Goal: Use online tool/utility: Utilize a website feature to perform a specific function

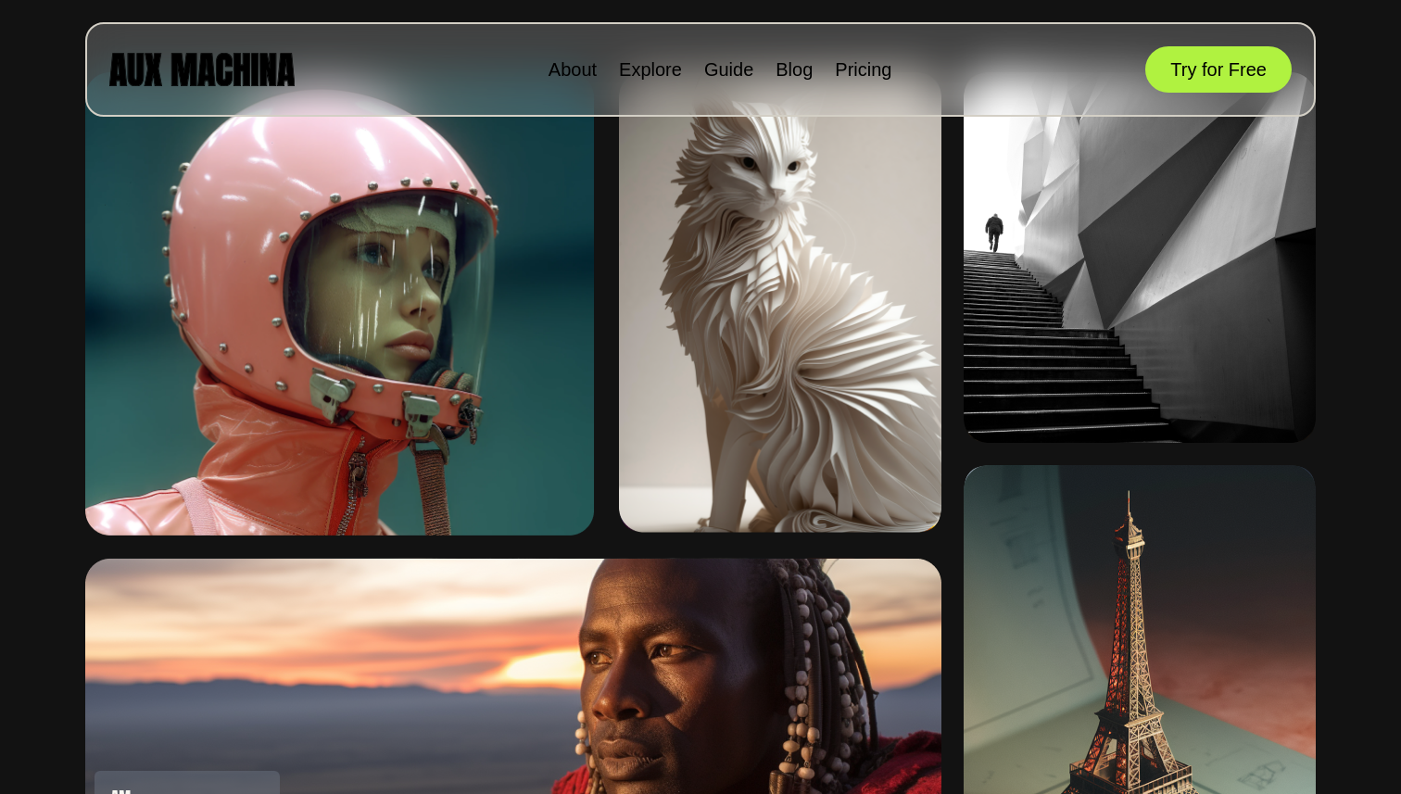
scroll to position [1094, 0]
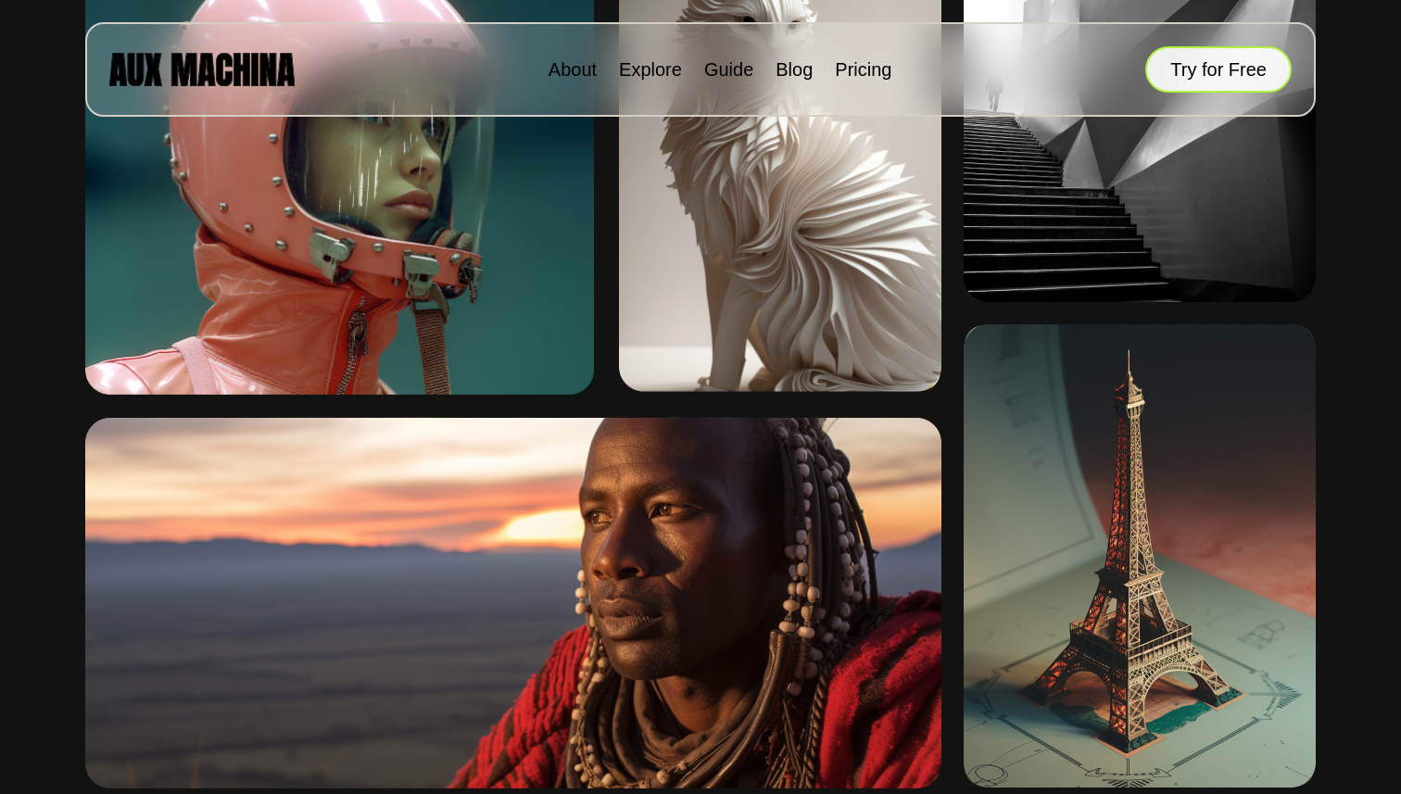
click at [1185, 66] on button "Try for Free" at bounding box center [1219, 69] width 146 height 46
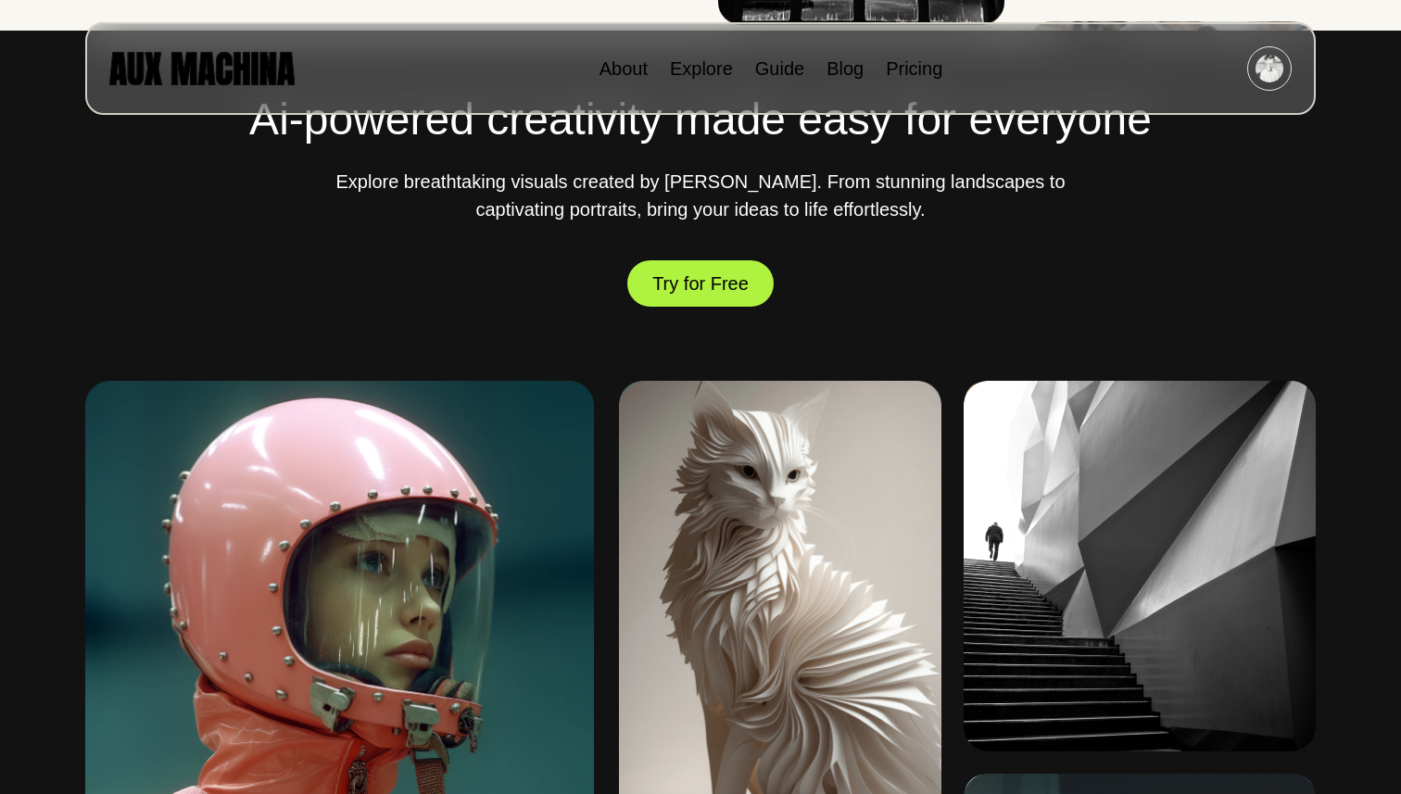
scroll to position [617, 0]
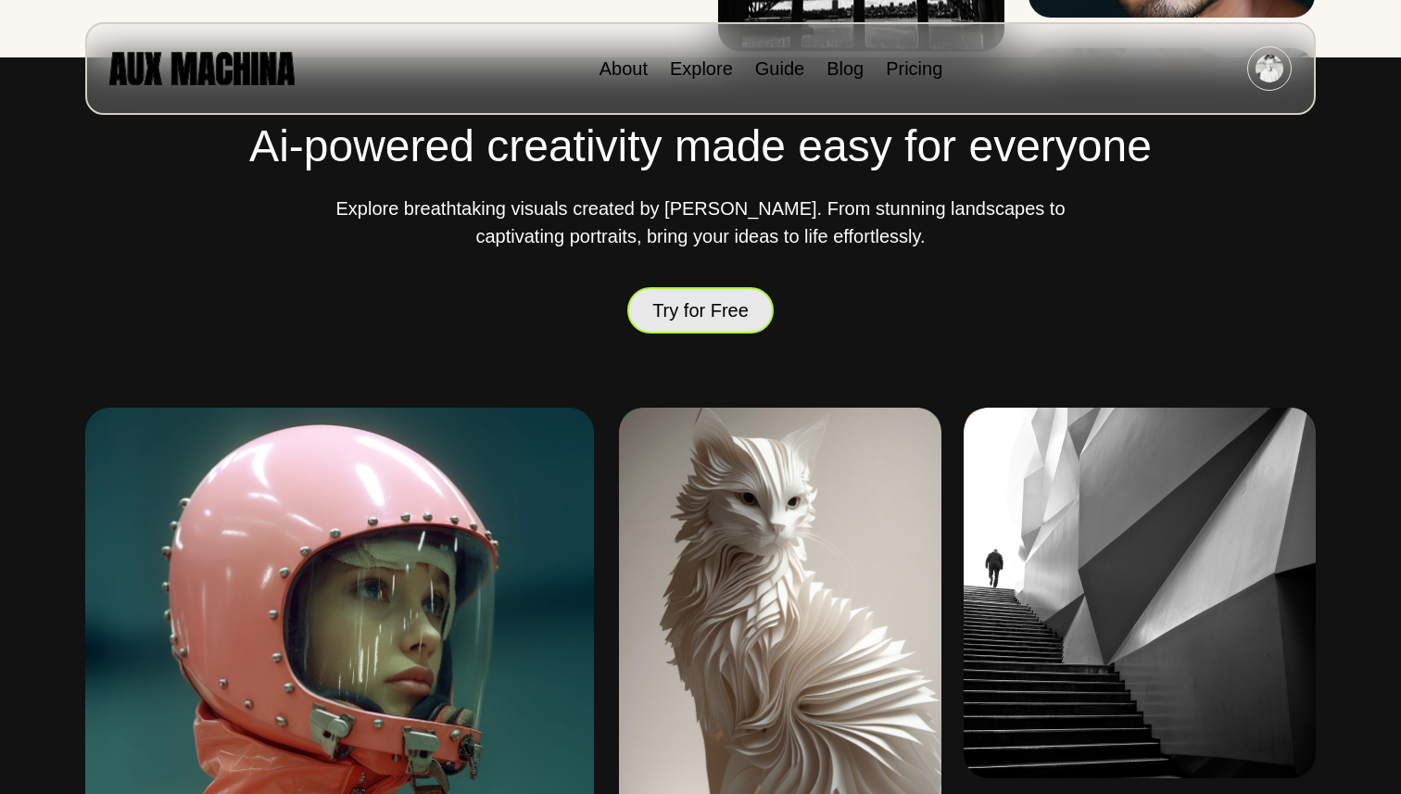
click at [713, 305] on button "Try for Free" at bounding box center [700, 311] width 146 height 52
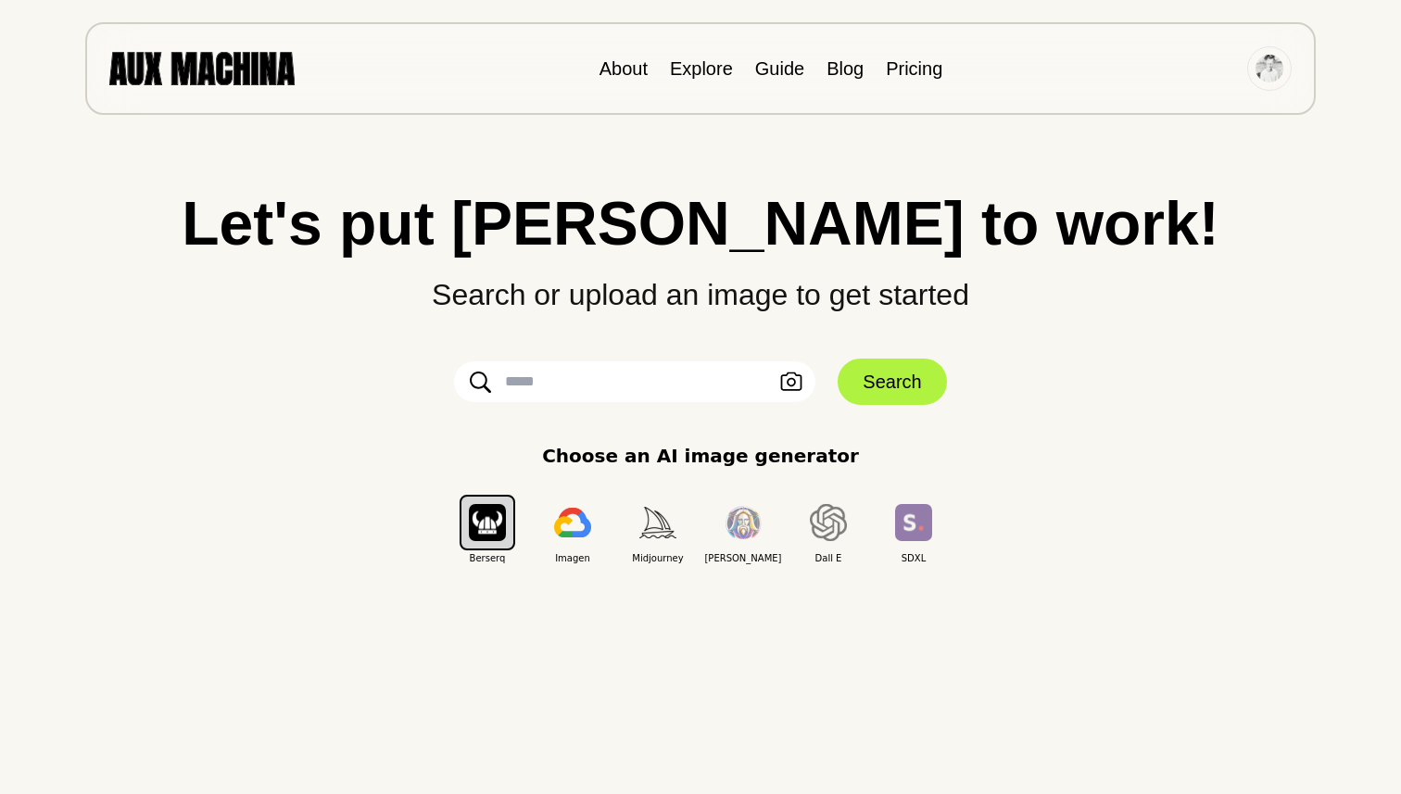
click at [652, 535] on img "button" at bounding box center [658, 522] width 37 height 31
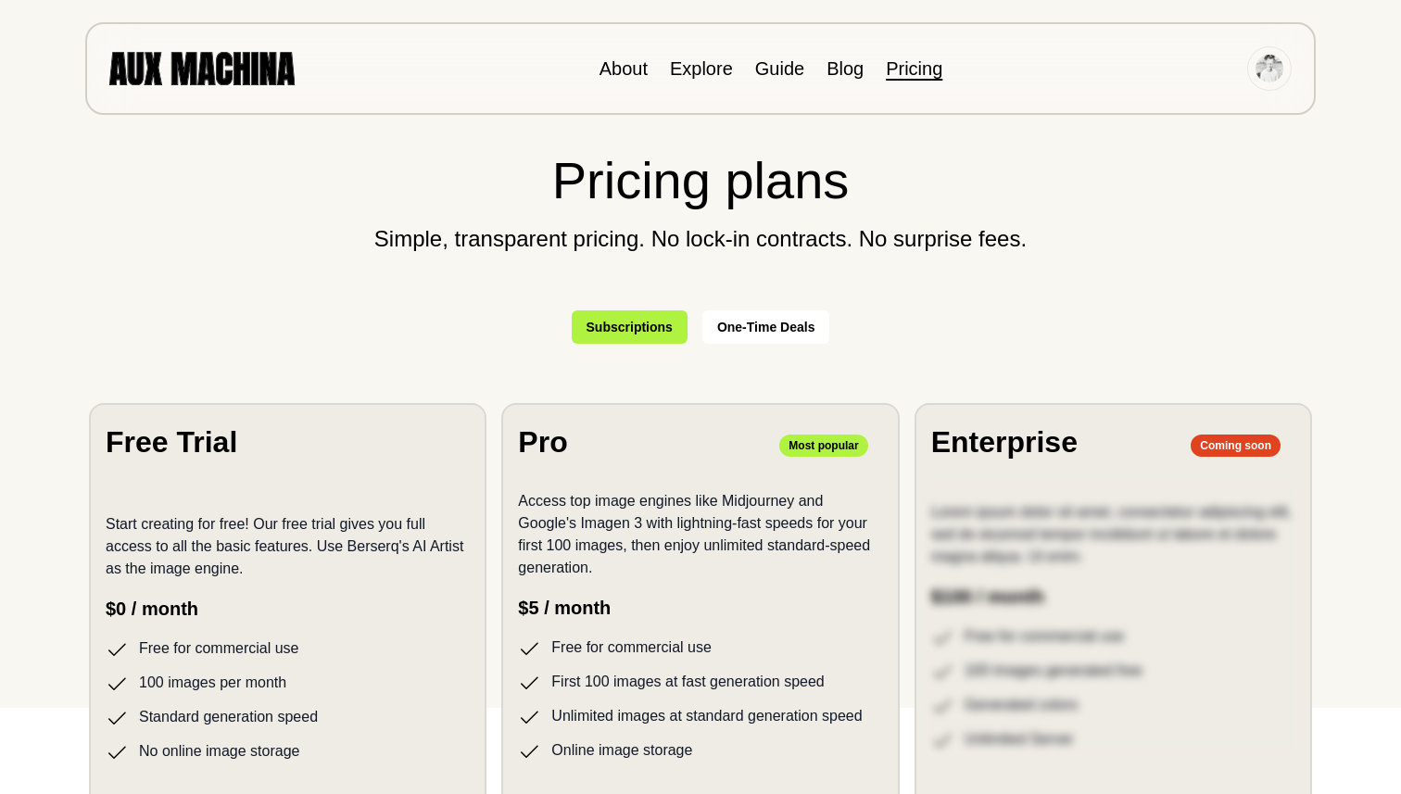
scroll to position [88, 0]
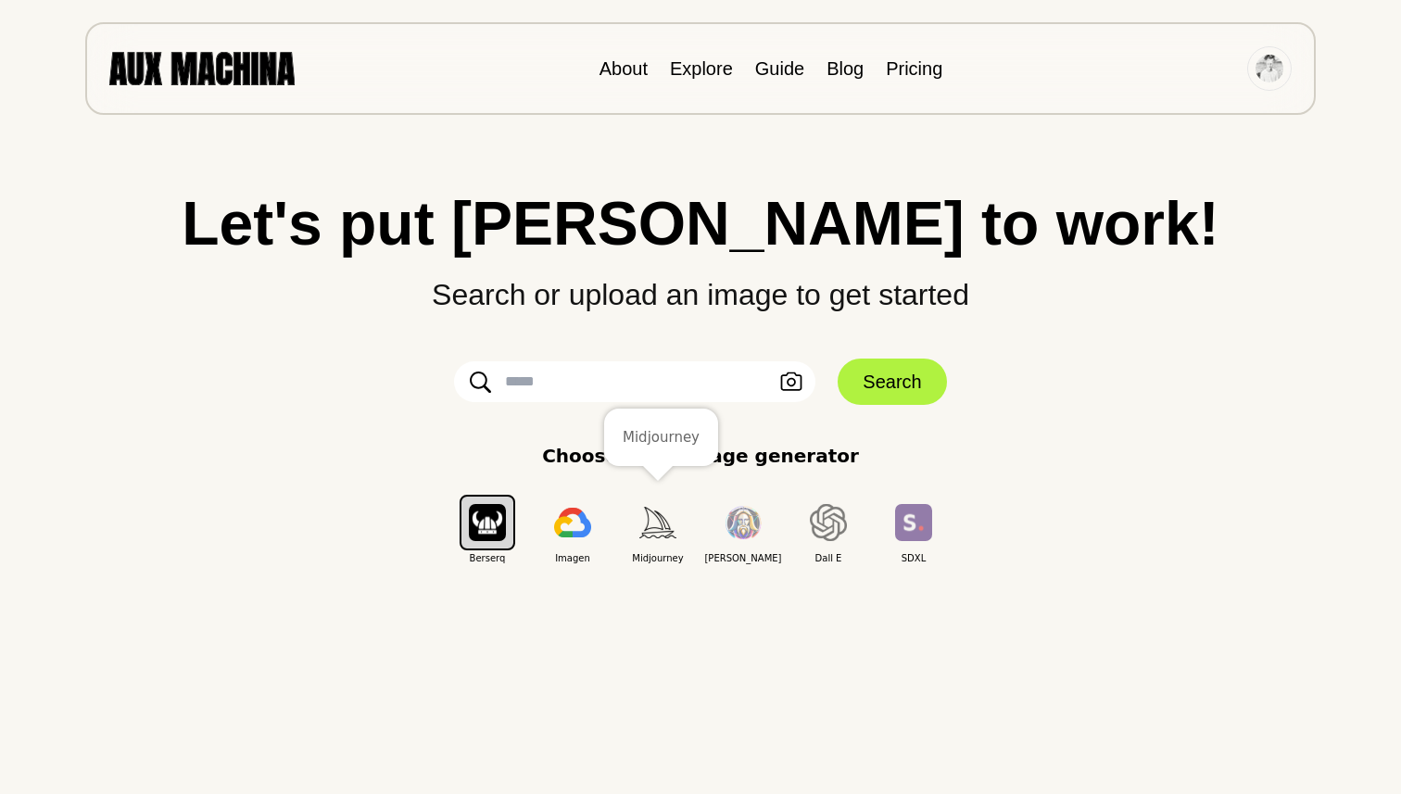
click at [661, 520] on img "button" at bounding box center [658, 522] width 37 height 31
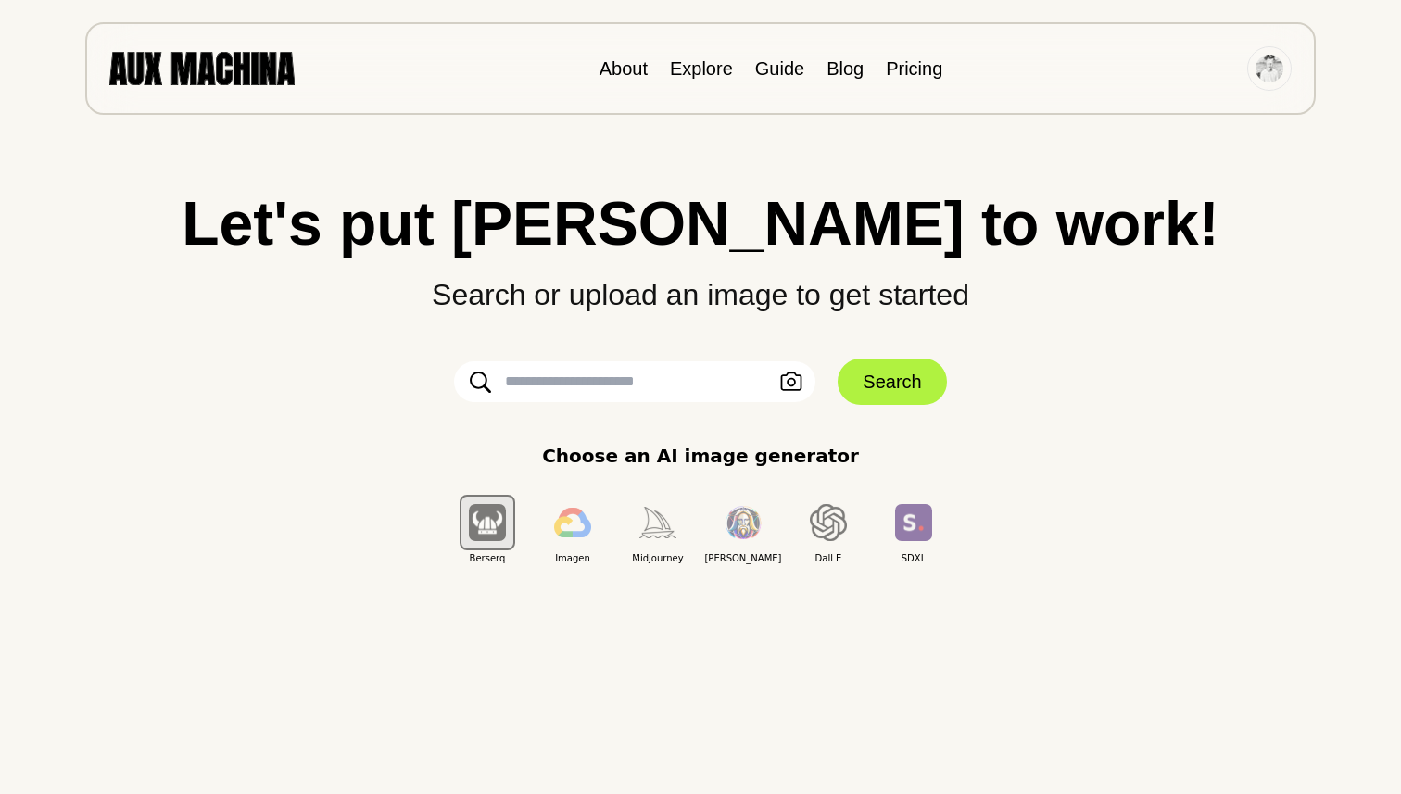
click at [596, 380] on input "text" at bounding box center [634, 381] width 361 height 41
click at [612, 374] on input "text" at bounding box center [634, 381] width 361 height 41
paste input "**********"
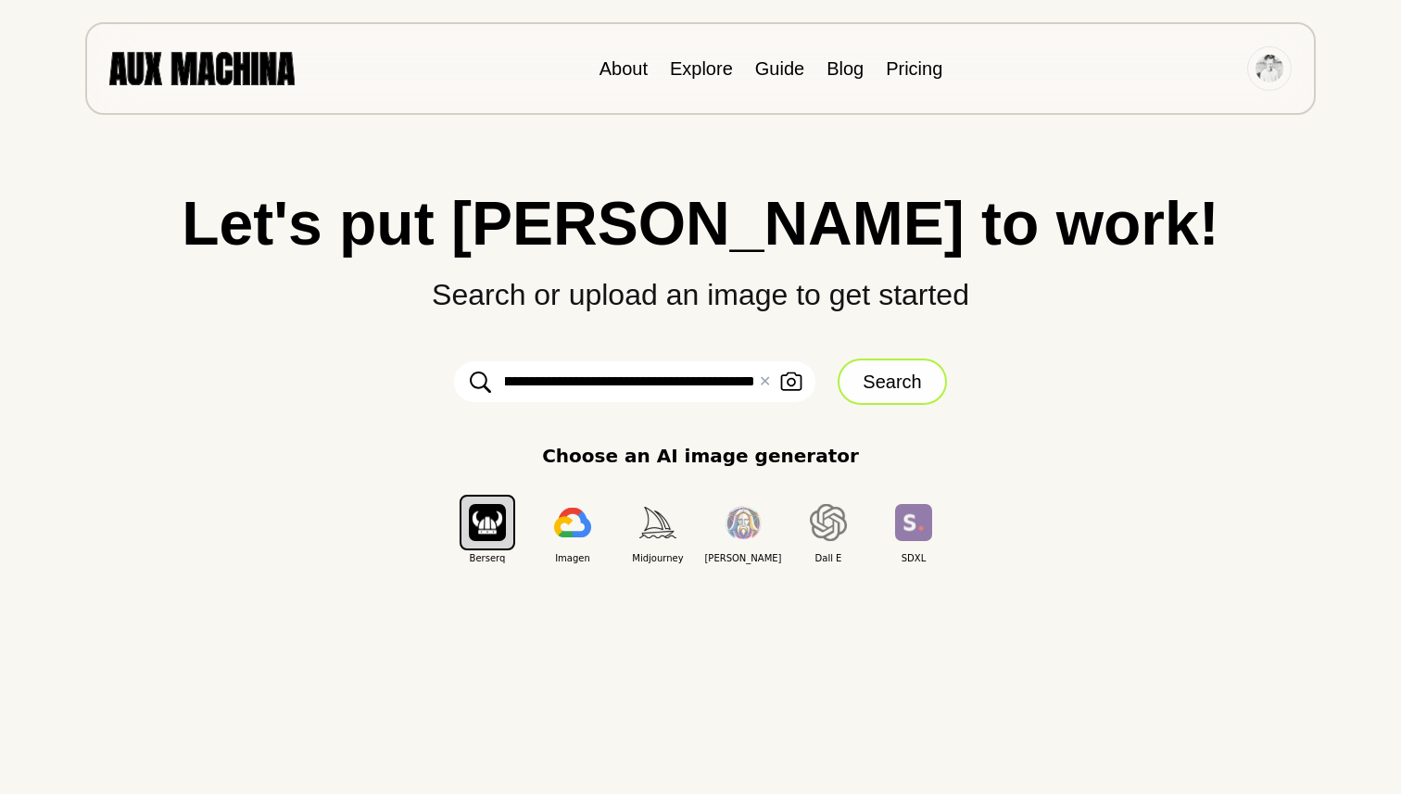
type input "**********"
click at [880, 383] on button "Search" at bounding box center [892, 382] width 108 height 46
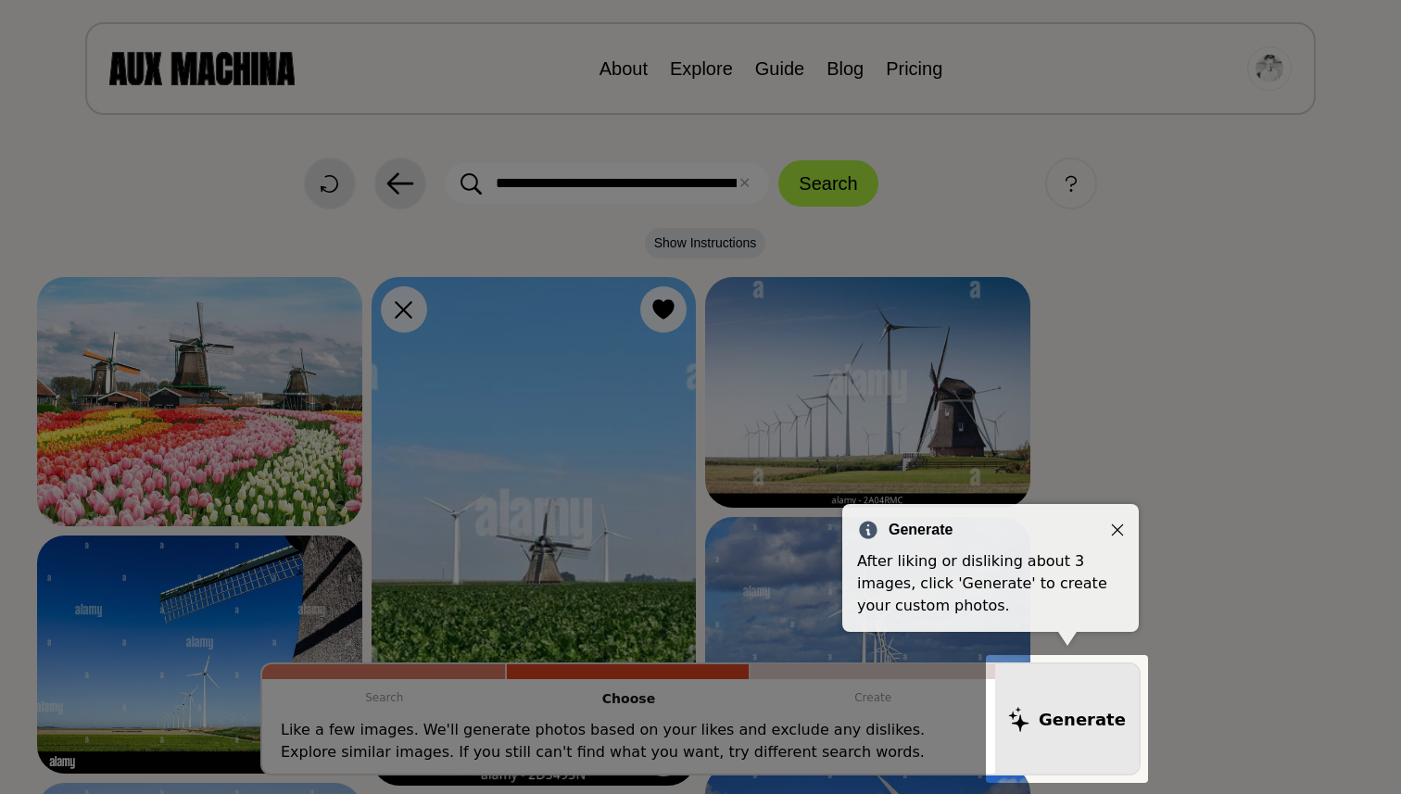
click at [1119, 528] on icon "Close" at bounding box center [1118, 531] width 12 height 12
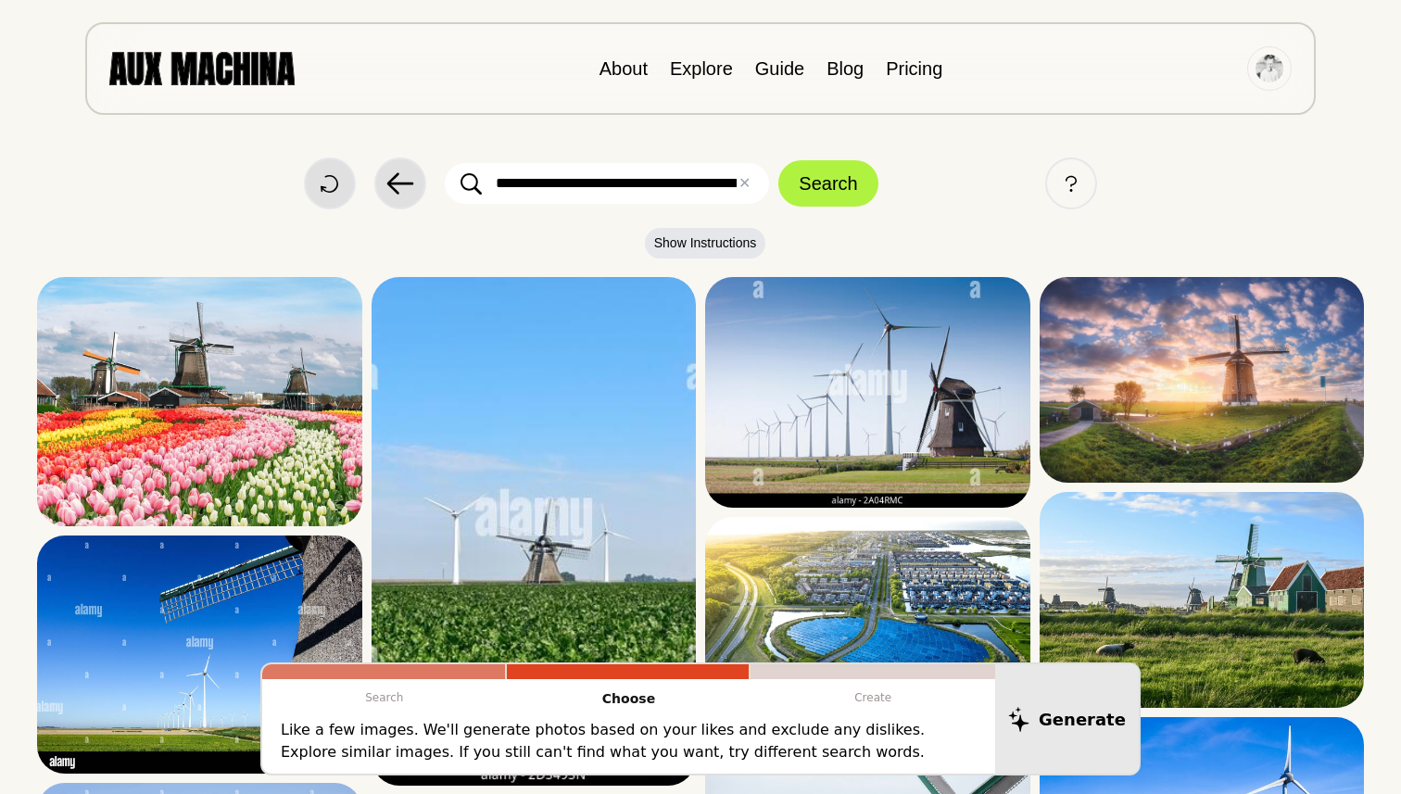
click at [592, 181] on input "**********" at bounding box center [607, 183] width 324 height 41
drag, startPoint x: 592, startPoint y: 181, endPoint x: 657, endPoint y: 194, distance: 66.2
click at [658, 194] on input "**********" at bounding box center [607, 183] width 324 height 41
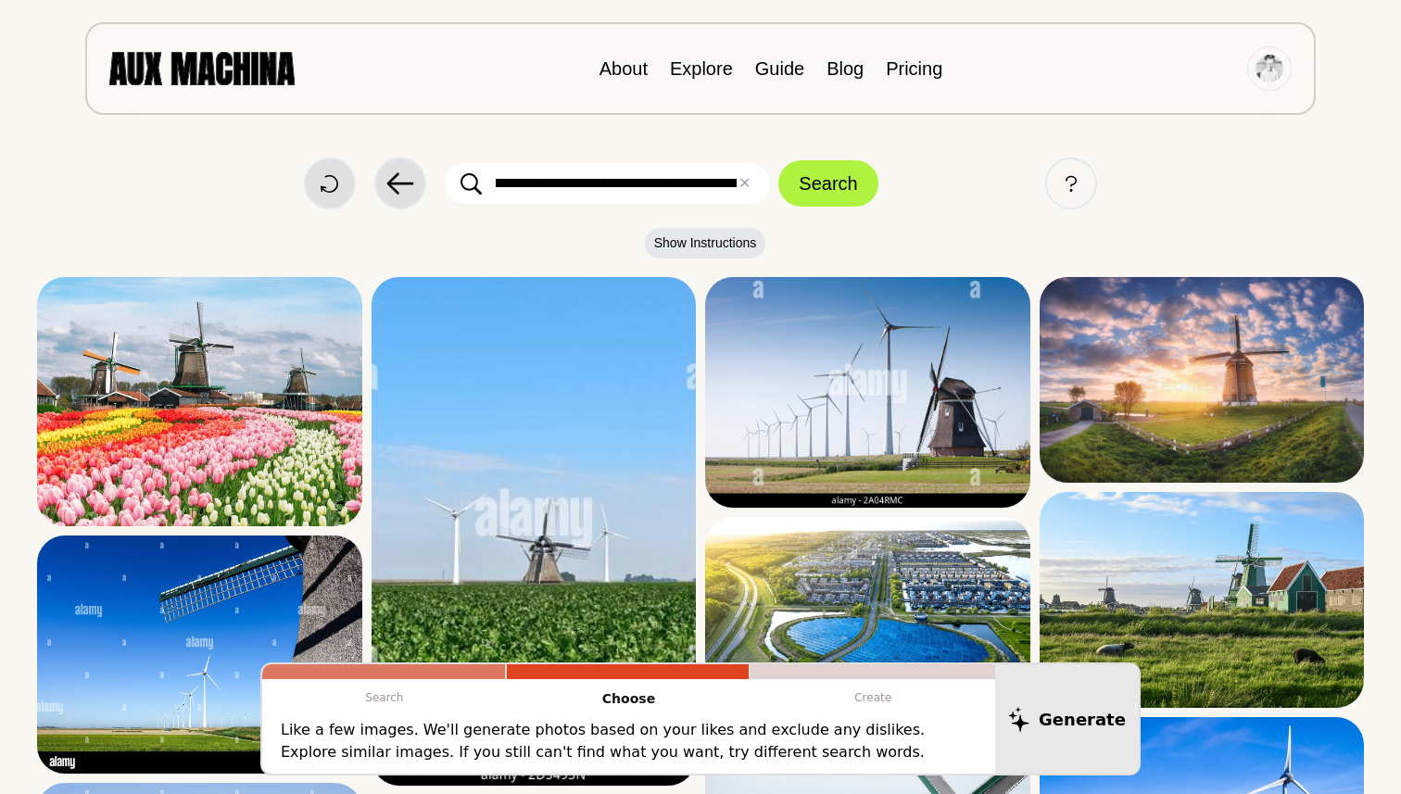
click at [640, 190] on input "**********" at bounding box center [607, 183] width 324 height 41
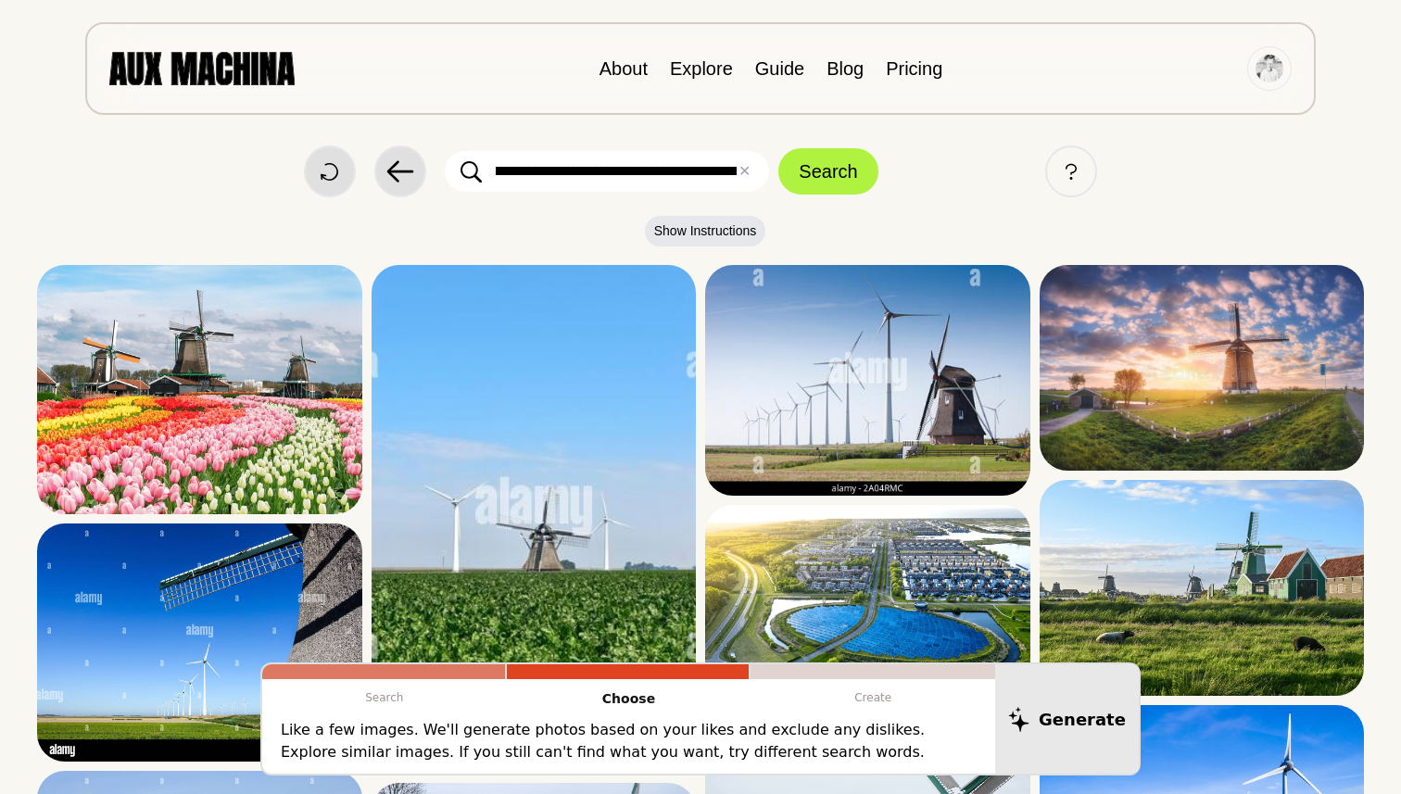
scroll to position [0, 1045]
click at [574, 171] on input "**********" at bounding box center [607, 171] width 324 height 41
click at [570, 169] on input "**********" at bounding box center [607, 171] width 324 height 41
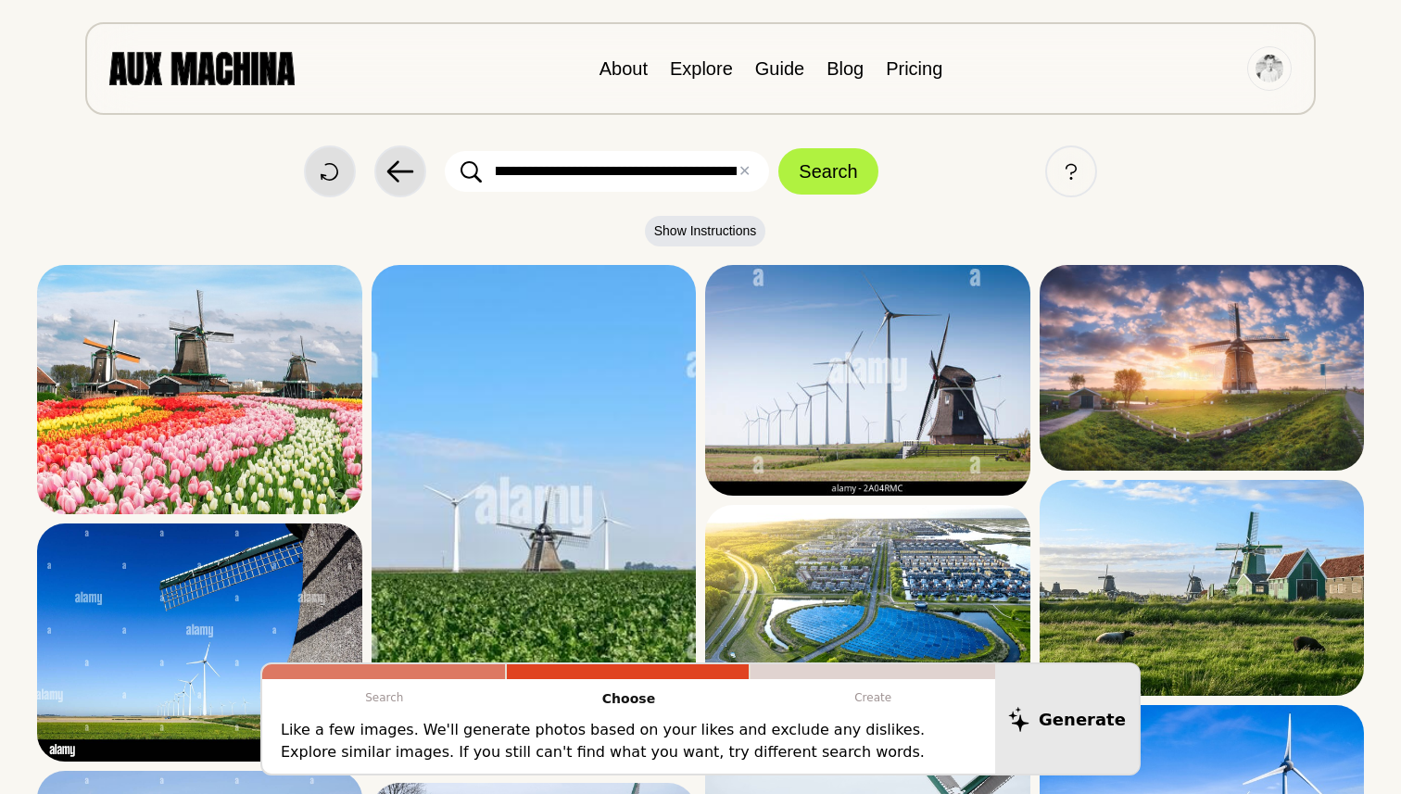
drag, startPoint x: 640, startPoint y: 171, endPoint x: 551, endPoint y: 171, distance: 89.0
click at [551, 171] on input "**********" at bounding box center [607, 171] width 324 height 41
click at [617, 174] on input "**********" at bounding box center [607, 171] width 324 height 41
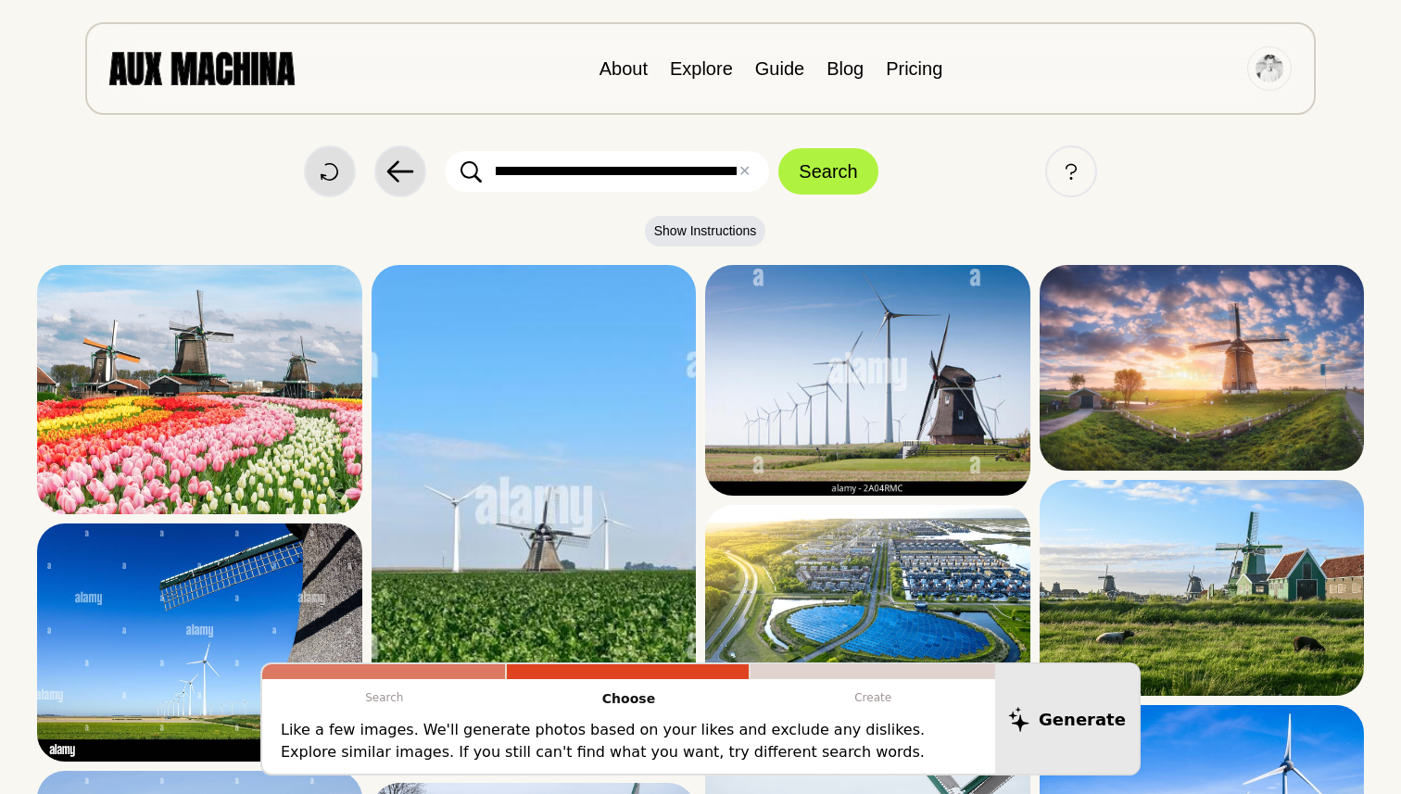
click at [613, 171] on input "**********" at bounding box center [607, 171] width 324 height 41
type input "**********"
click at [862, 166] on button "Search" at bounding box center [828, 171] width 99 height 46
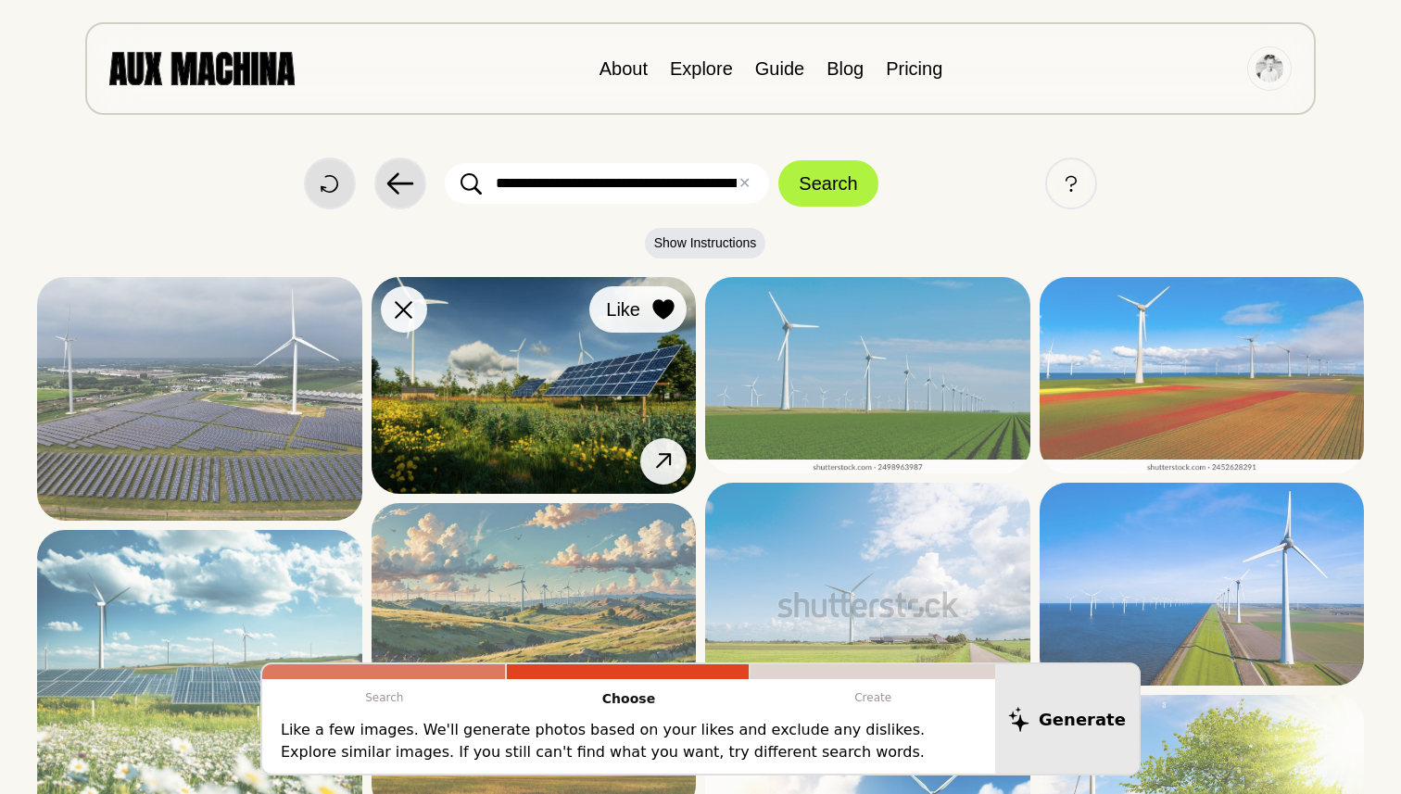
click at [656, 316] on icon at bounding box center [663, 309] width 22 height 20
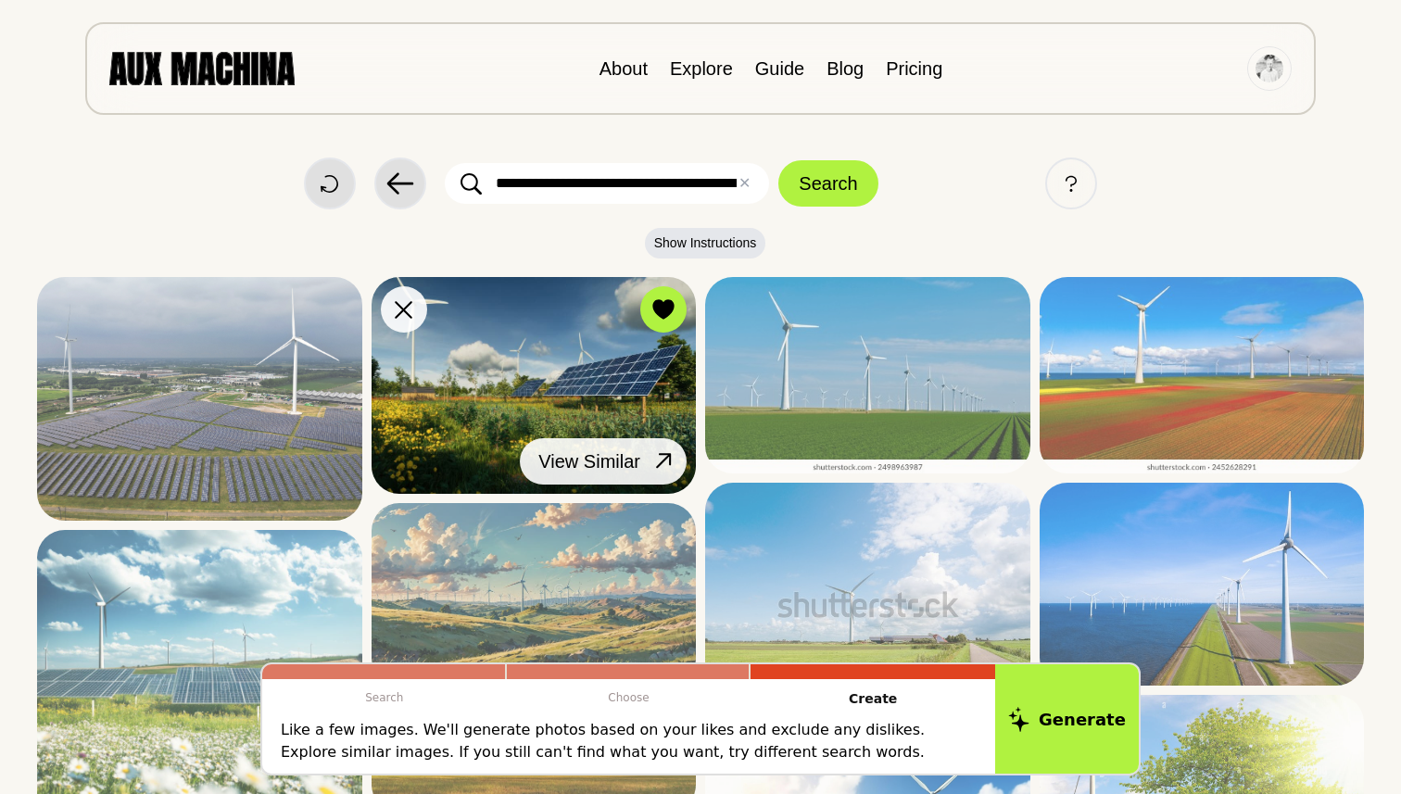
click at [645, 454] on button "View Similar" at bounding box center [603, 461] width 167 height 46
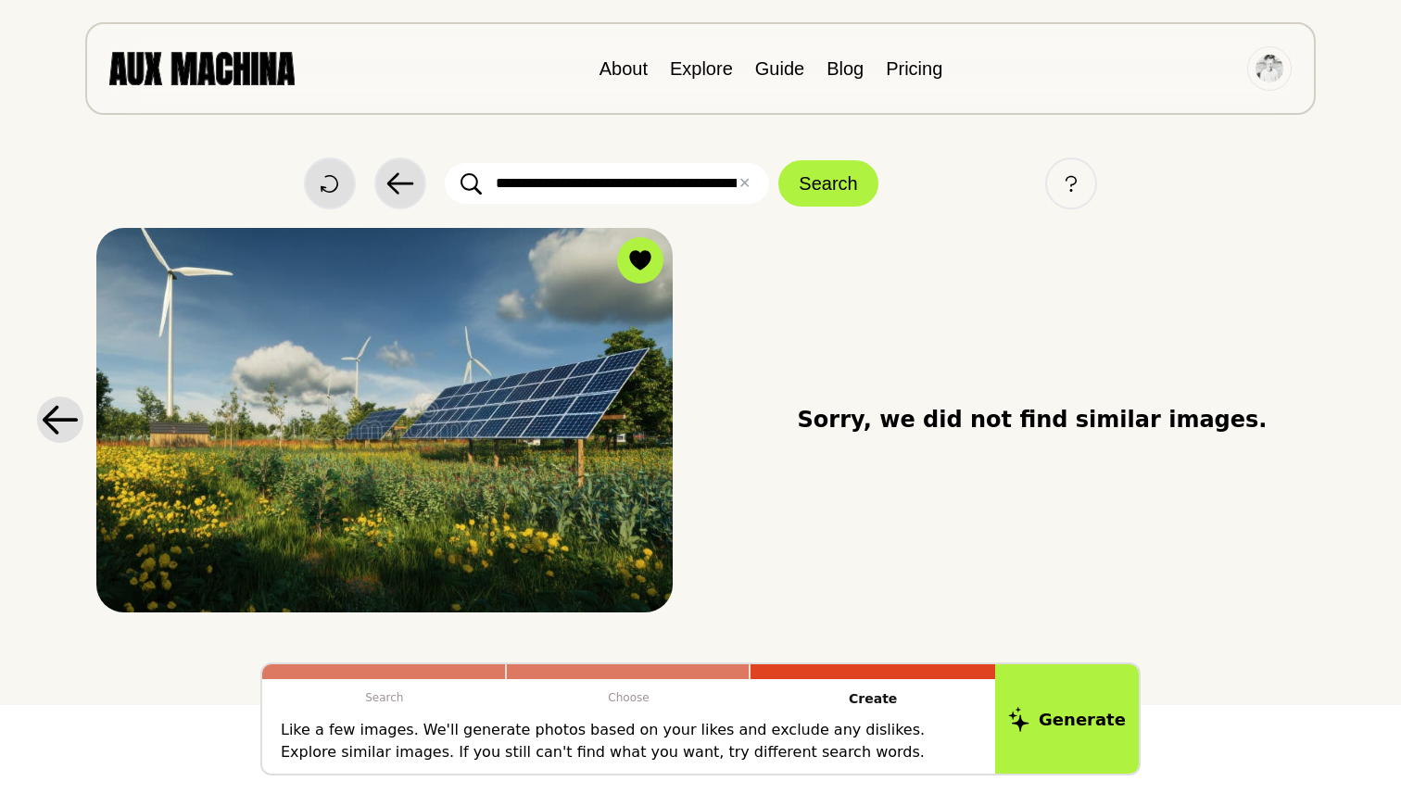
click at [57, 426] on icon at bounding box center [60, 420] width 37 height 30
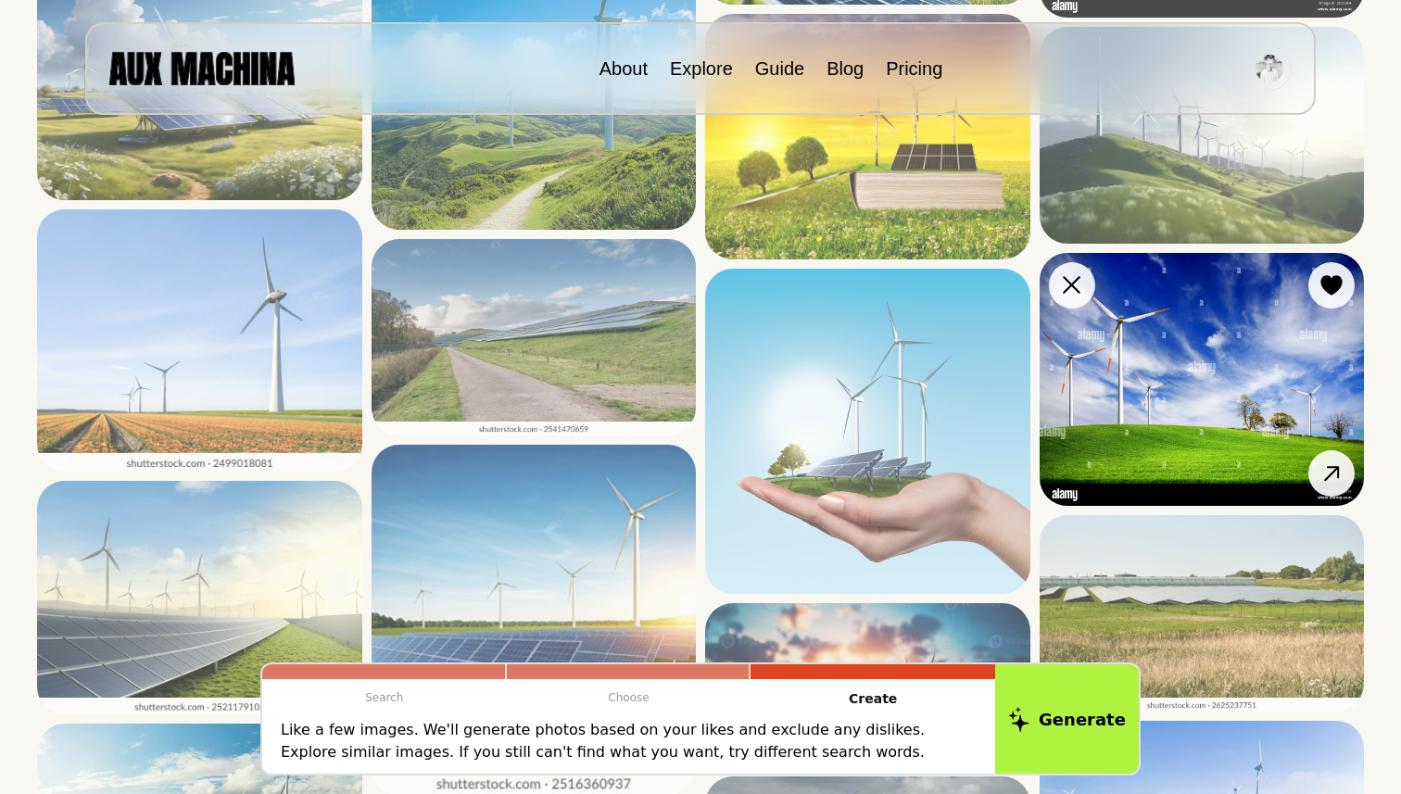
scroll to position [924, 0]
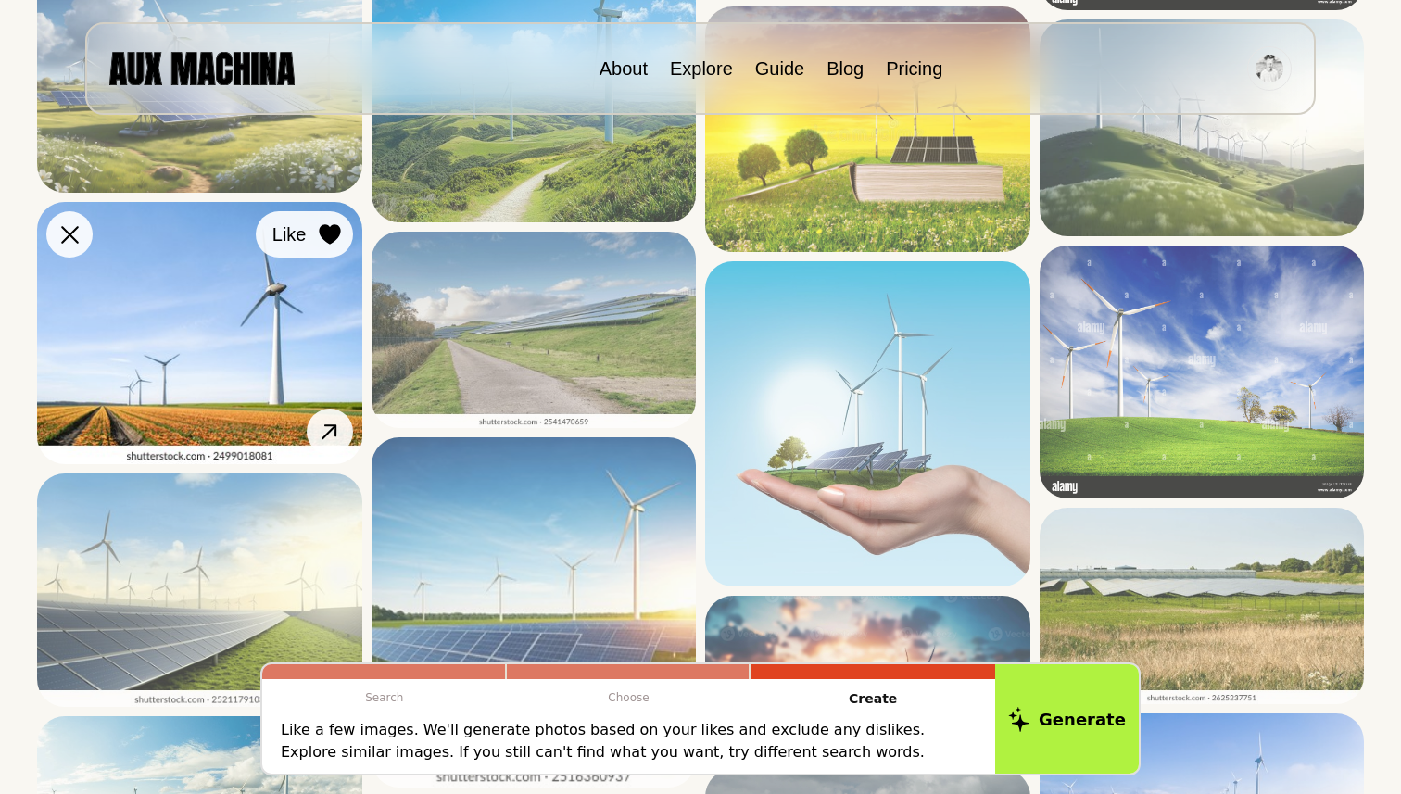
click at [319, 234] on icon at bounding box center [330, 234] width 22 height 20
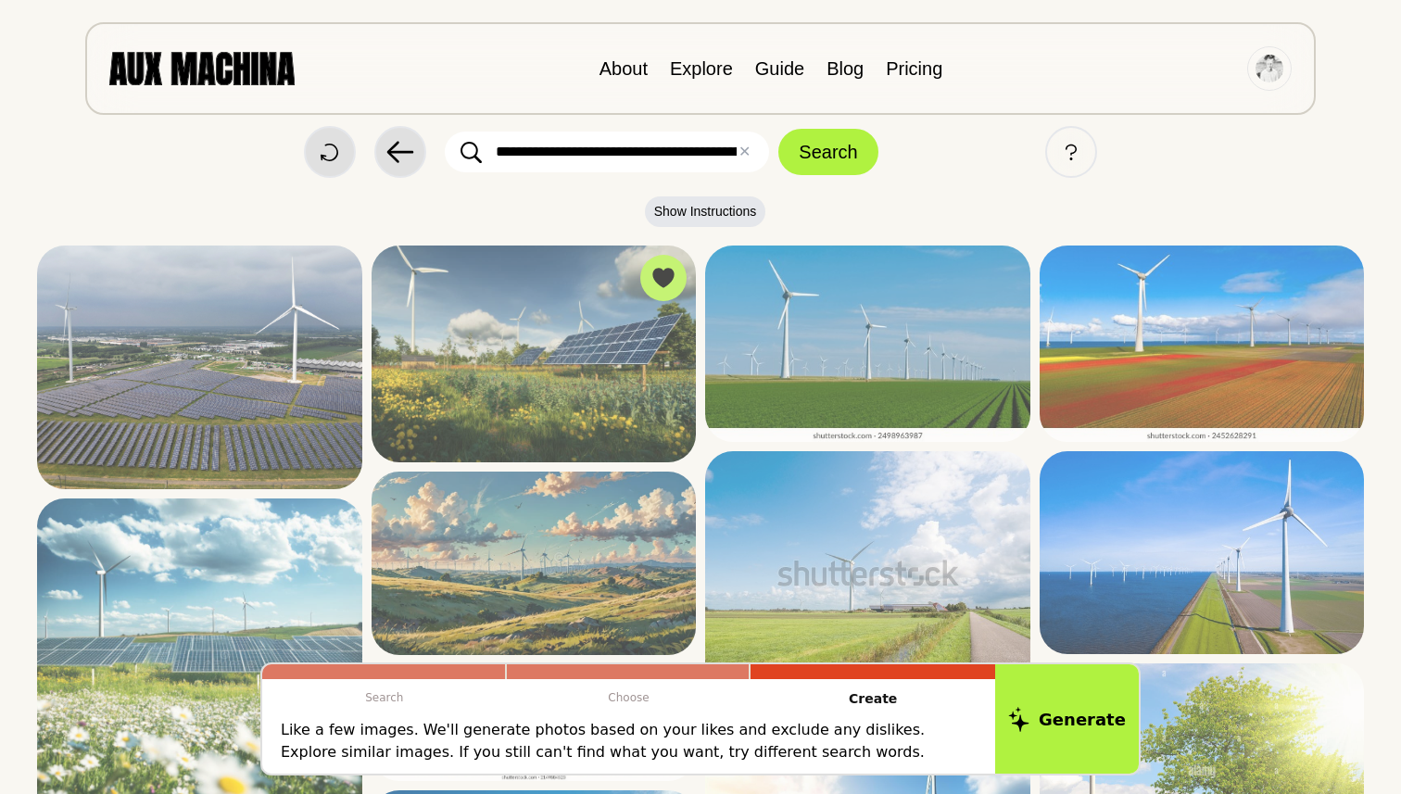
scroll to position [0, 0]
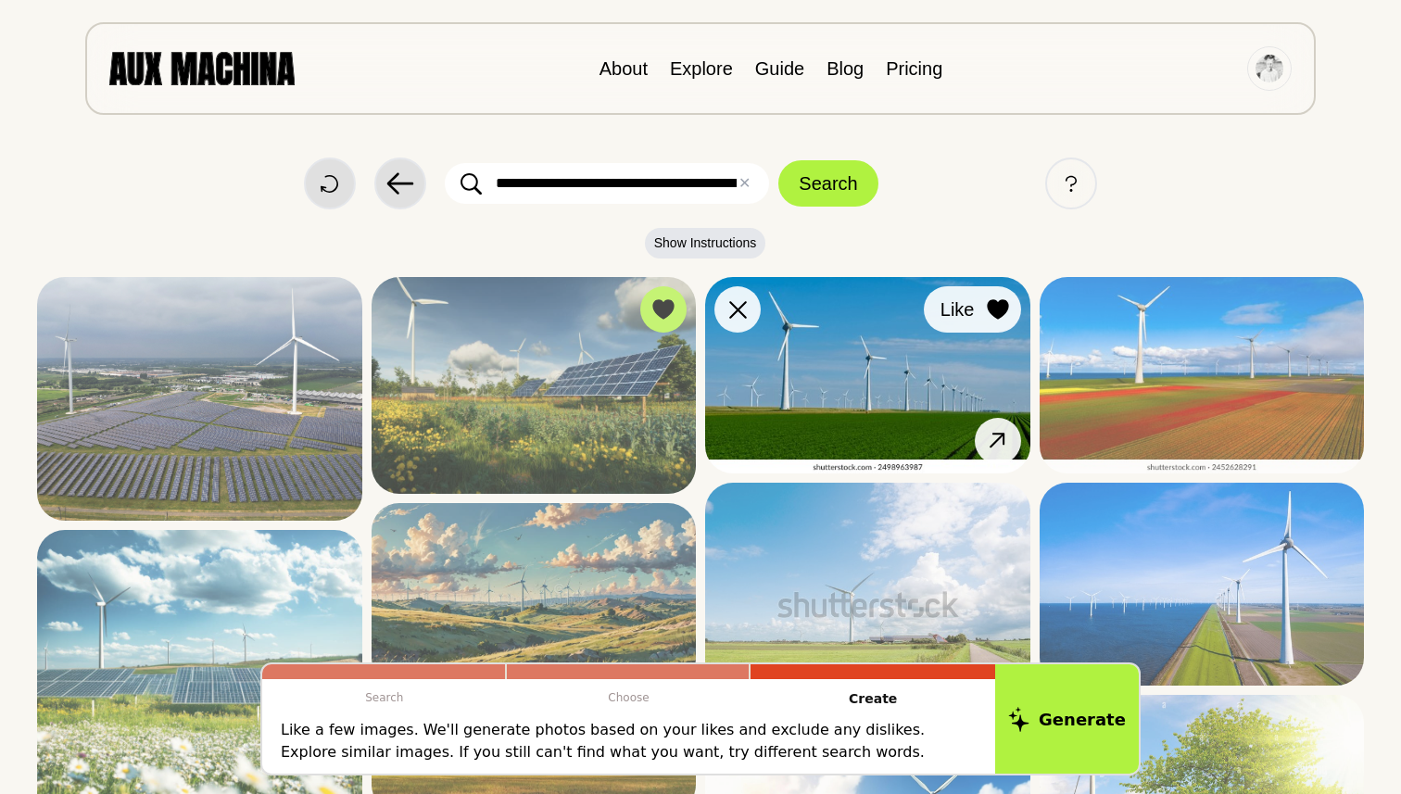
click at [991, 304] on icon at bounding box center [997, 309] width 21 height 20
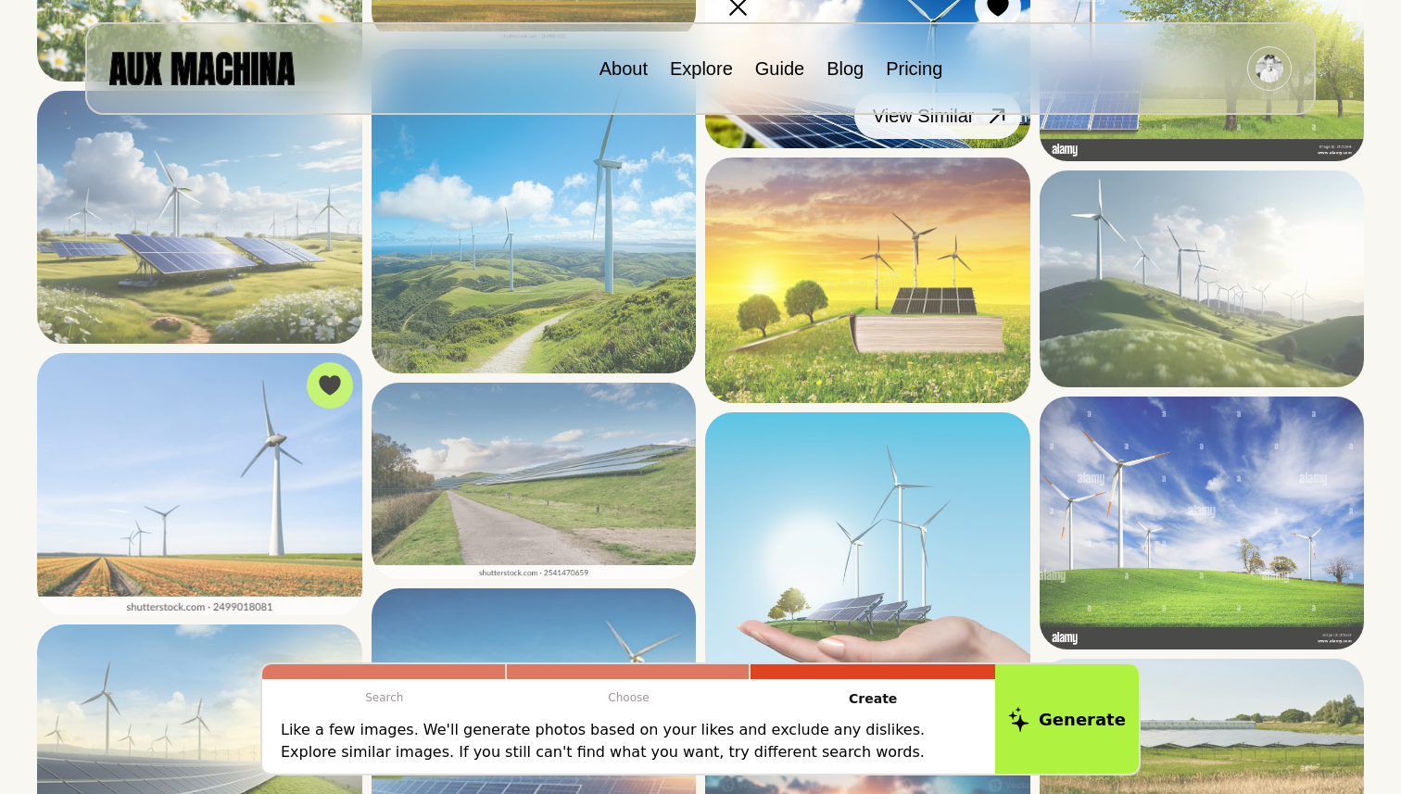
scroll to position [787, 0]
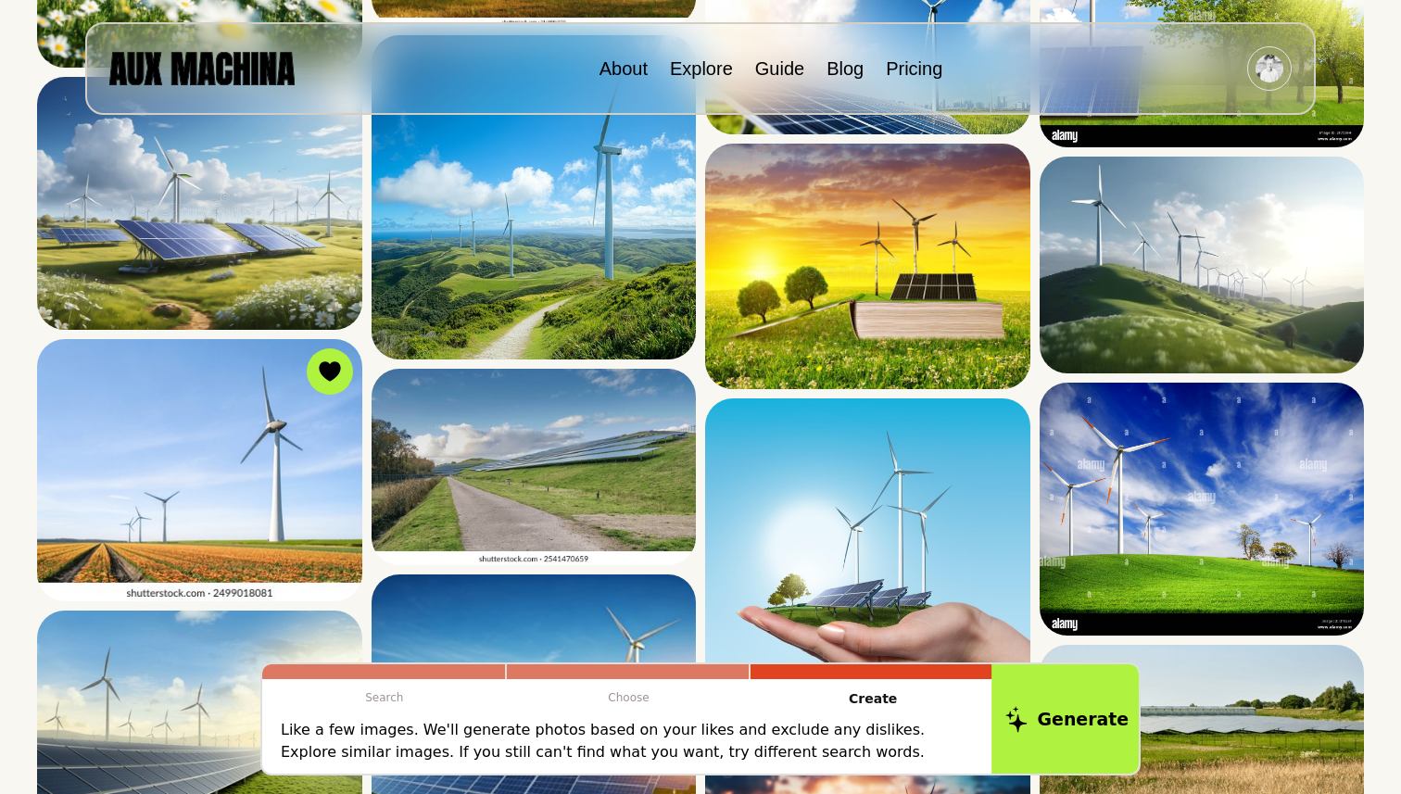
click at [1070, 700] on button "Generate" at bounding box center [1067, 719] width 151 height 115
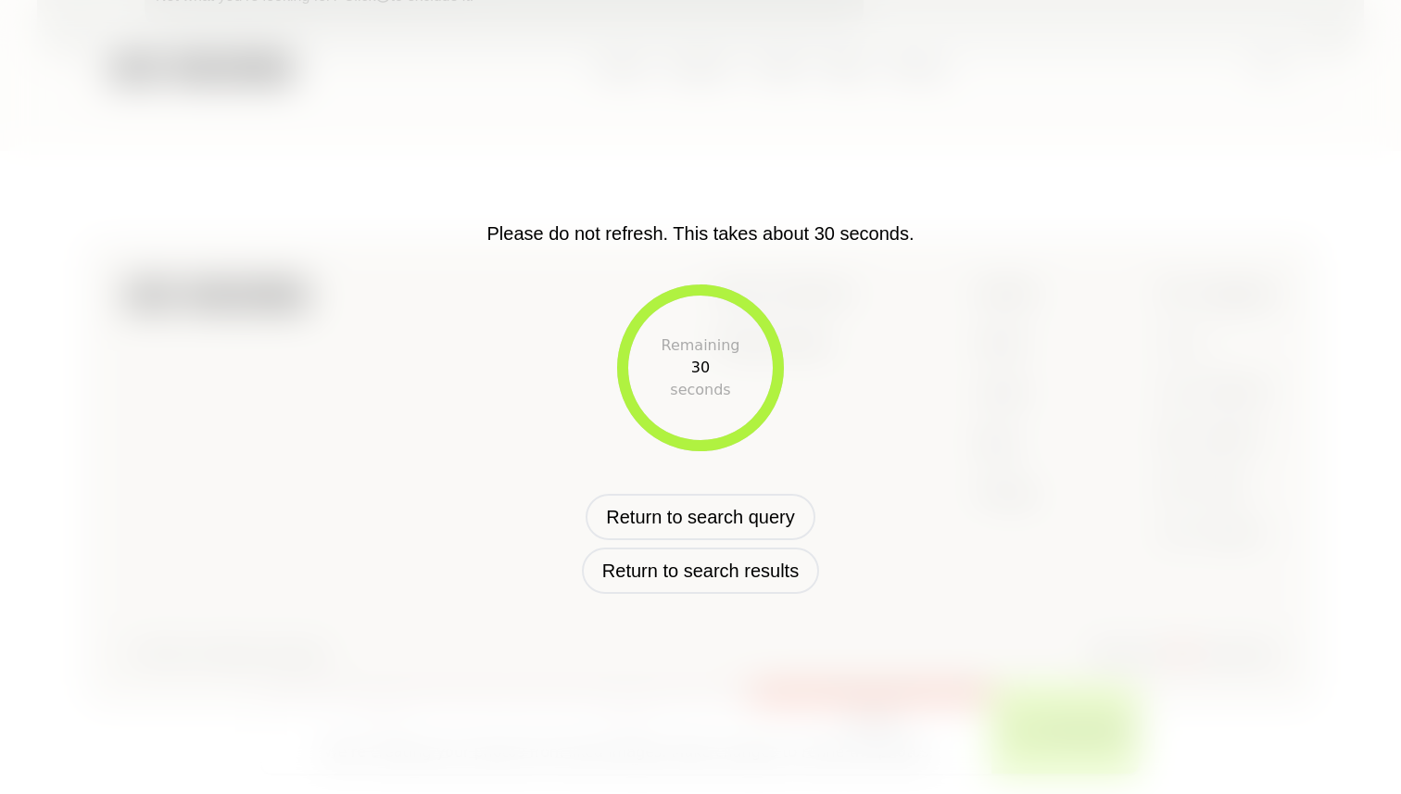
scroll to position [602, 0]
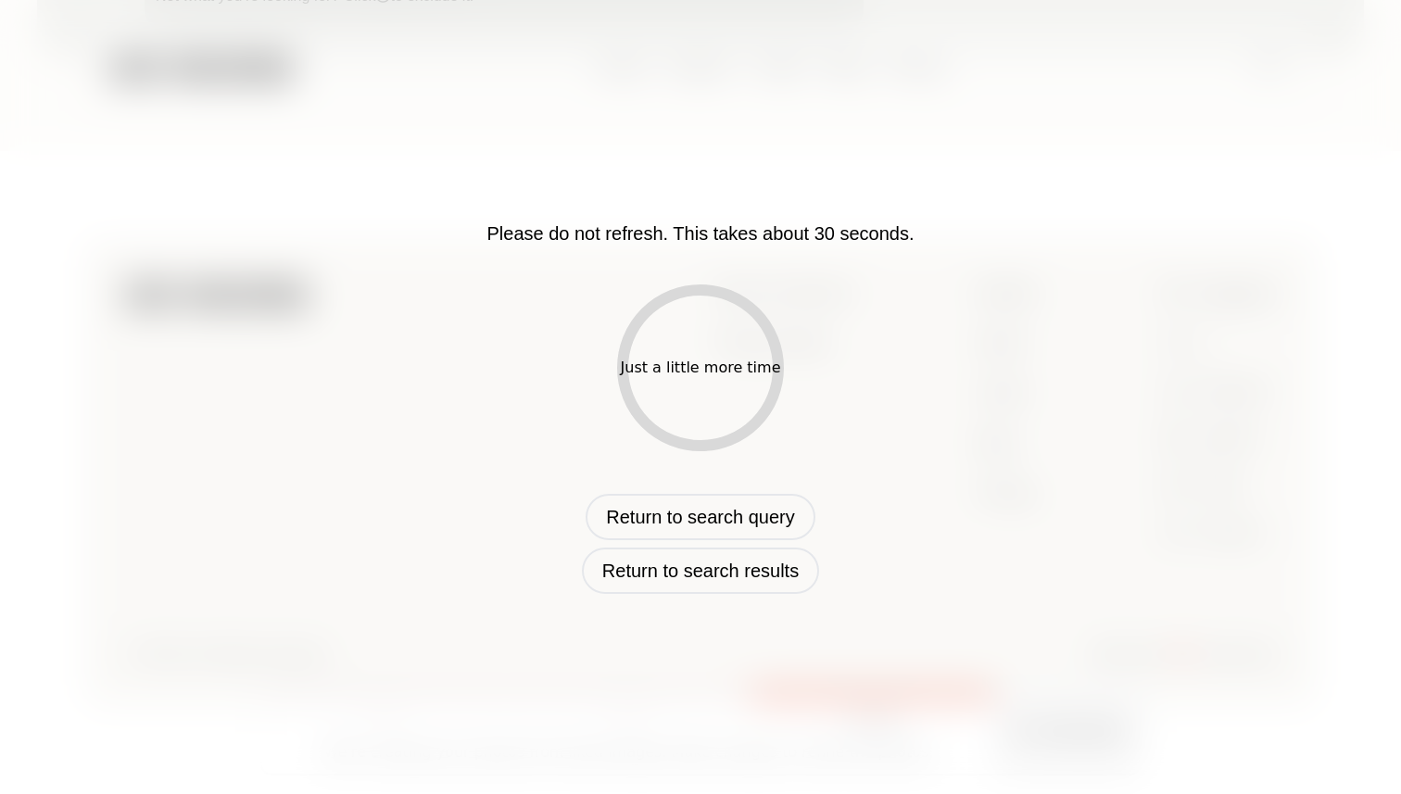
click at [996, 515] on div "Please do not refresh. This takes about 30 seconds. Just a little more time Ret…" at bounding box center [700, 397] width 969 height 393
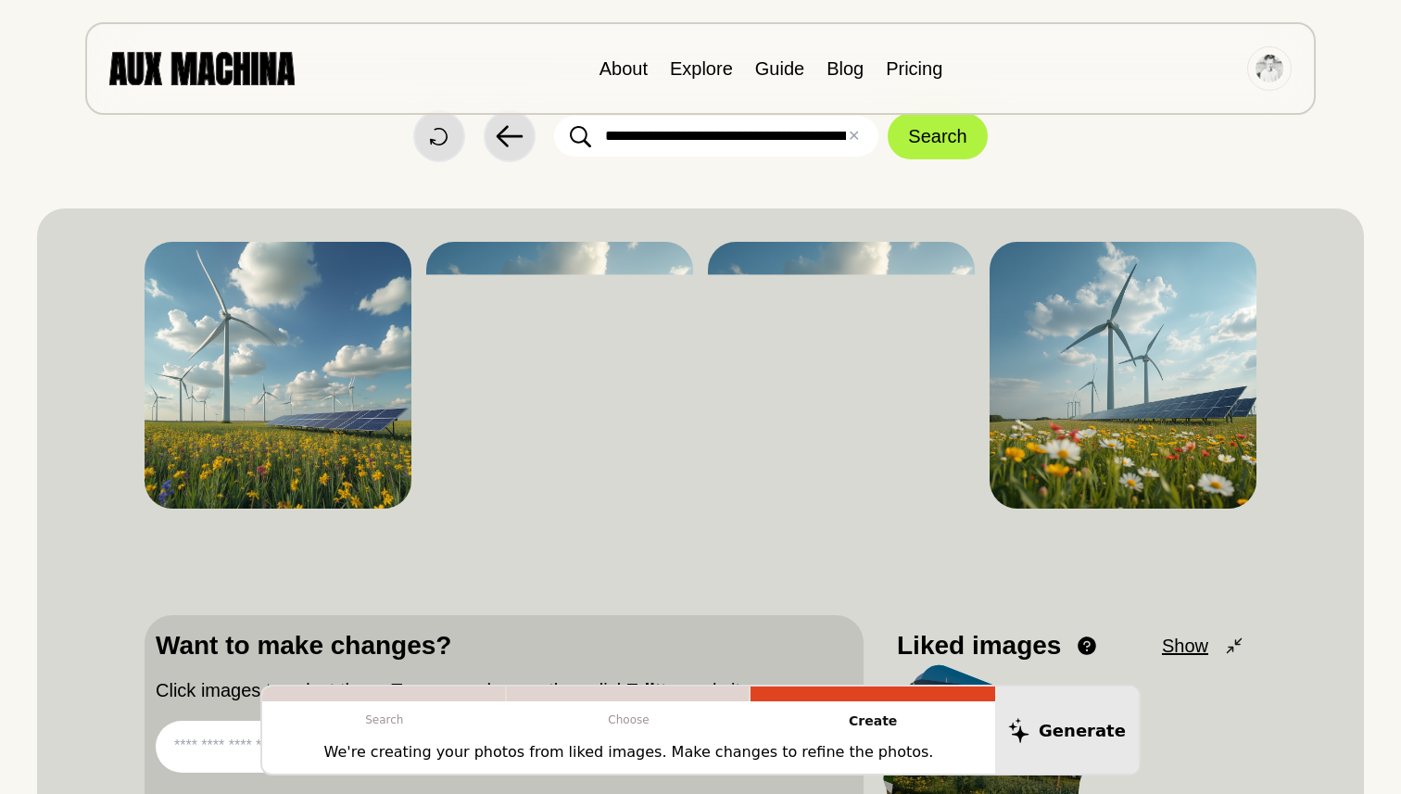
scroll to position [43, 0]
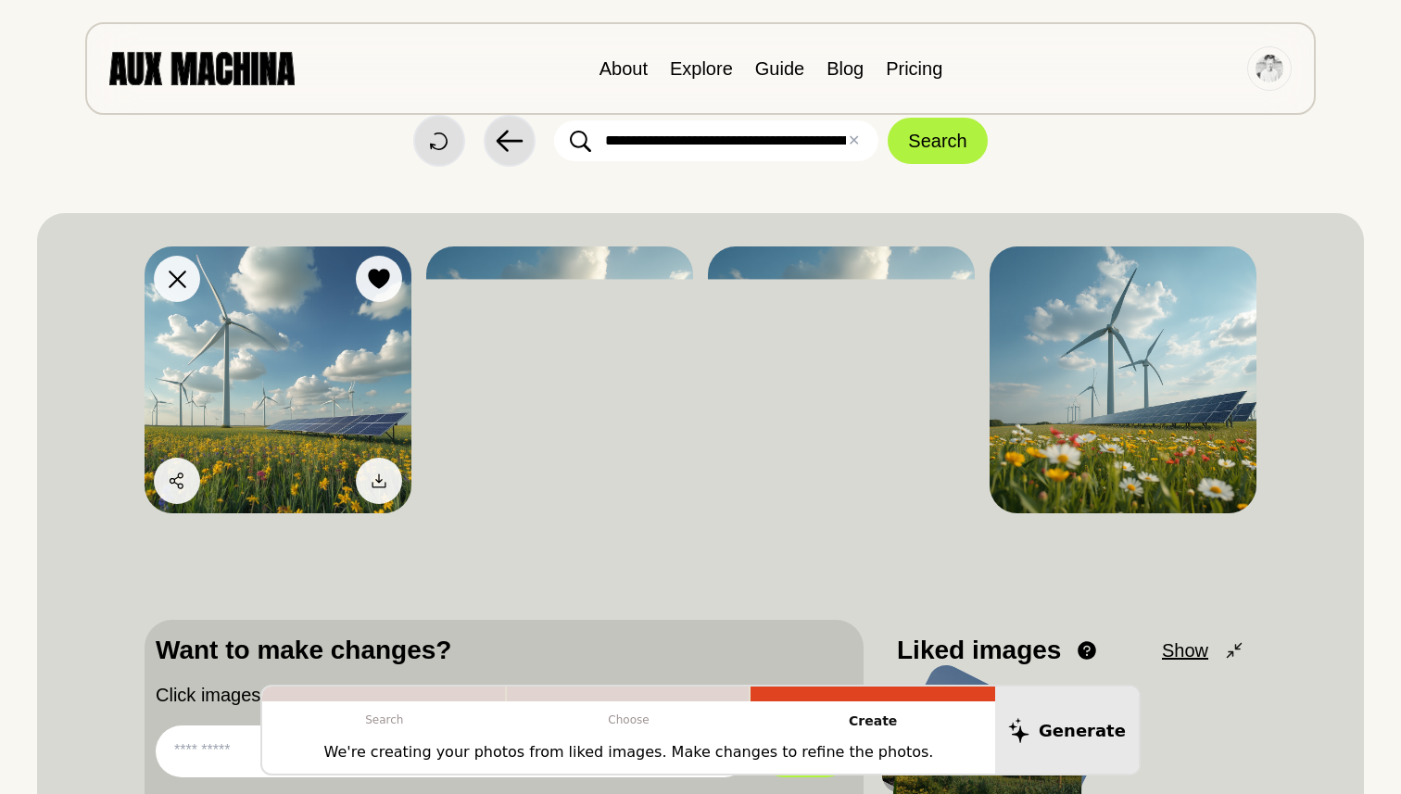
click at [320, 376] on img at bounding box center [278, 380] width 267 height 267
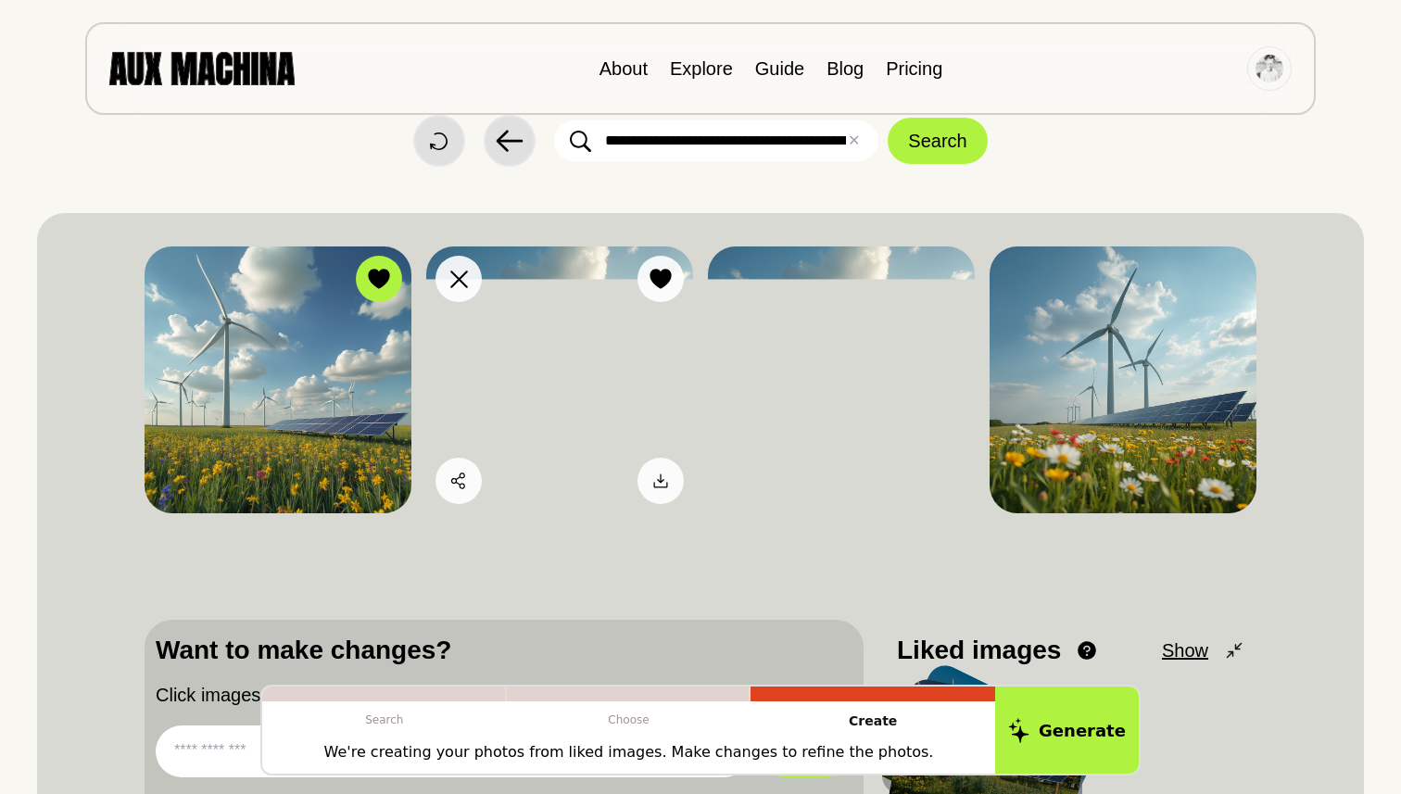
click at [502, 383] on img at bounding box center [559, 380] width 267 height 267
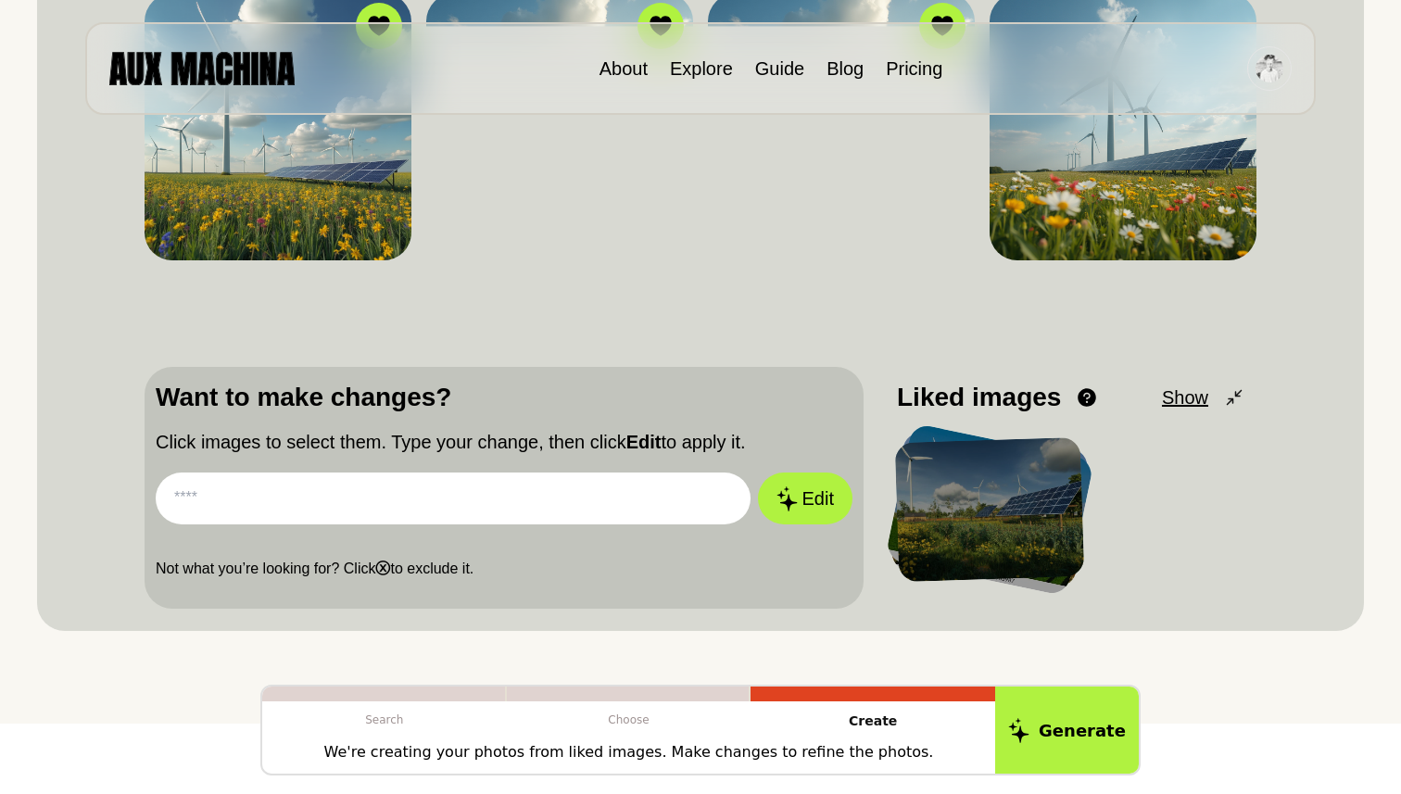
scroll to position [310, 0]
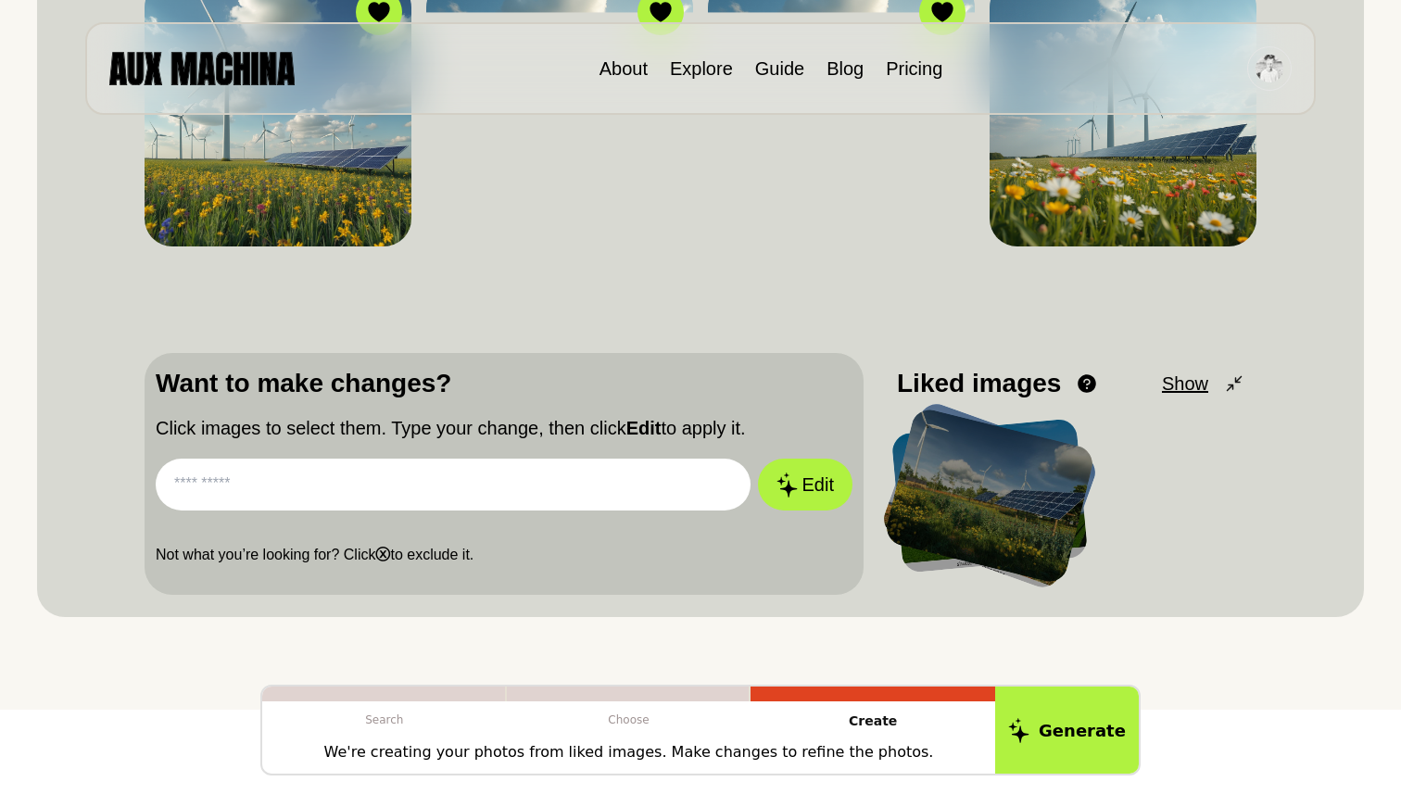
click at [1196, 384] on span "Show" at bounding box center [1185, 384] width 46 height 28
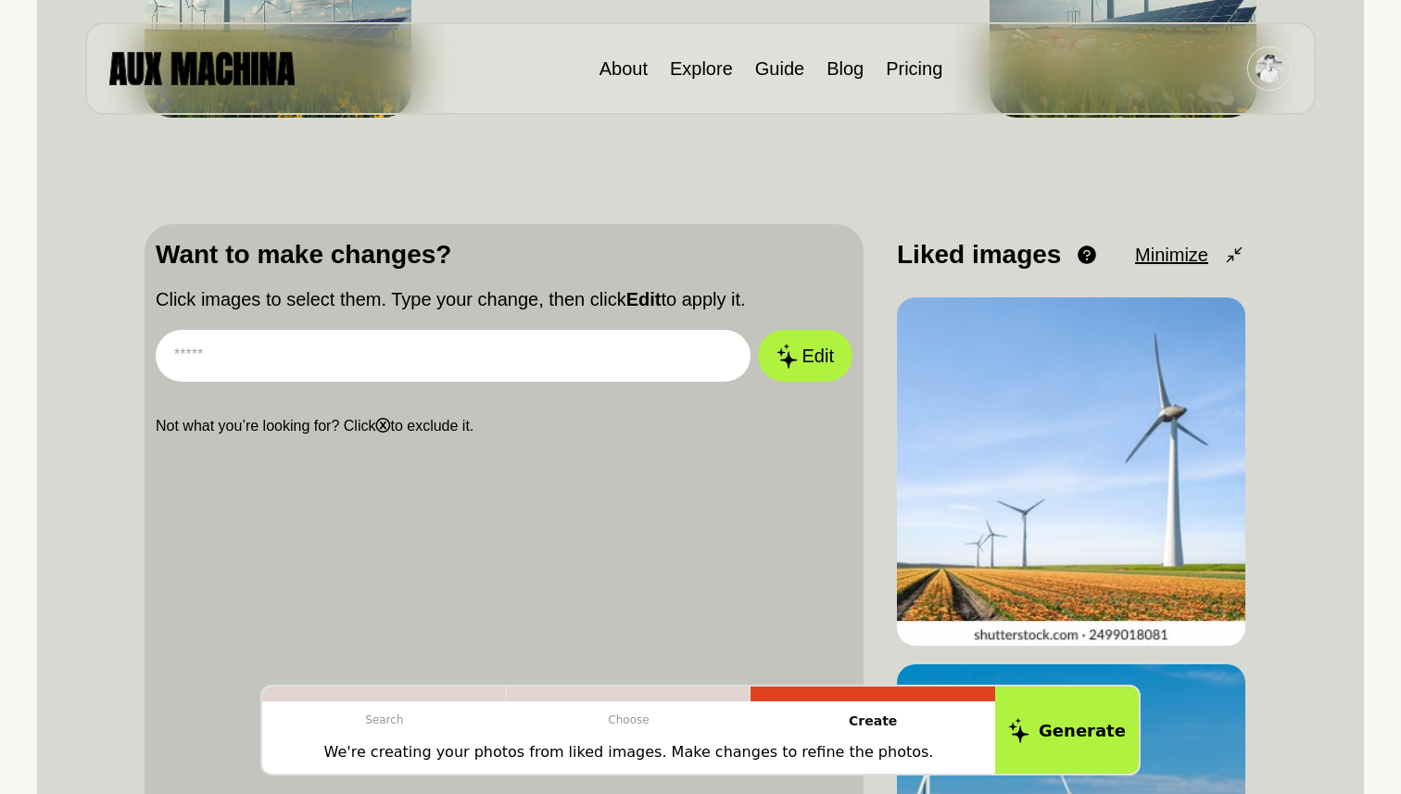
scroll to position [430, 0]
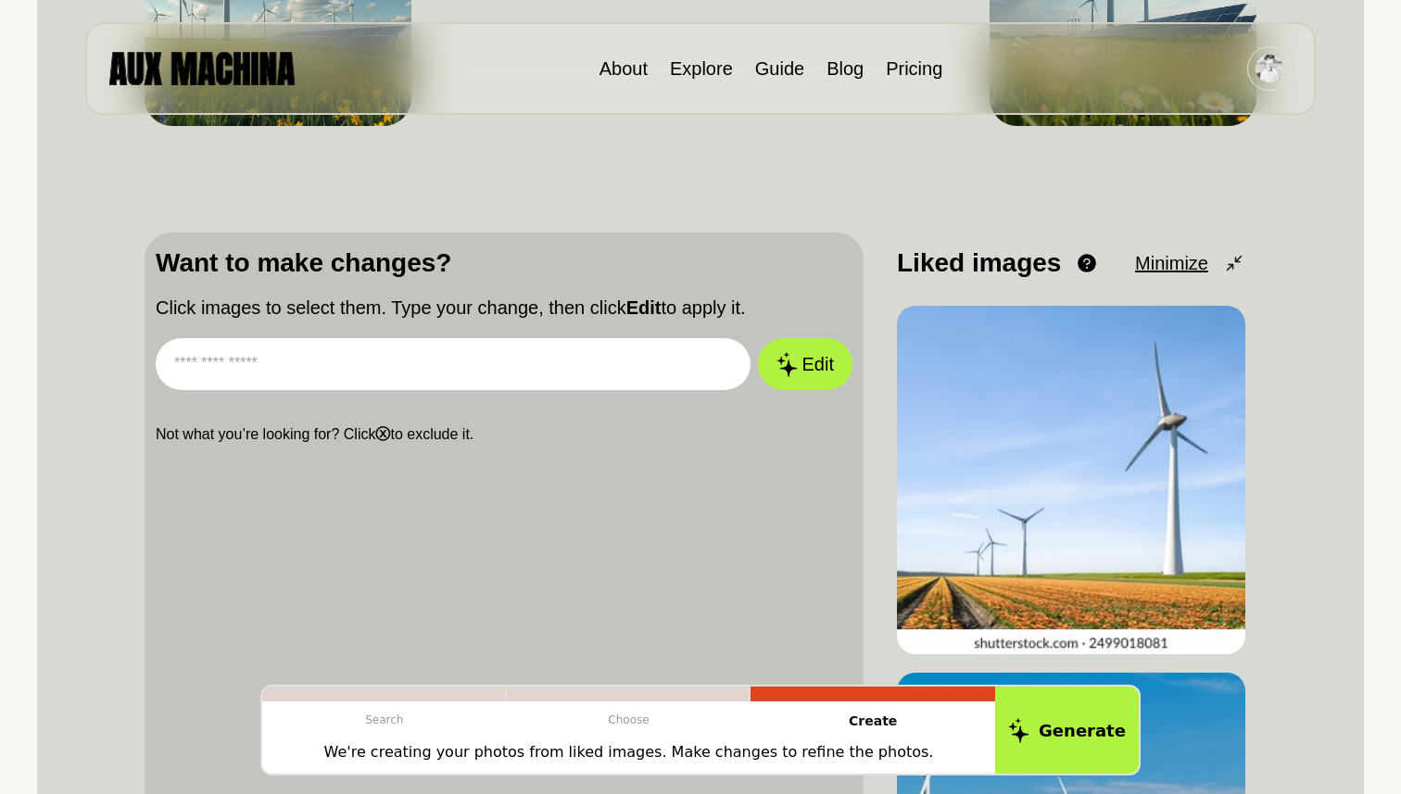
click at [1179, 250] on span "Minimize" at bounding box center [1171, 263] width 73 height 28
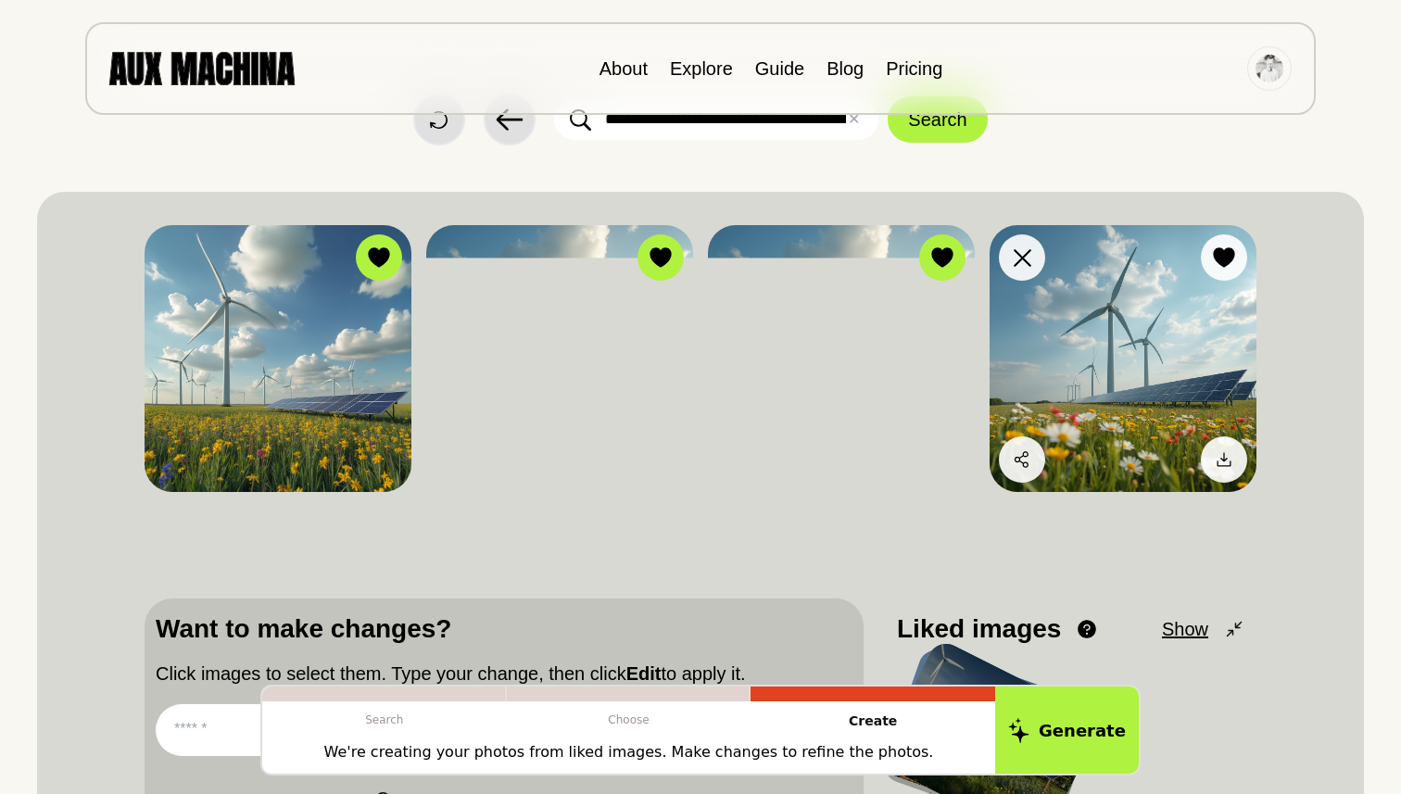
scroll to position [49, 0]
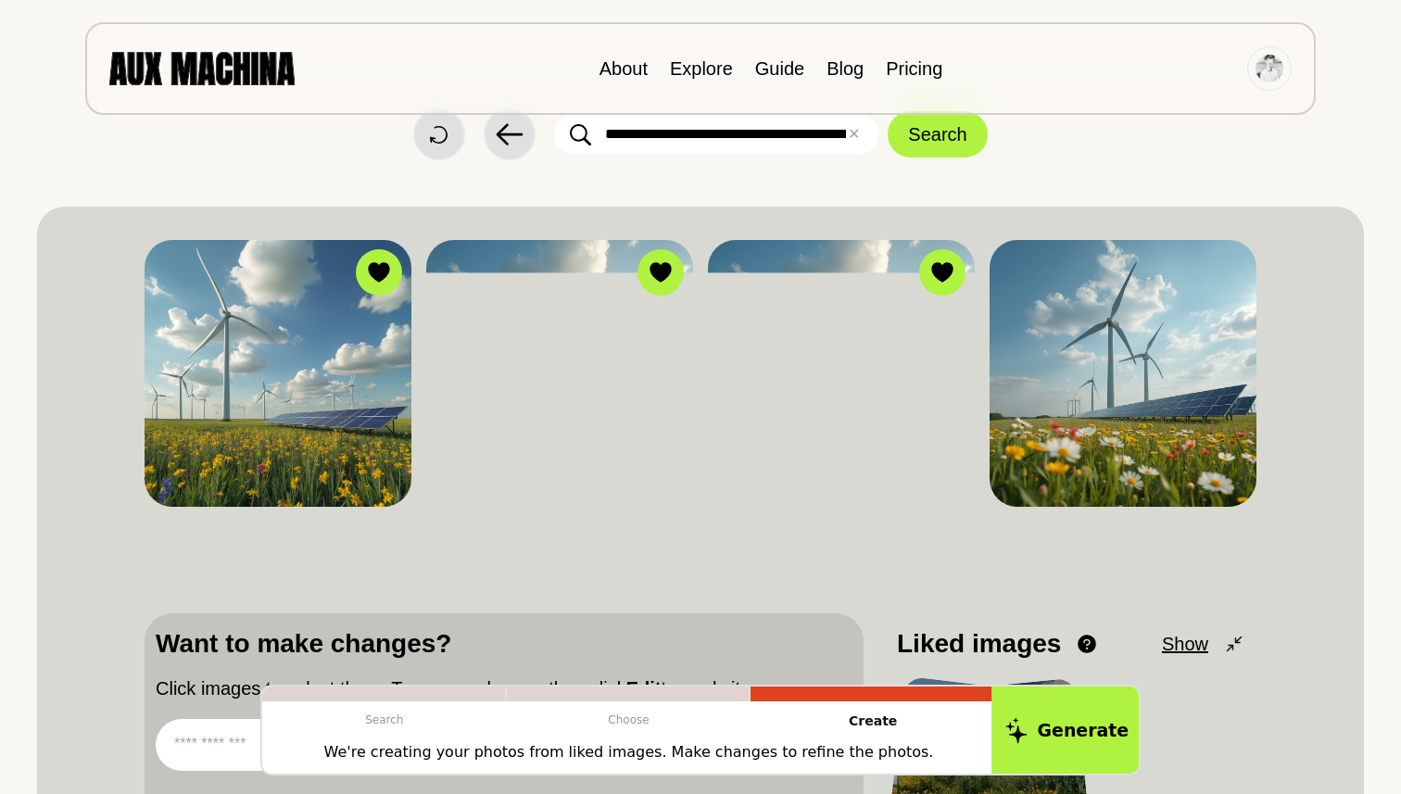
click at [1094, 706] on button "Generate" at bounding box center [1067, 731] width 151 height 92
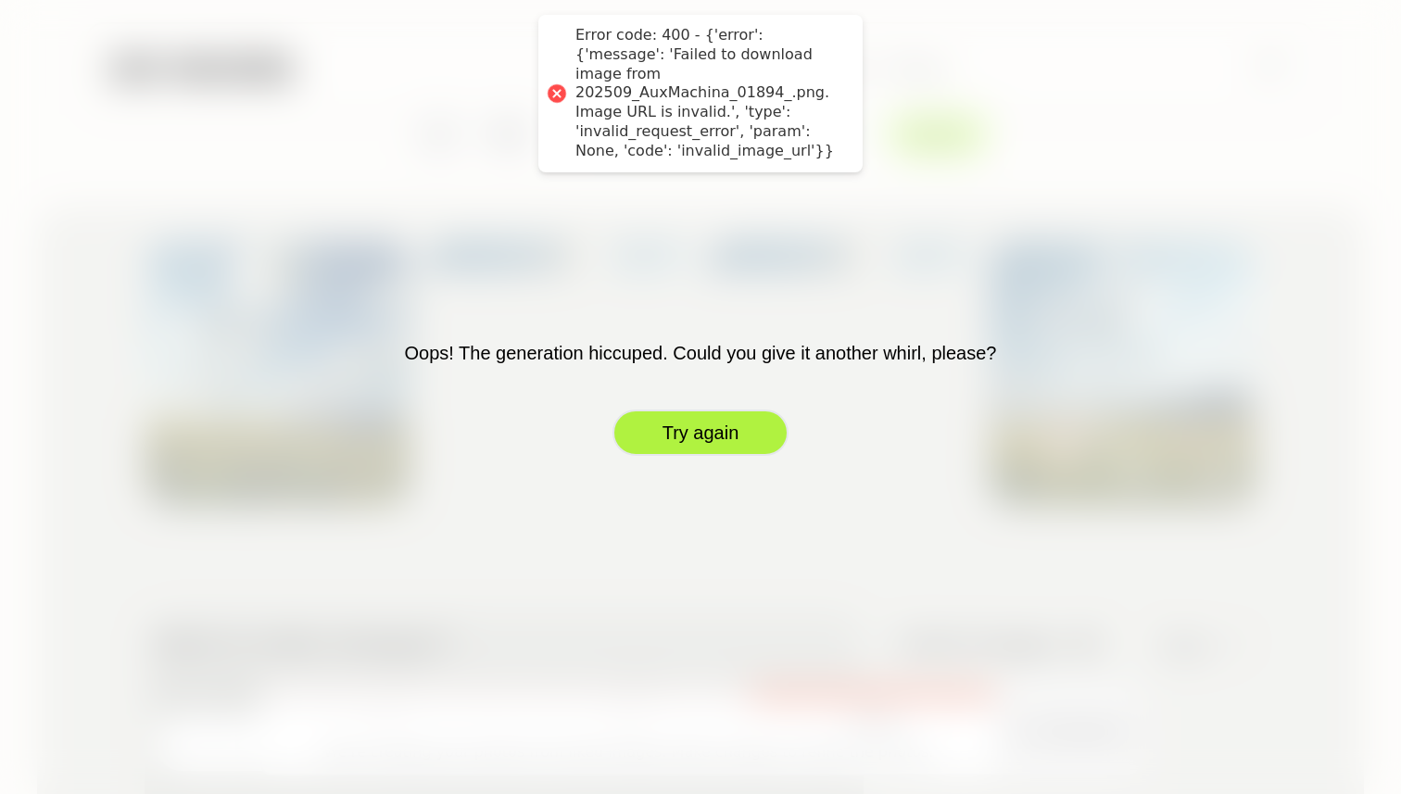
click at [727, 437] on button "Try again" at bounding box center [701, 433] width 176 height 46
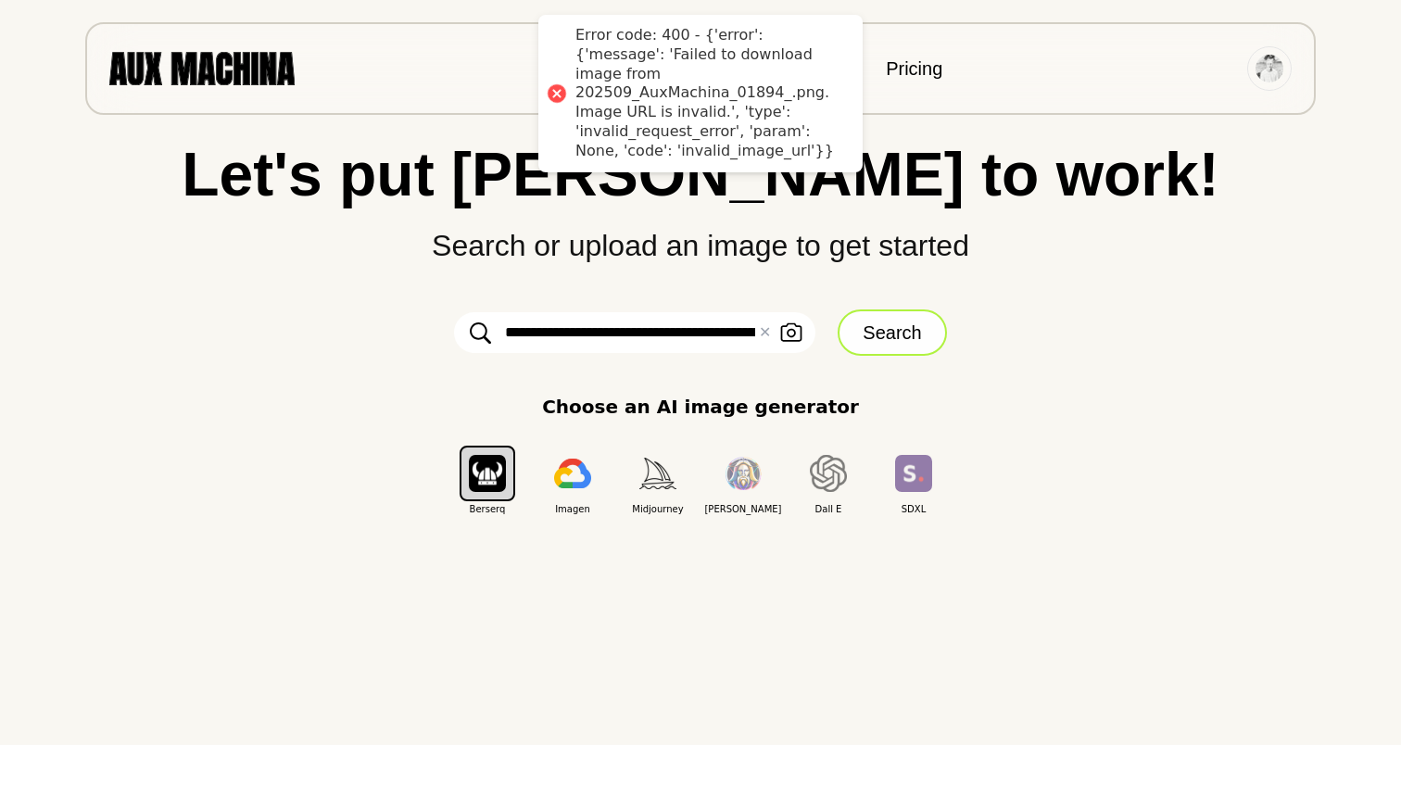
click at [873, 331] on button "Search" at bounding box center [892, 333] width 108 height 46
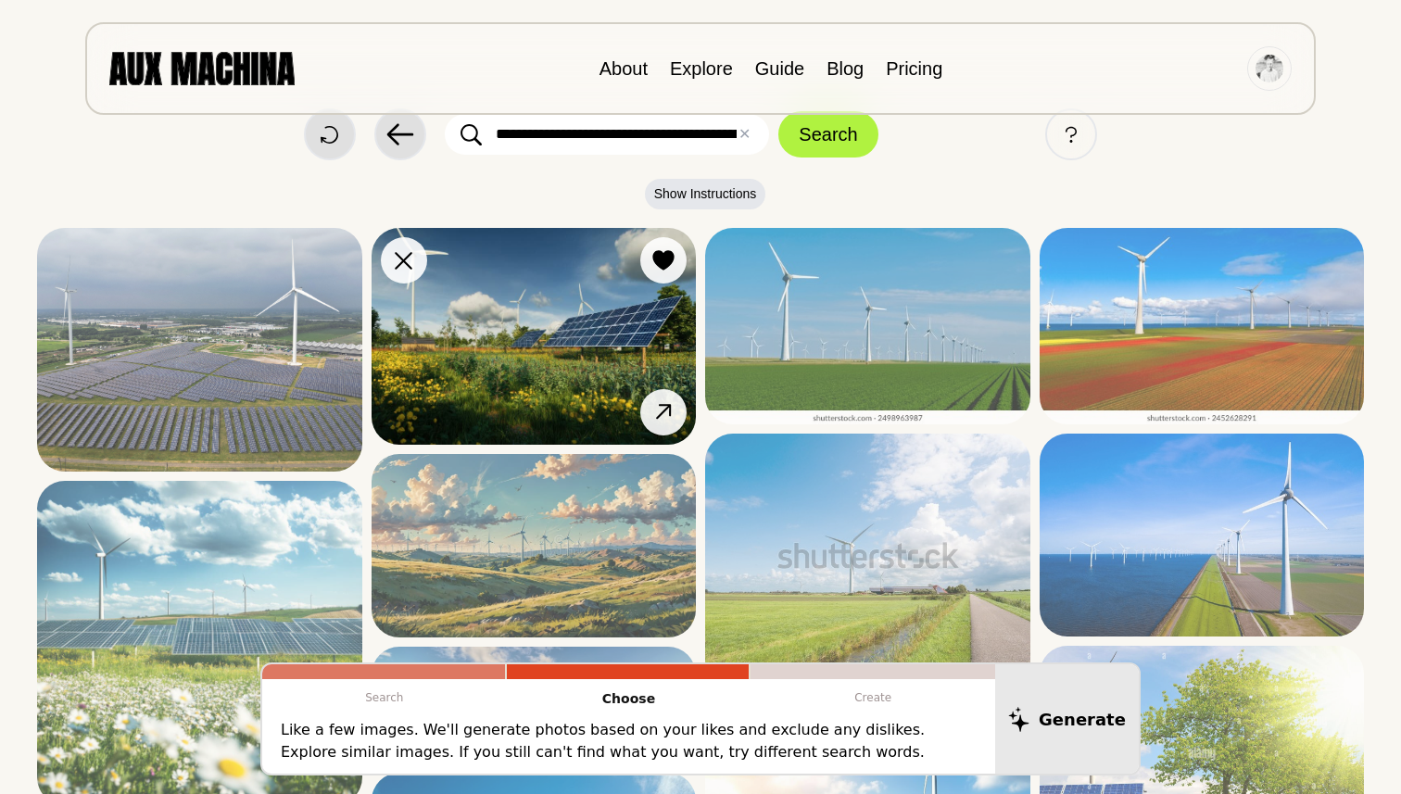
click at [540, 336] on img at bounding box center [534, 336] width 325 height 217
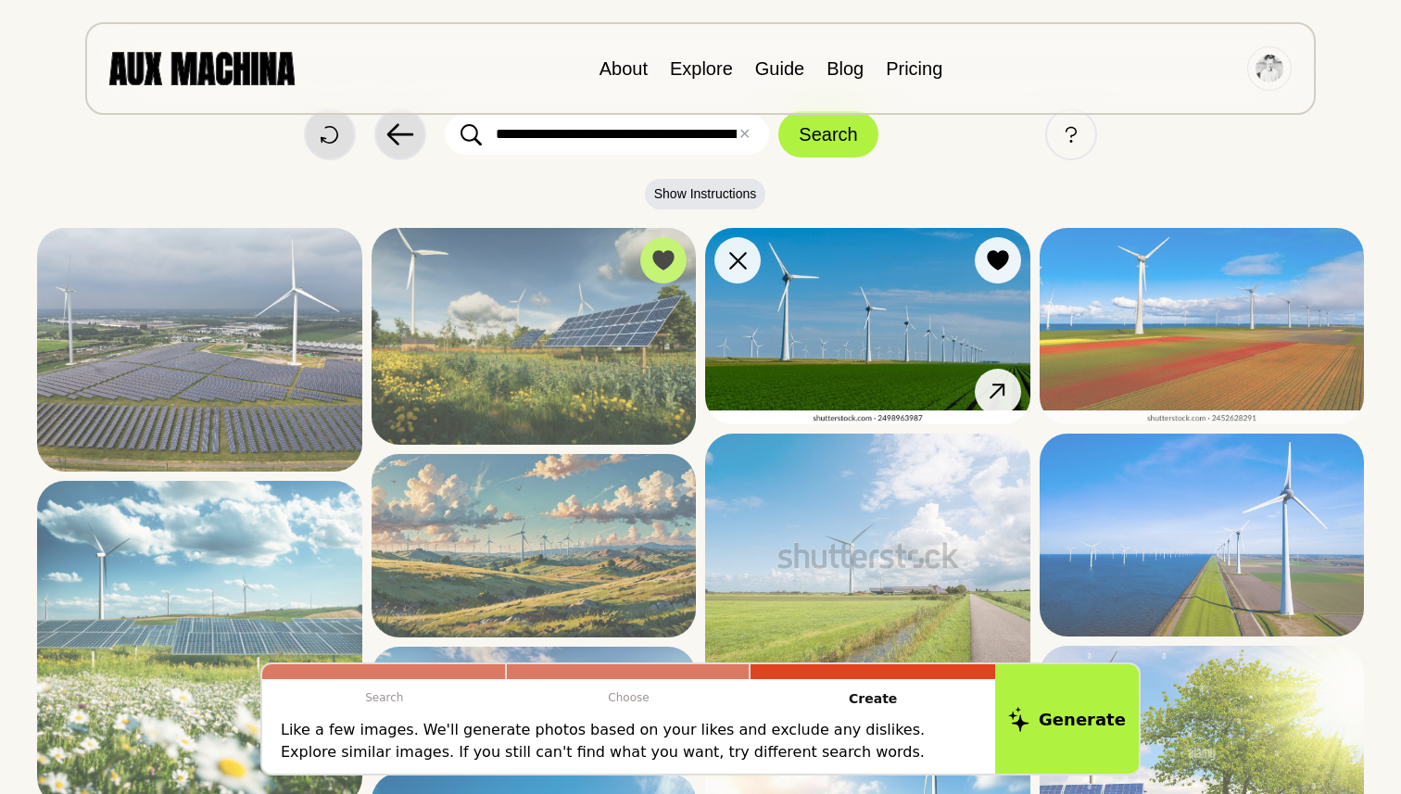
click at [850, 301] on img at bounding box center [867, 326] width 325 height 196
click at [873, 348] on img at bounding box center [867, 326] width 325 height 196
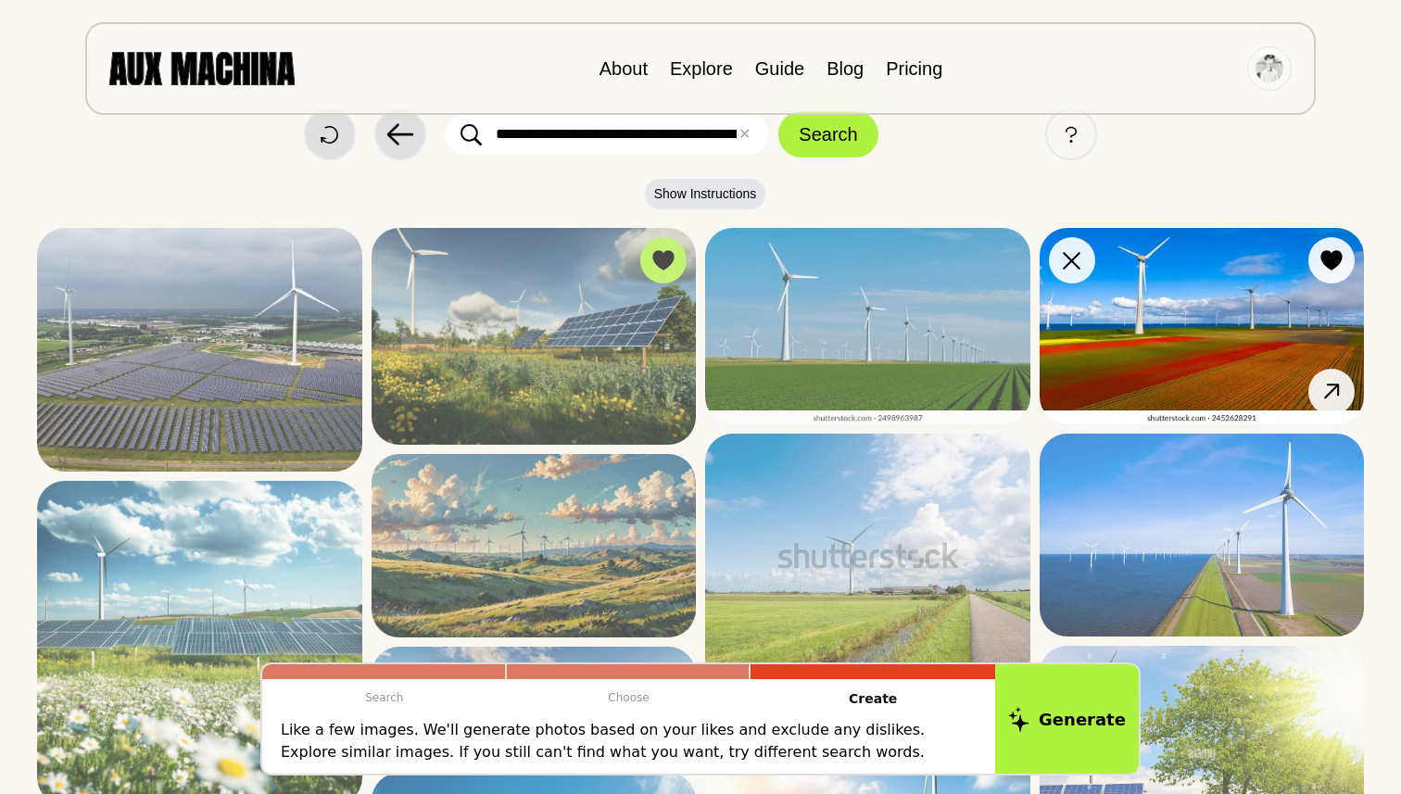
click at [1141, 340] on img at bounding box center [1202, 326] width 325 height 196
click at [1141, 323] on img at bounding box center [1202, 326] width 325 height 196
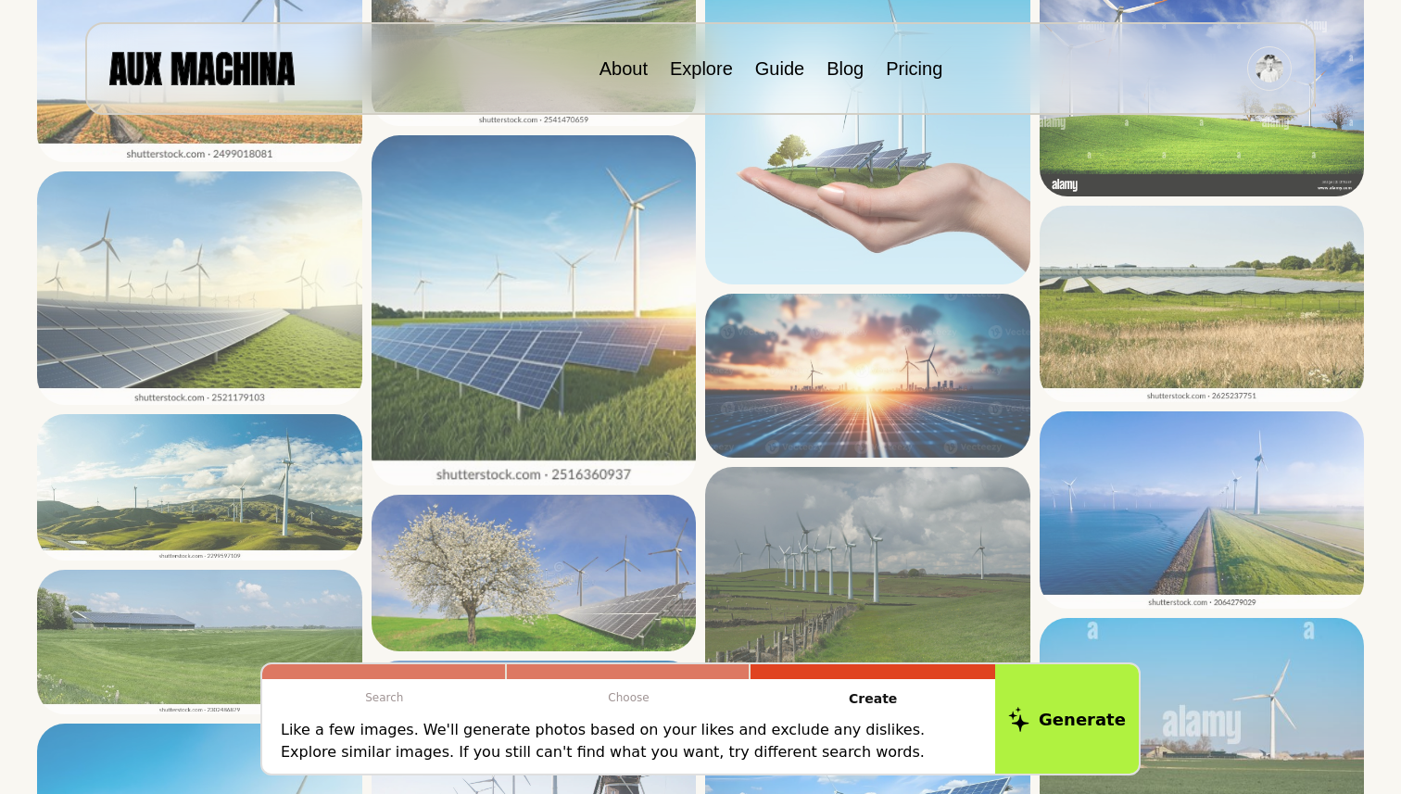
scroll to position [1235, 0]
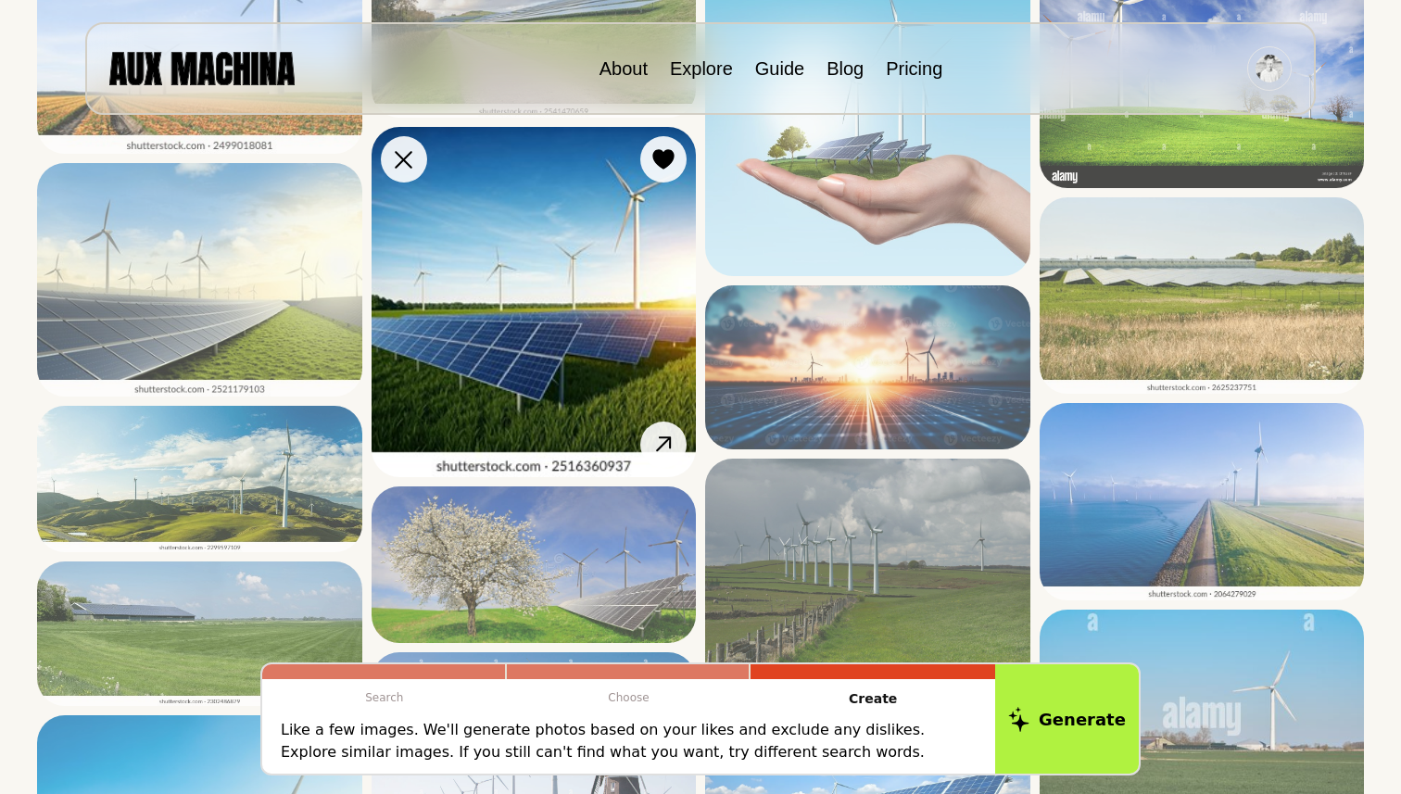
click at [529, 341] on img at bounding box center [534, 301] width 325 height 349
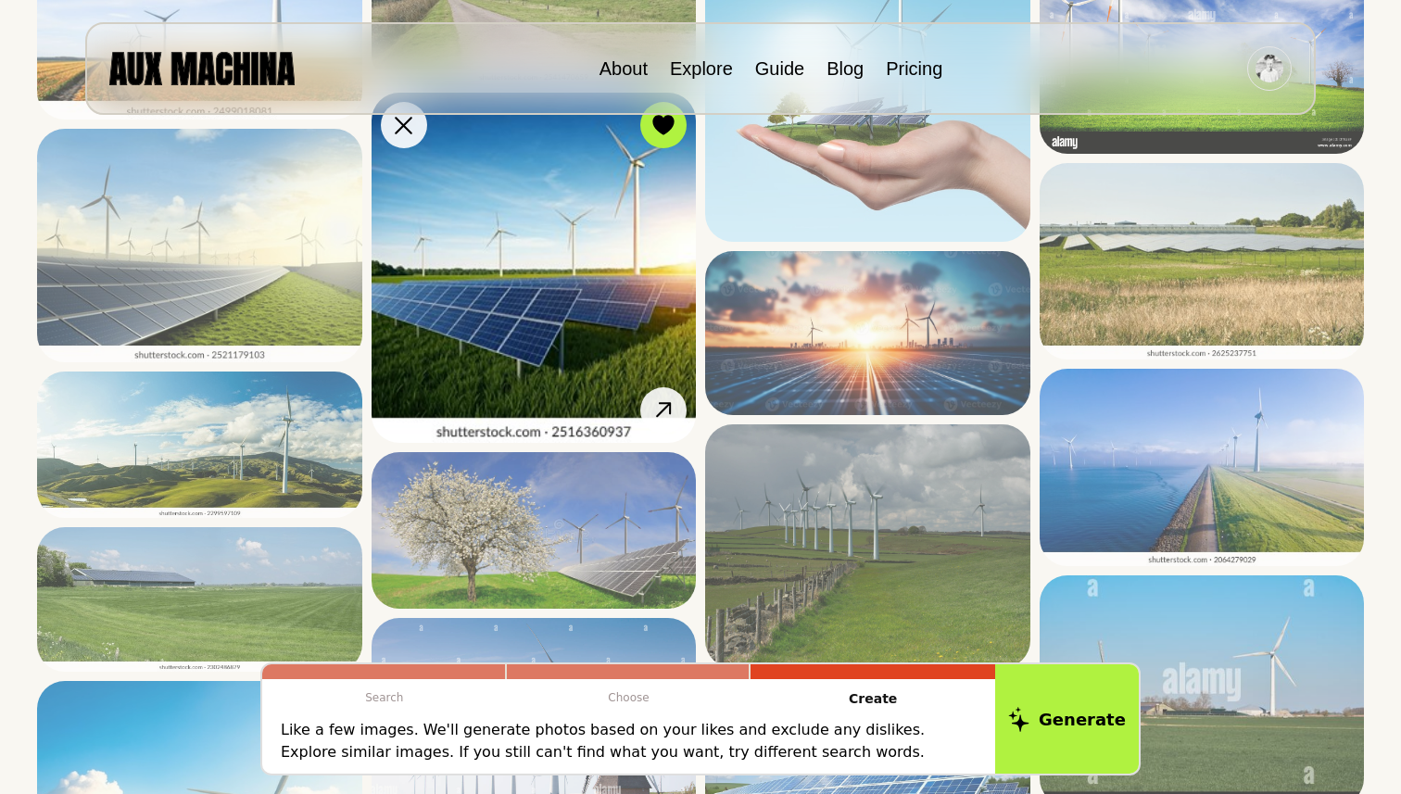
scroll to position [1270, 0]
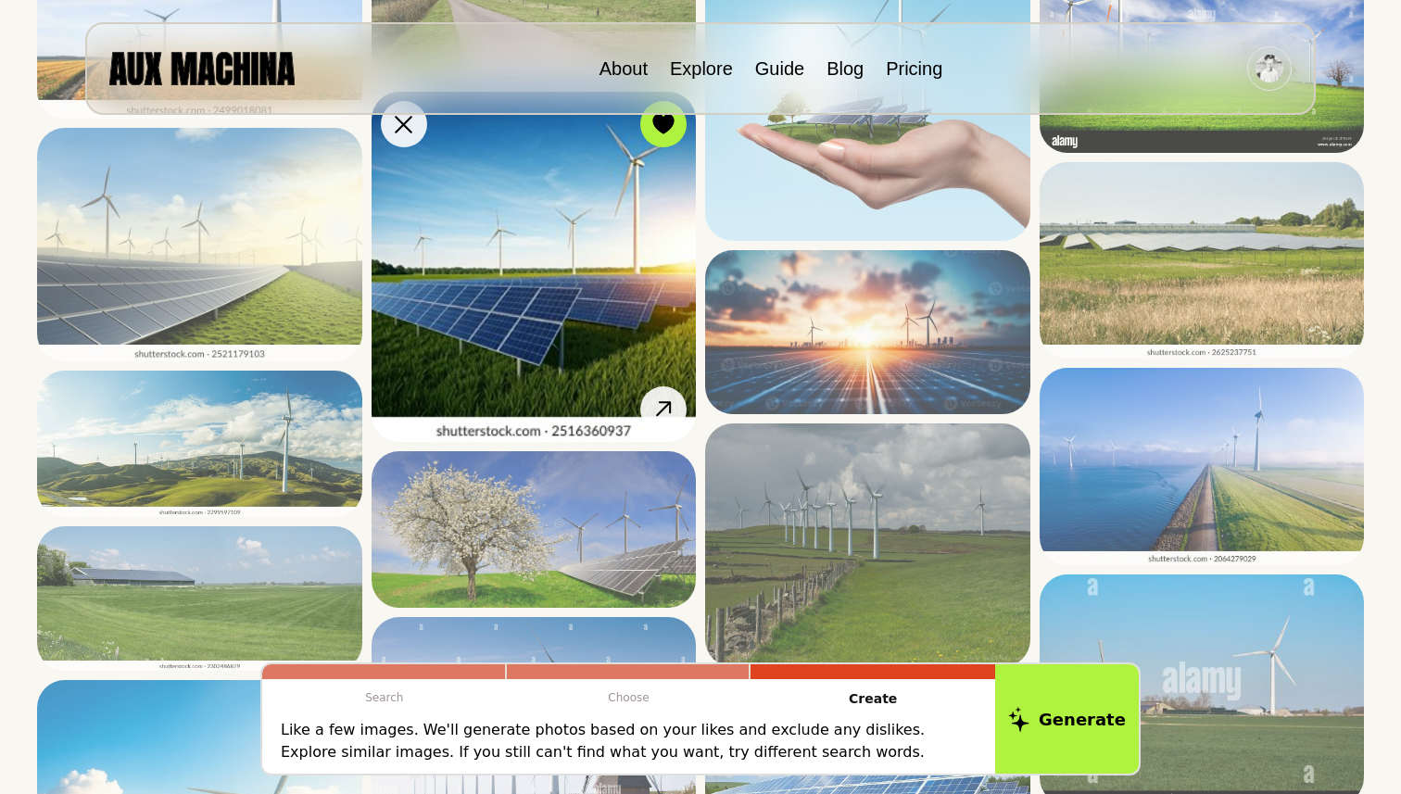
click at [529, 341] on img at bounding box center [534, 266] width 325 height 349
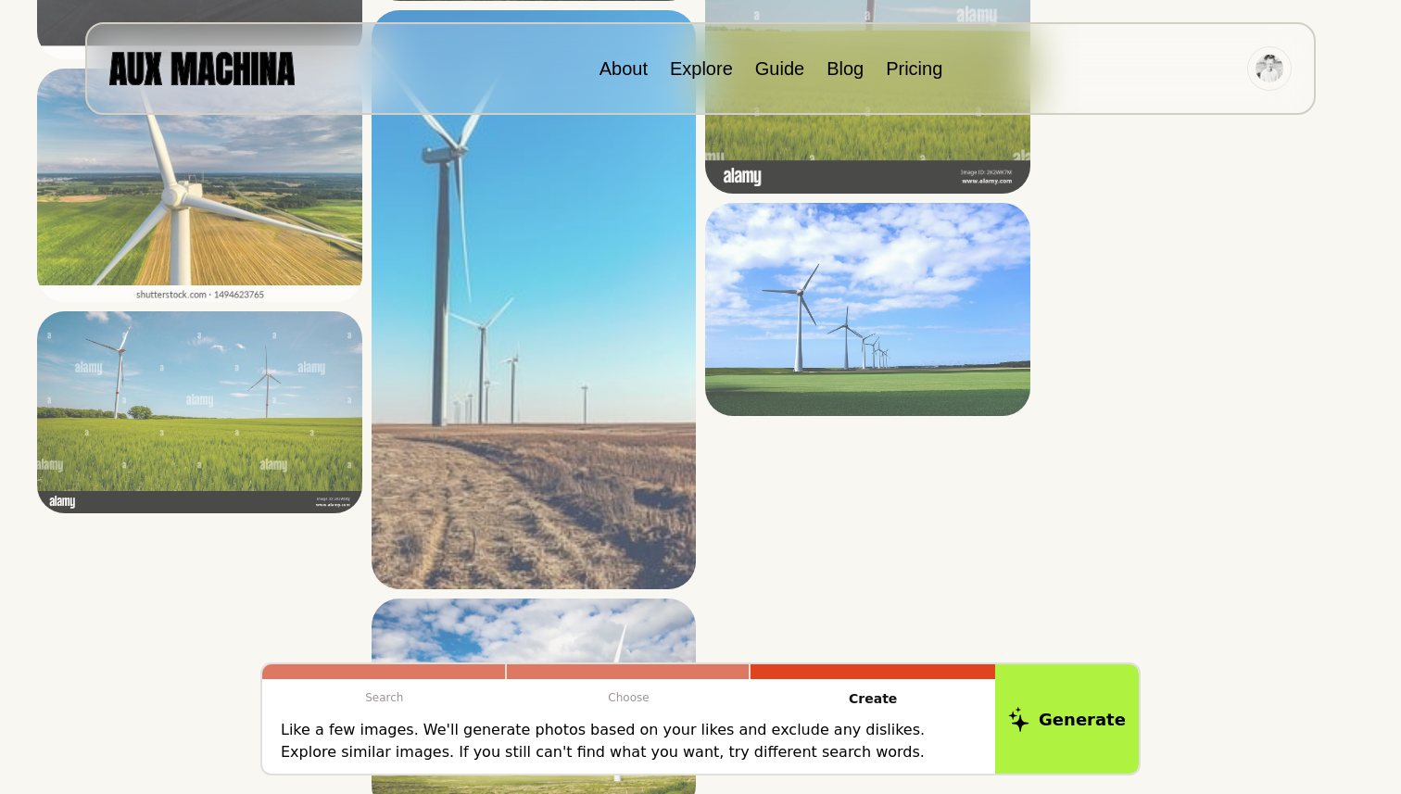
scroll to position [4546, 0]
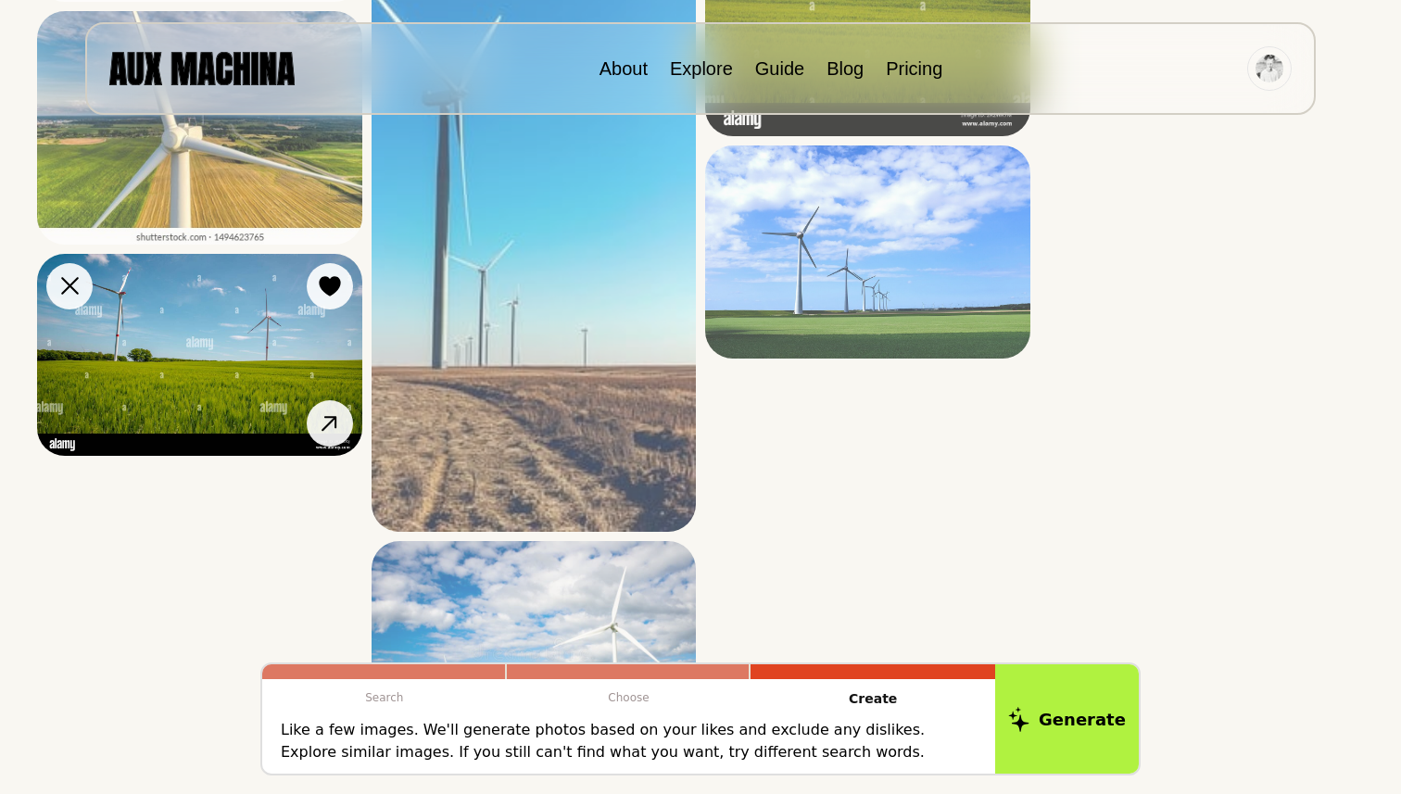
click at [294, 360] on img at bounding box center [199, 355] width 325 height 202
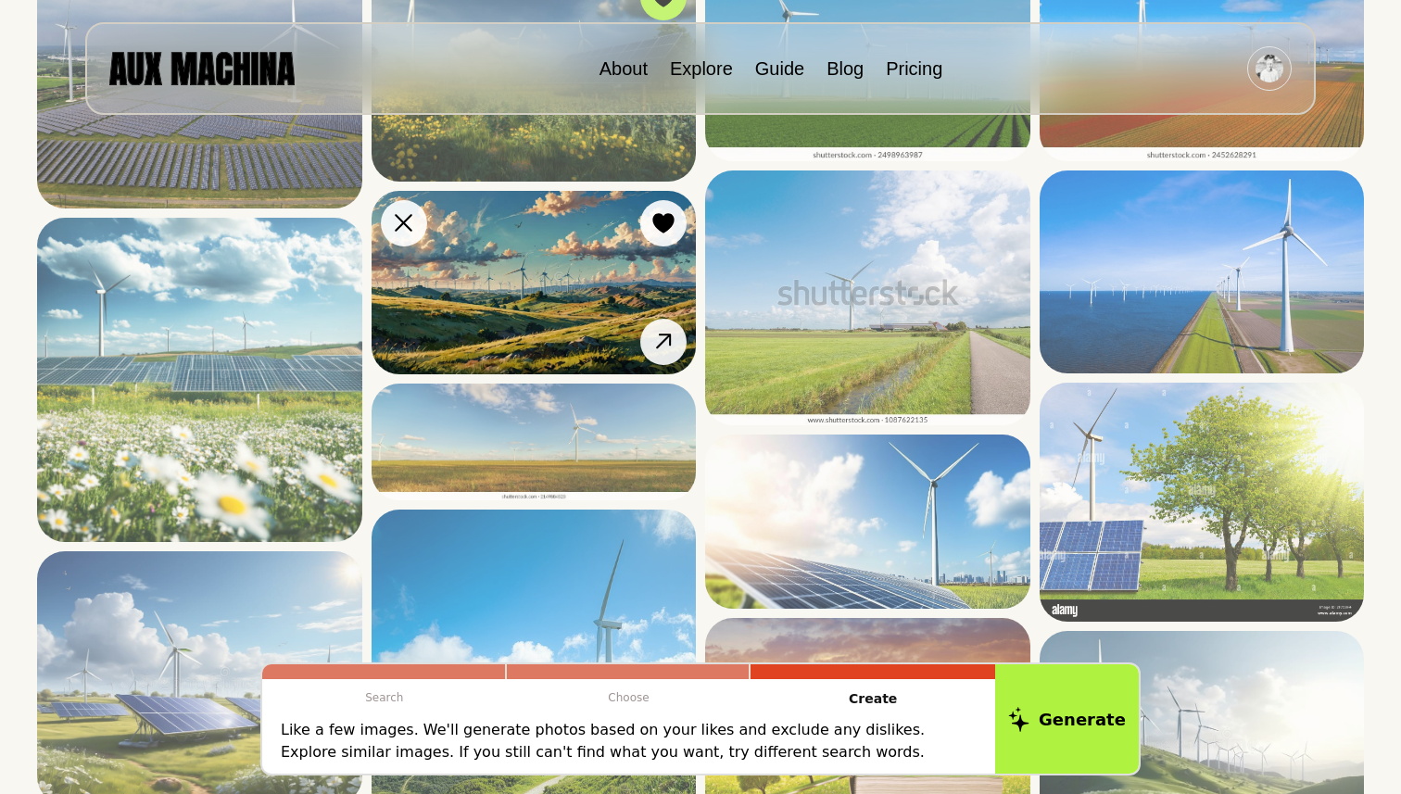
scroll to position [337, 0]
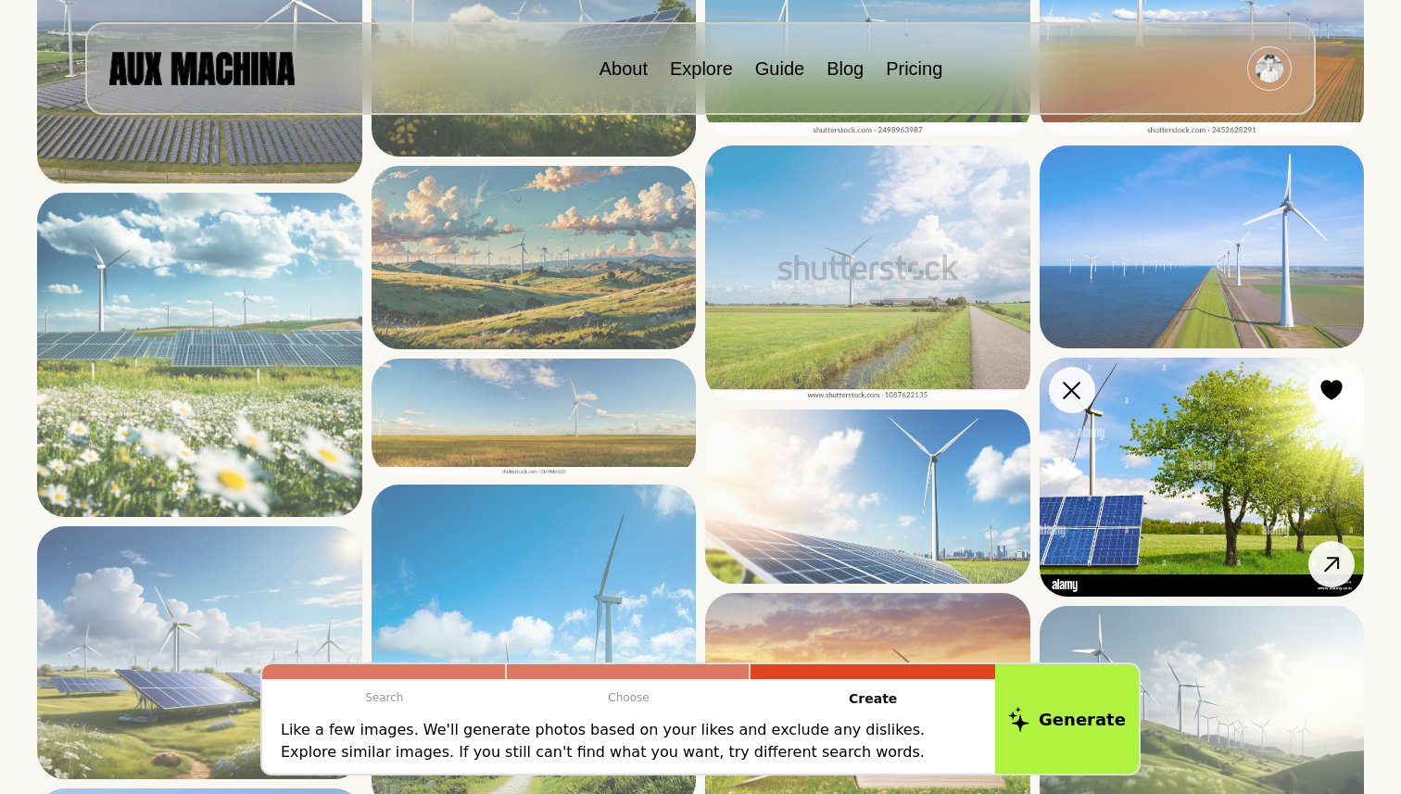
click at [1132, 482] on img at bounding box center [1202, 477] width 325 height 239
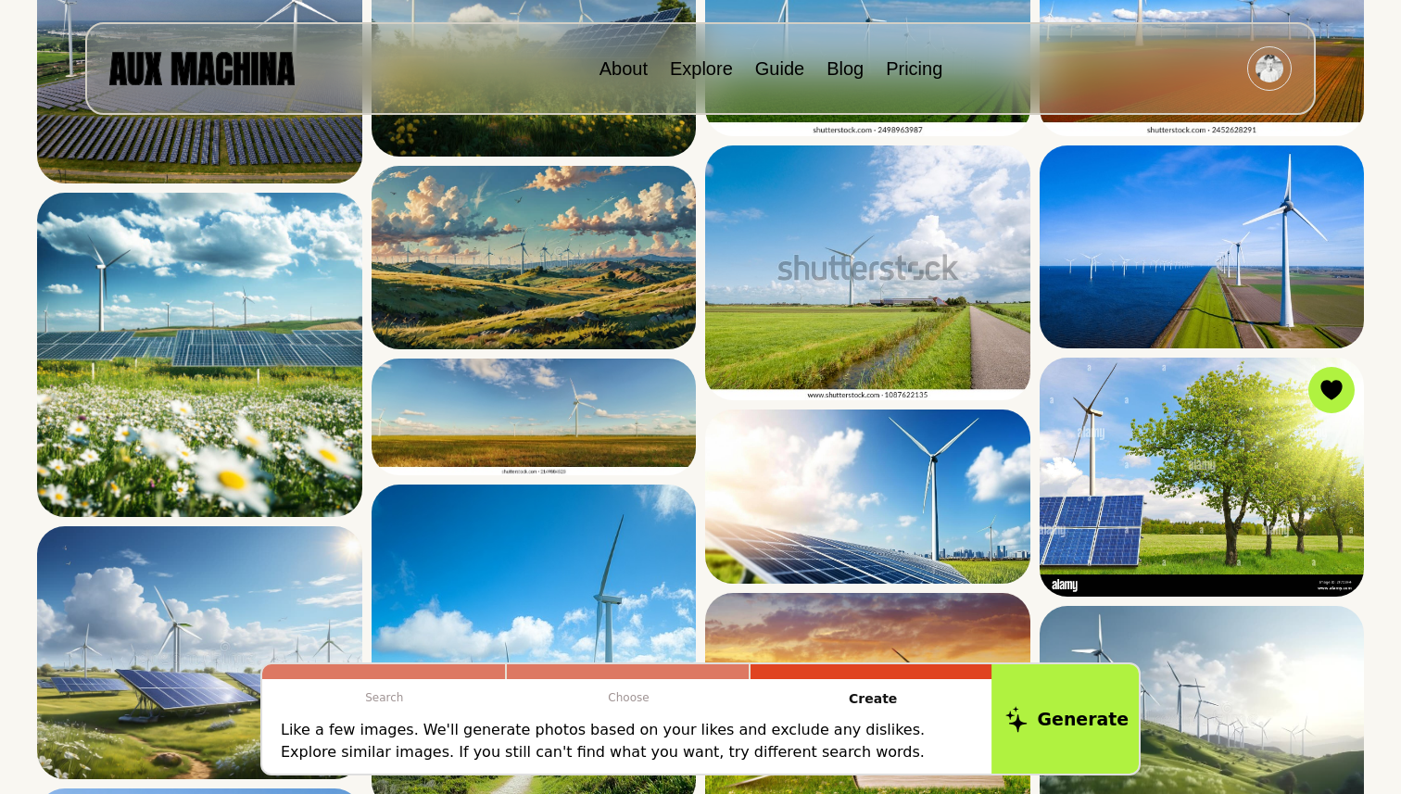
click at [1058, 732] on button "Generate" at bounding box center [1067, 719] width 151 height 115
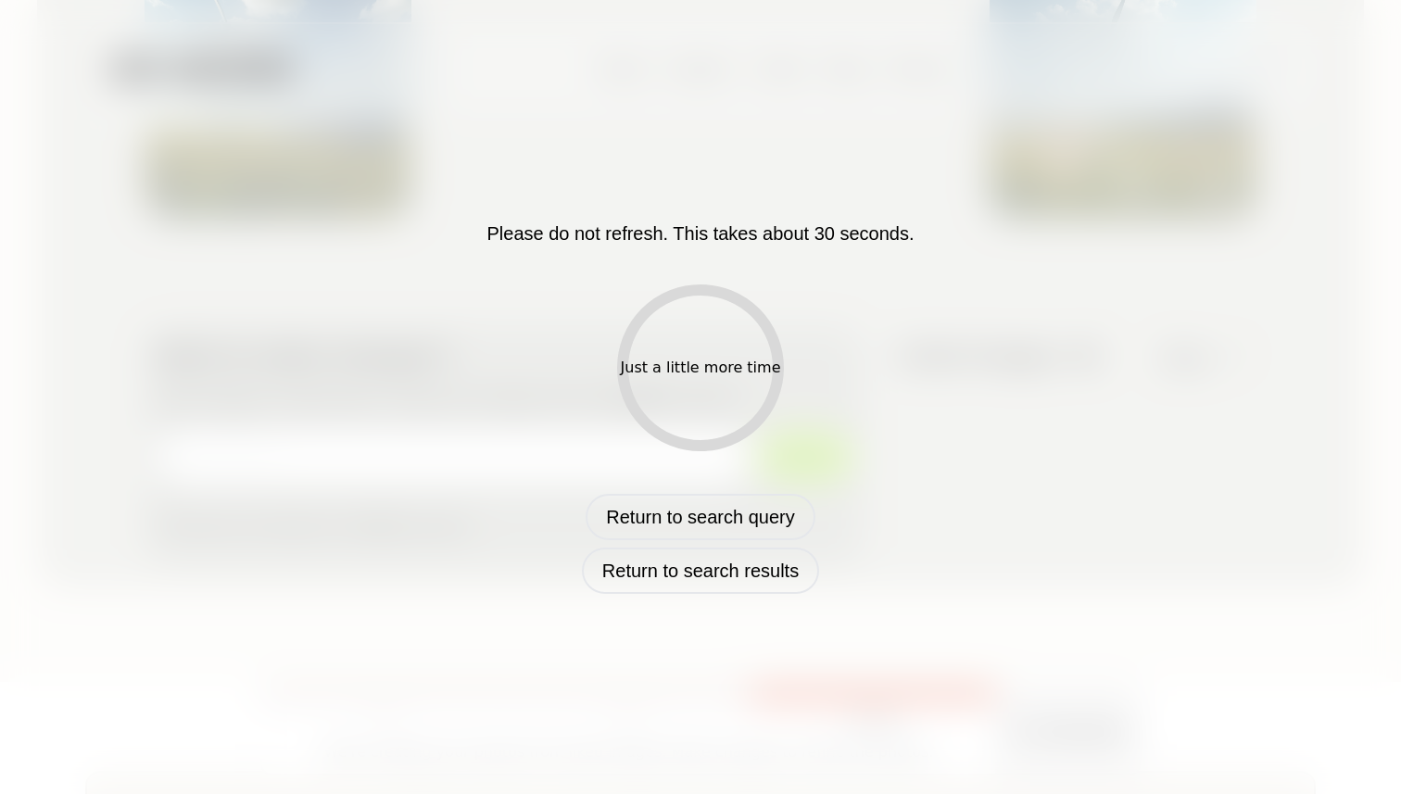
click at [678, 376] on div "Just a little more time" at bounding box center [701, 368] width 160 height 22
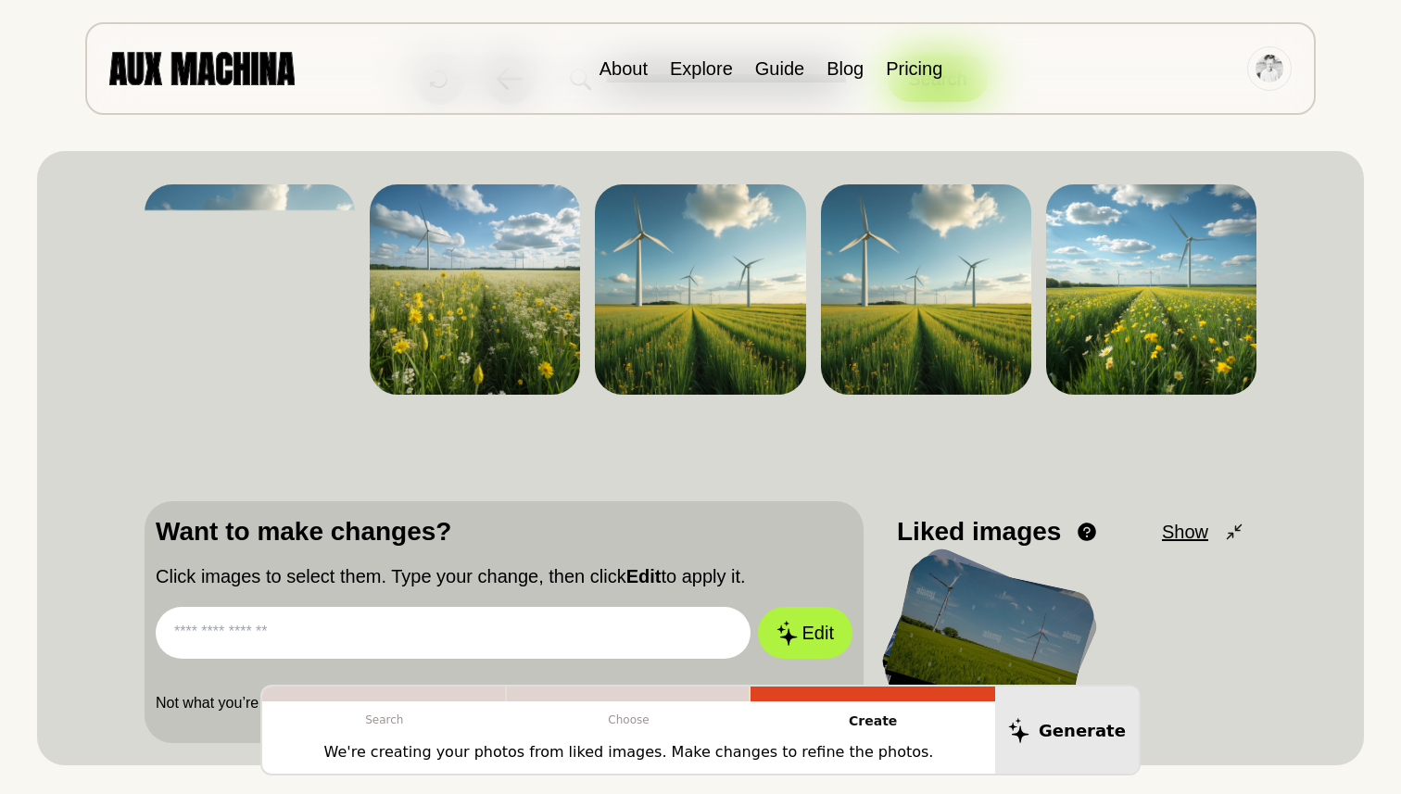
scroll to position [0, 0]
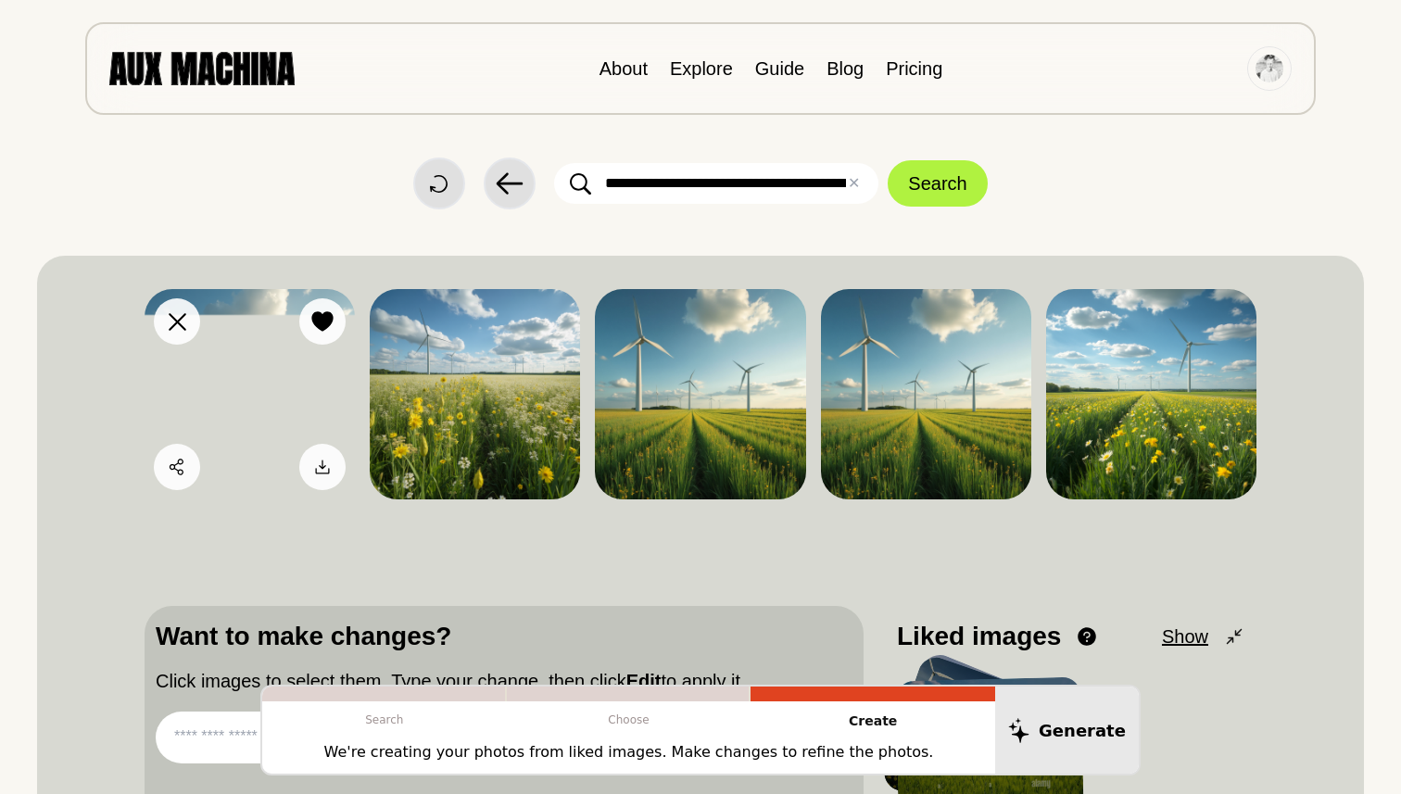
click at [284, 360] on img at bounding box center [250, 394] width 210 height 210
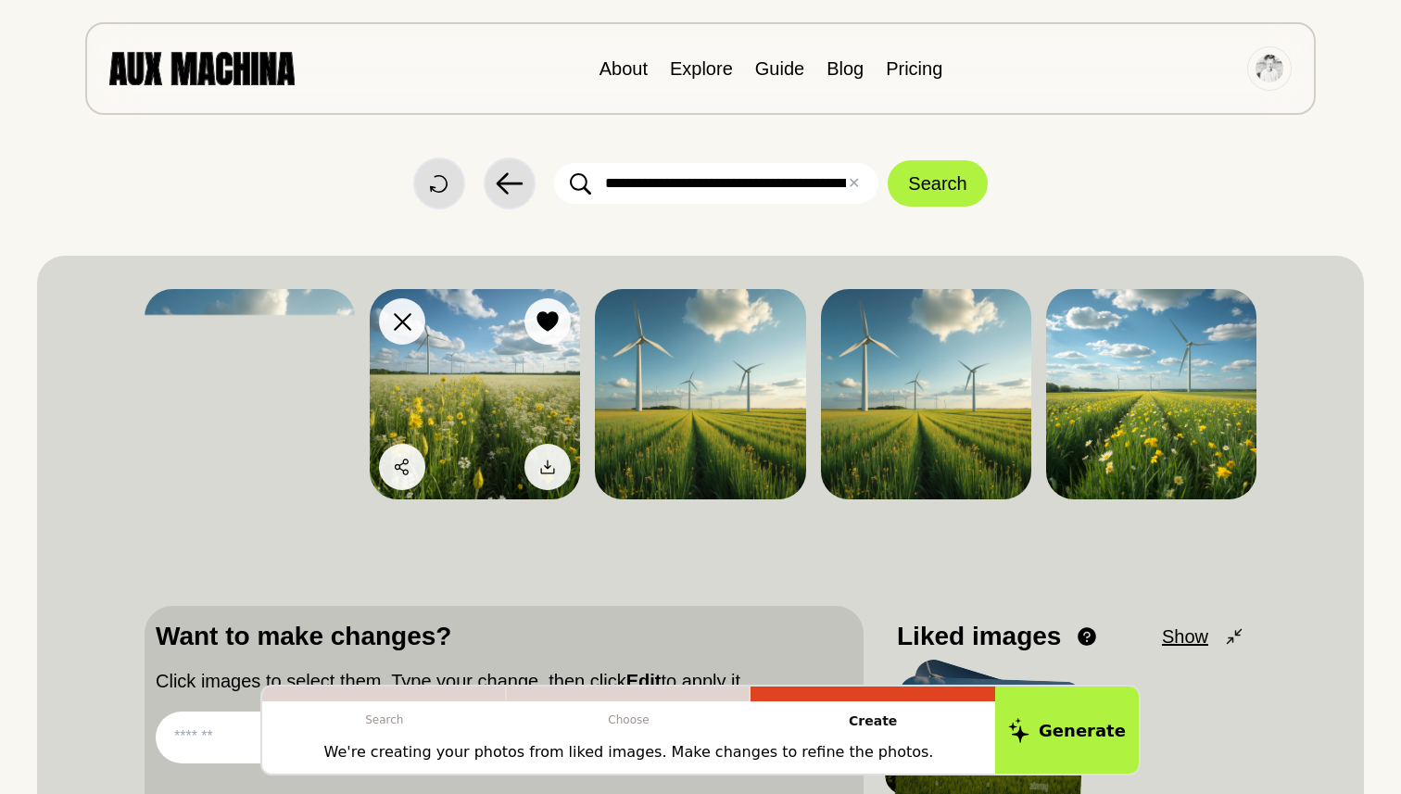
click at [451, 392] on img at bounding box center [475, 394] width 210 height 210
click at [492, 395] on img at bounding box center [475, 394] width 210 height 210
click at [542, 323] on icon at bounding box center [548, 321] width 21 height 20
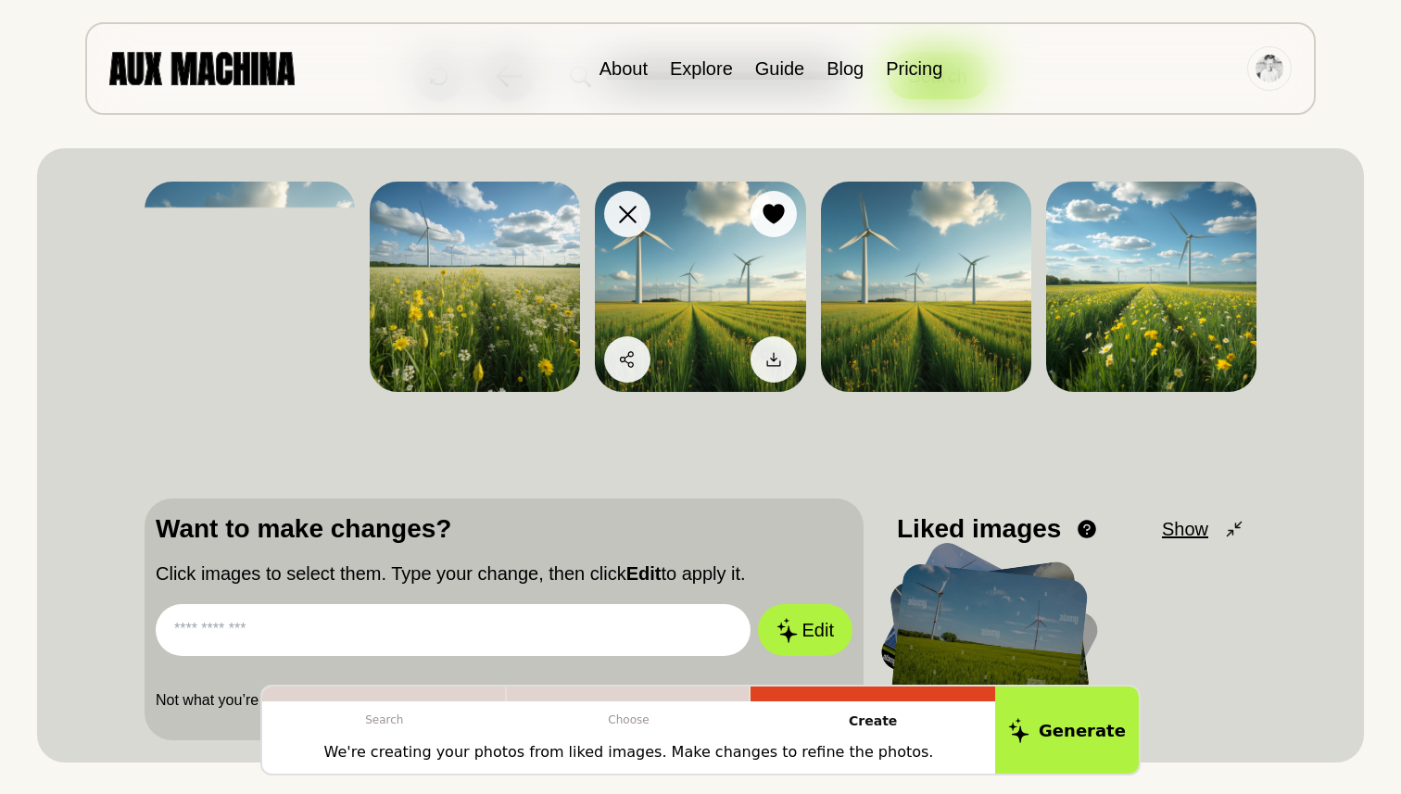
scroll to position [95, 0]
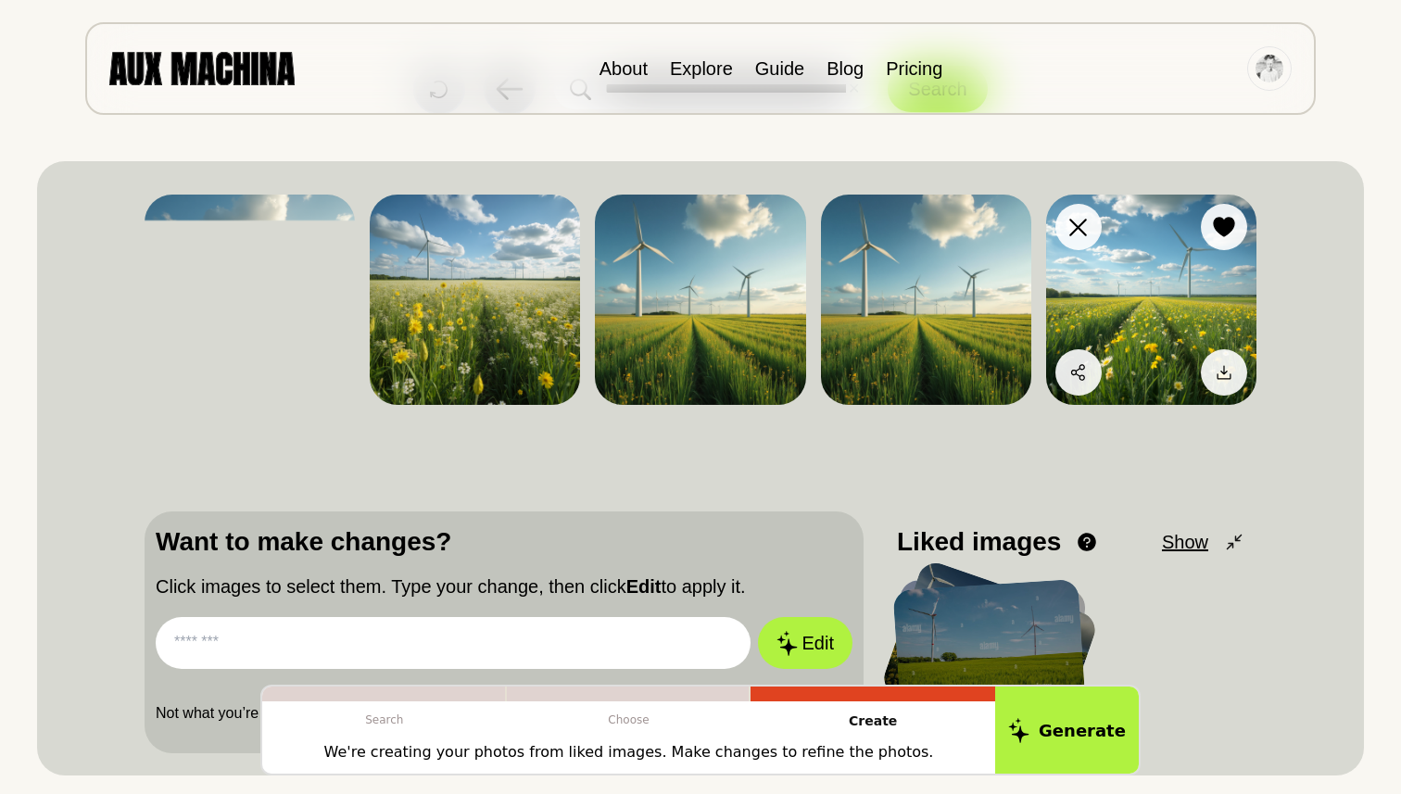
click at [1107, 298] on img at bounding box center [1151, 300] width 210 height 210
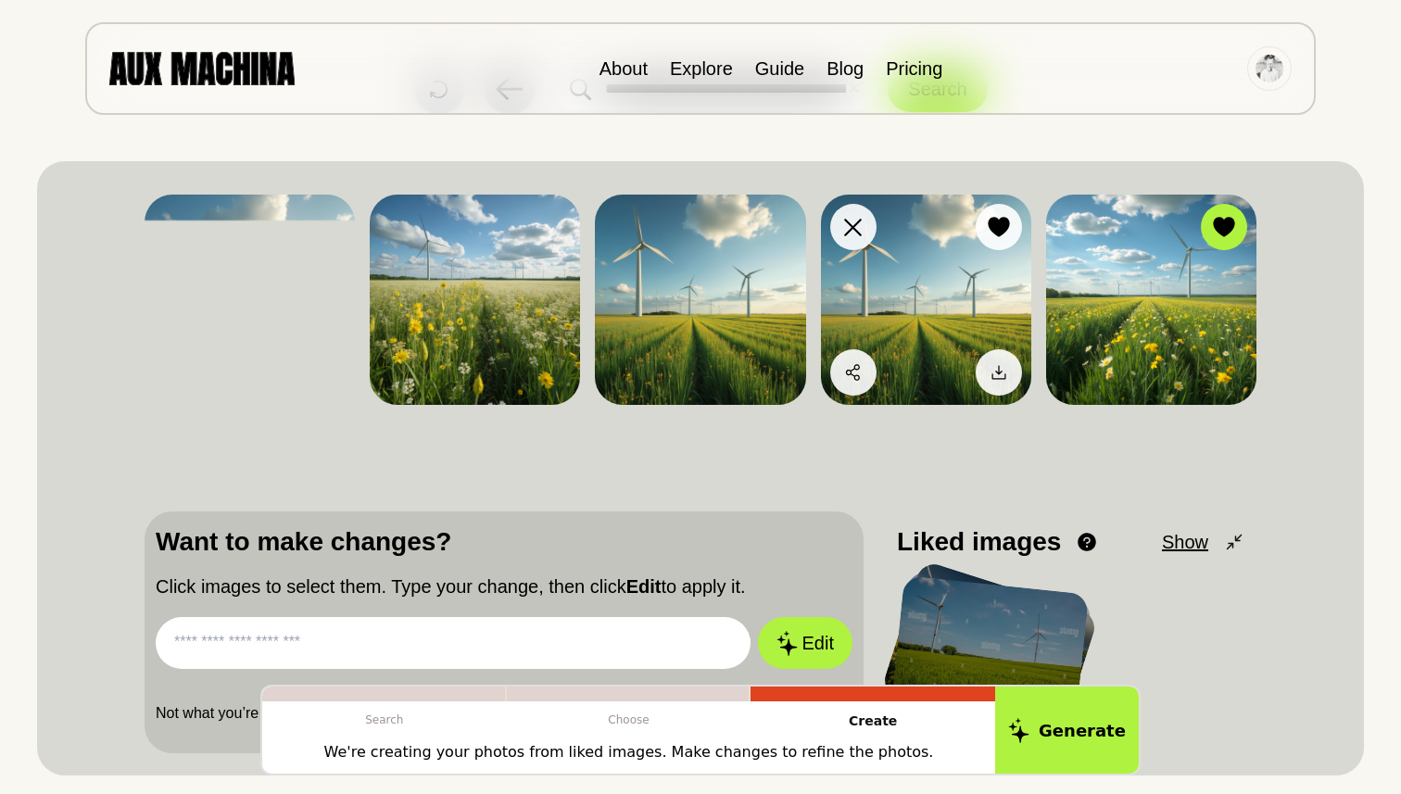
click at [925, 316] on img at bounding box center [926, 300] width 210 height 210
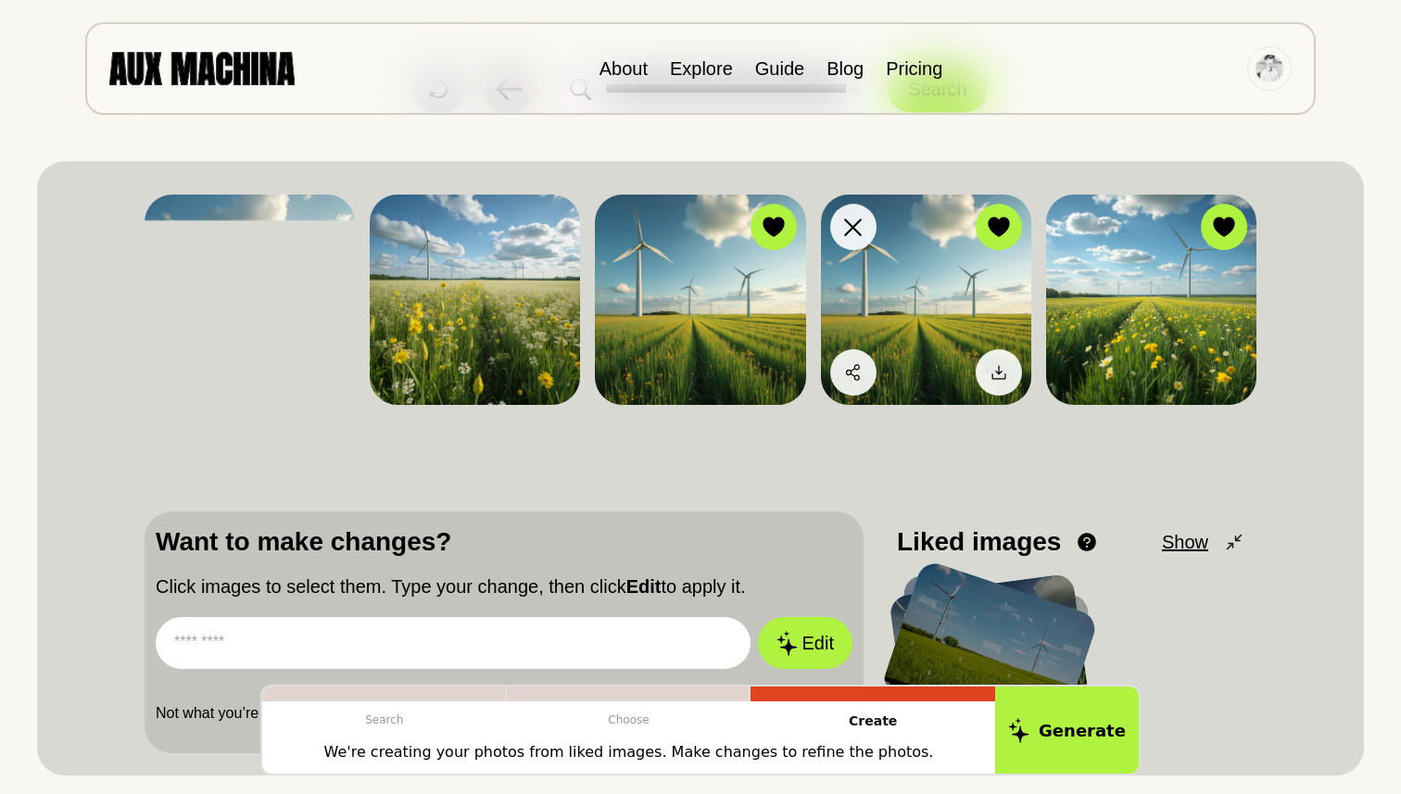
click at [918, 272] on img at bounding box center [926, 300] width 210 height 210
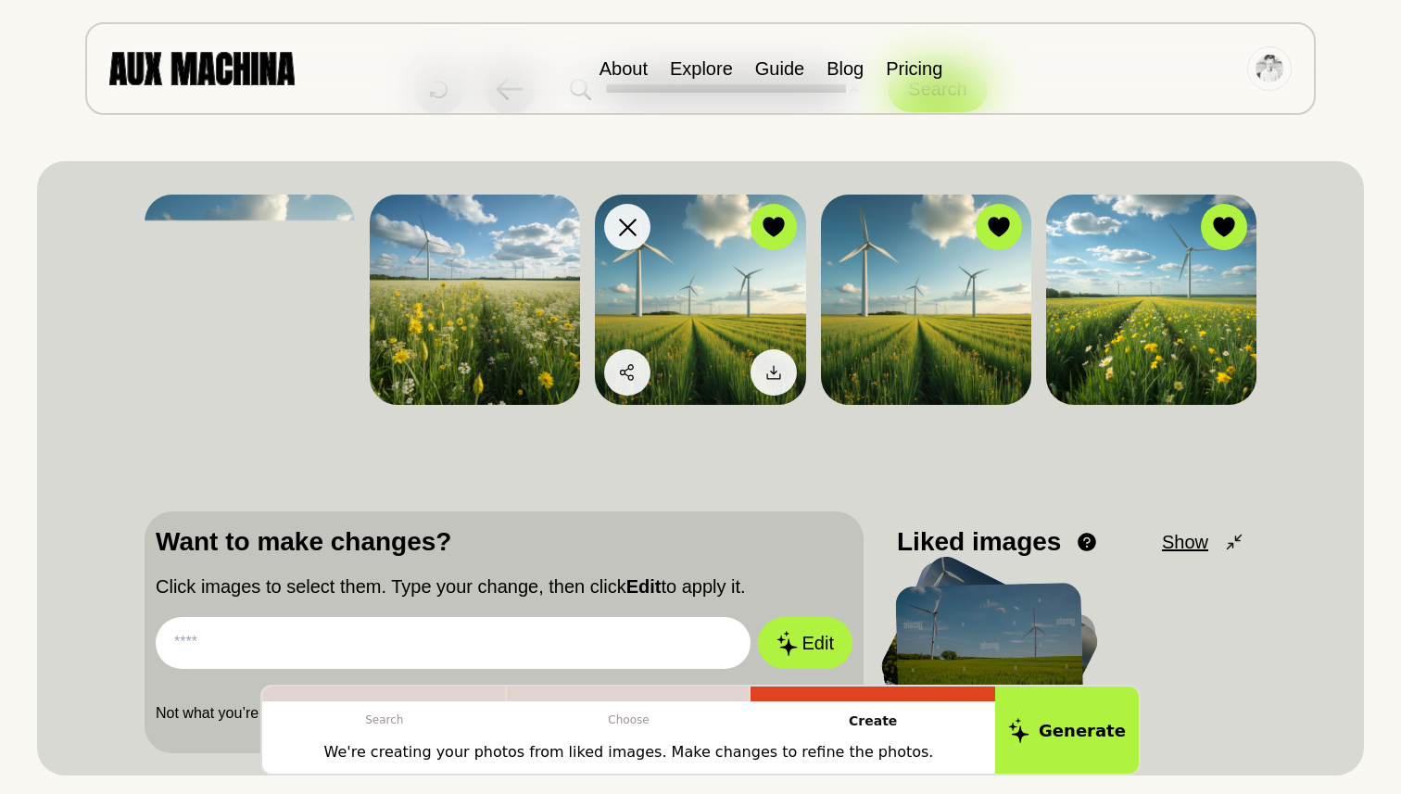
click at [711, 311] on img at bounding box center [700, 300] width 210 height 210
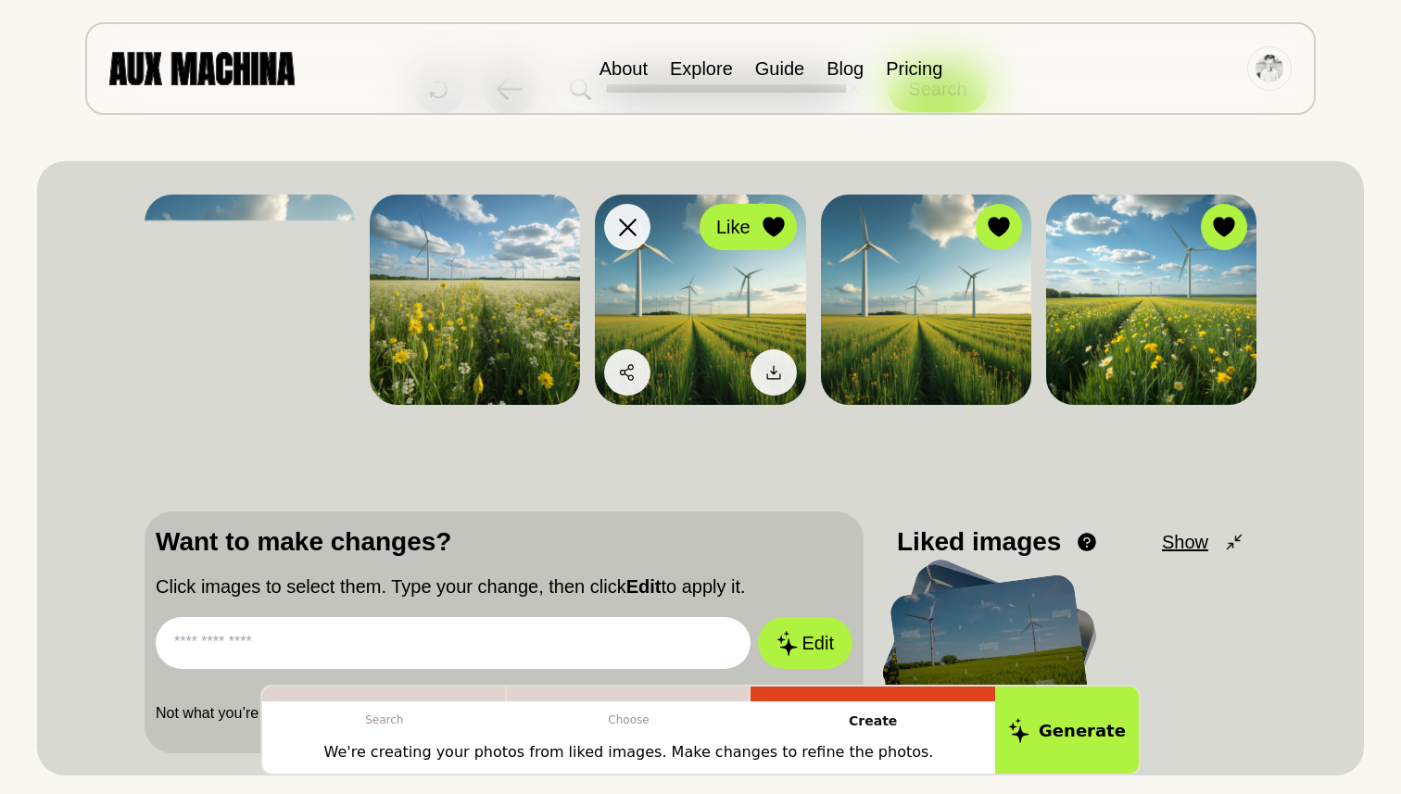
click at [775, 226] on icon at bounding box center [773, 227] width 21 height 20
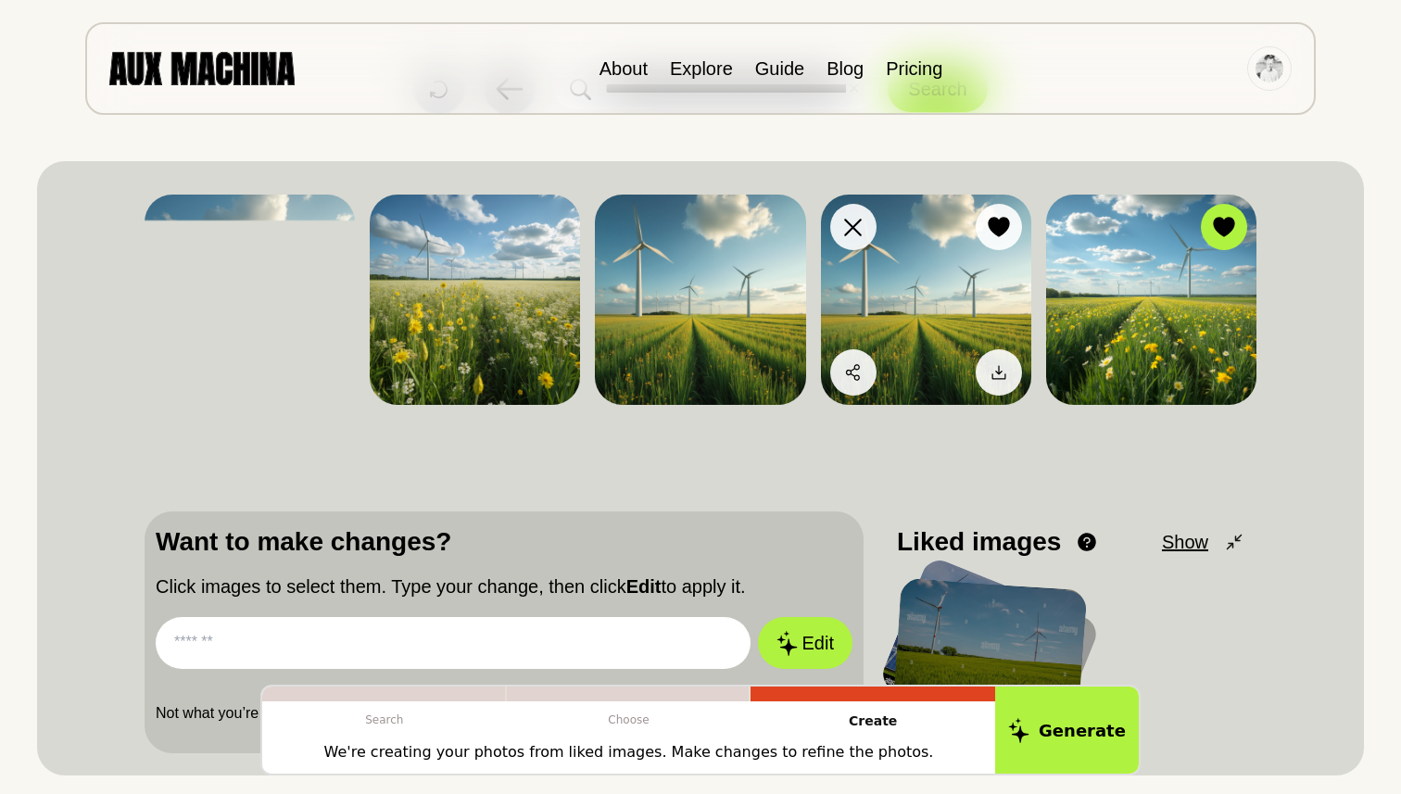
click at [911, 278] on img at bounding box center [926, 300] width 210 height 210
click at [979, 234] on button "Like" at bounding box center [973, 227] width 97 height 46
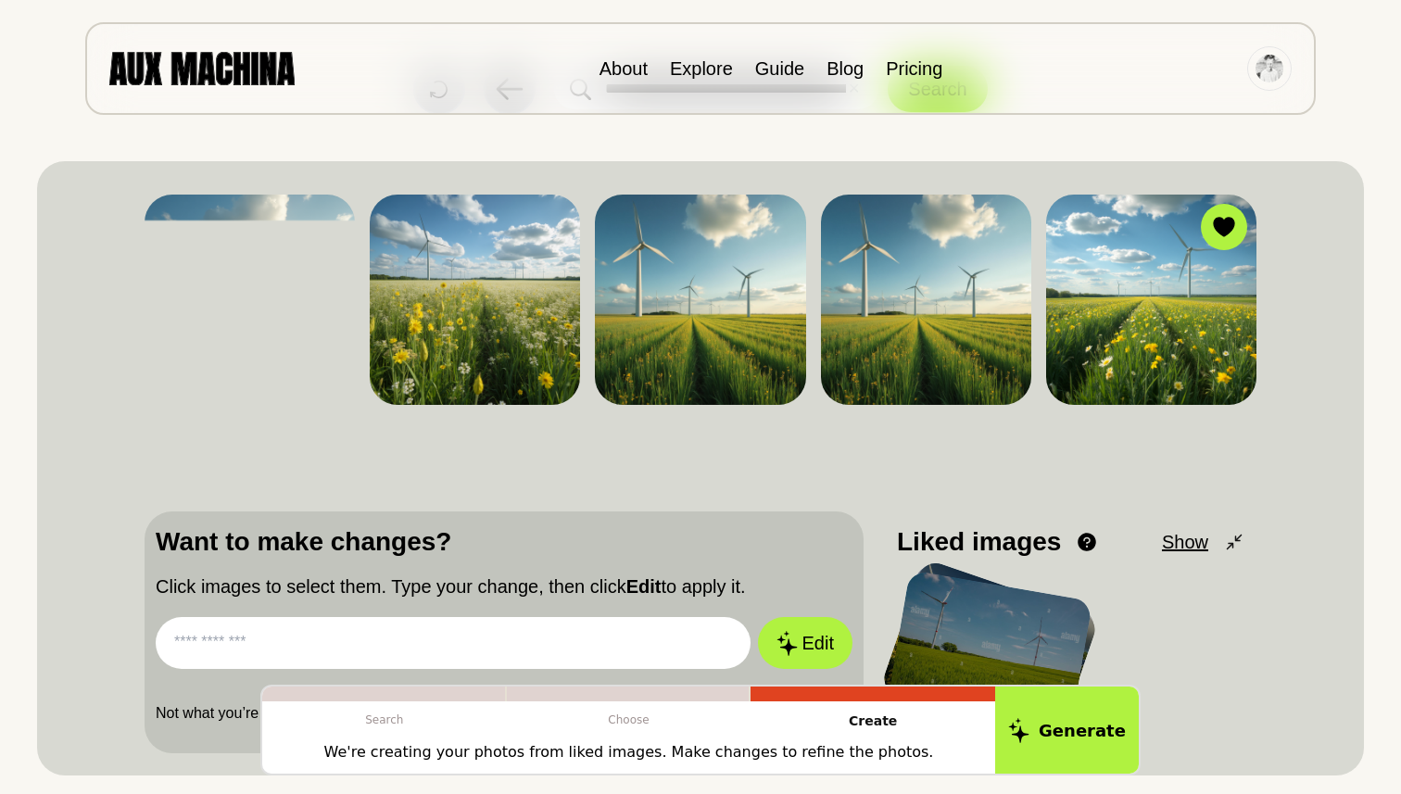
click at [322, 637] on input "text" at bounding box center [453, 643] width 595 height 52
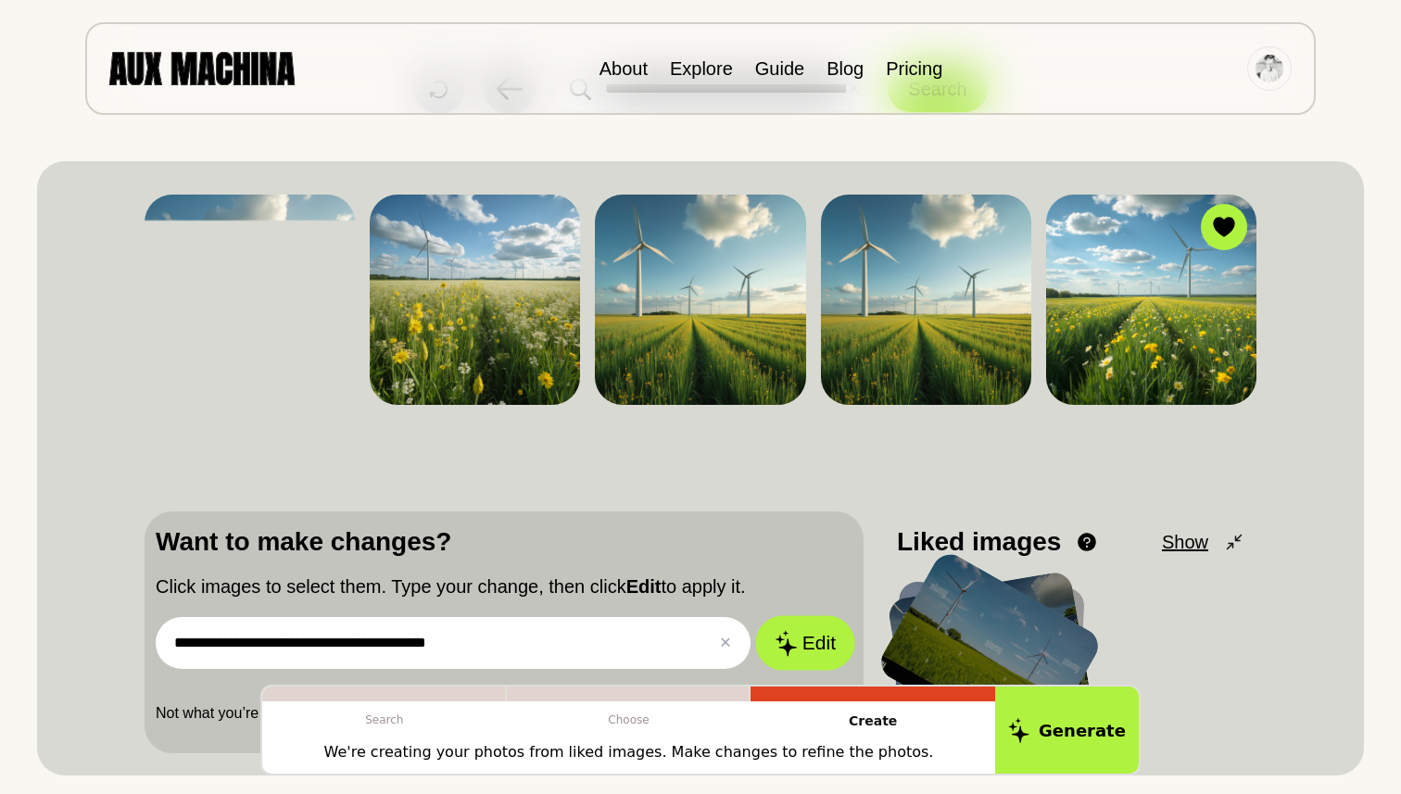
type input "**********"
click at [812, 640] on button "Edit" at bounding box center [805, 643] width 100 height 55
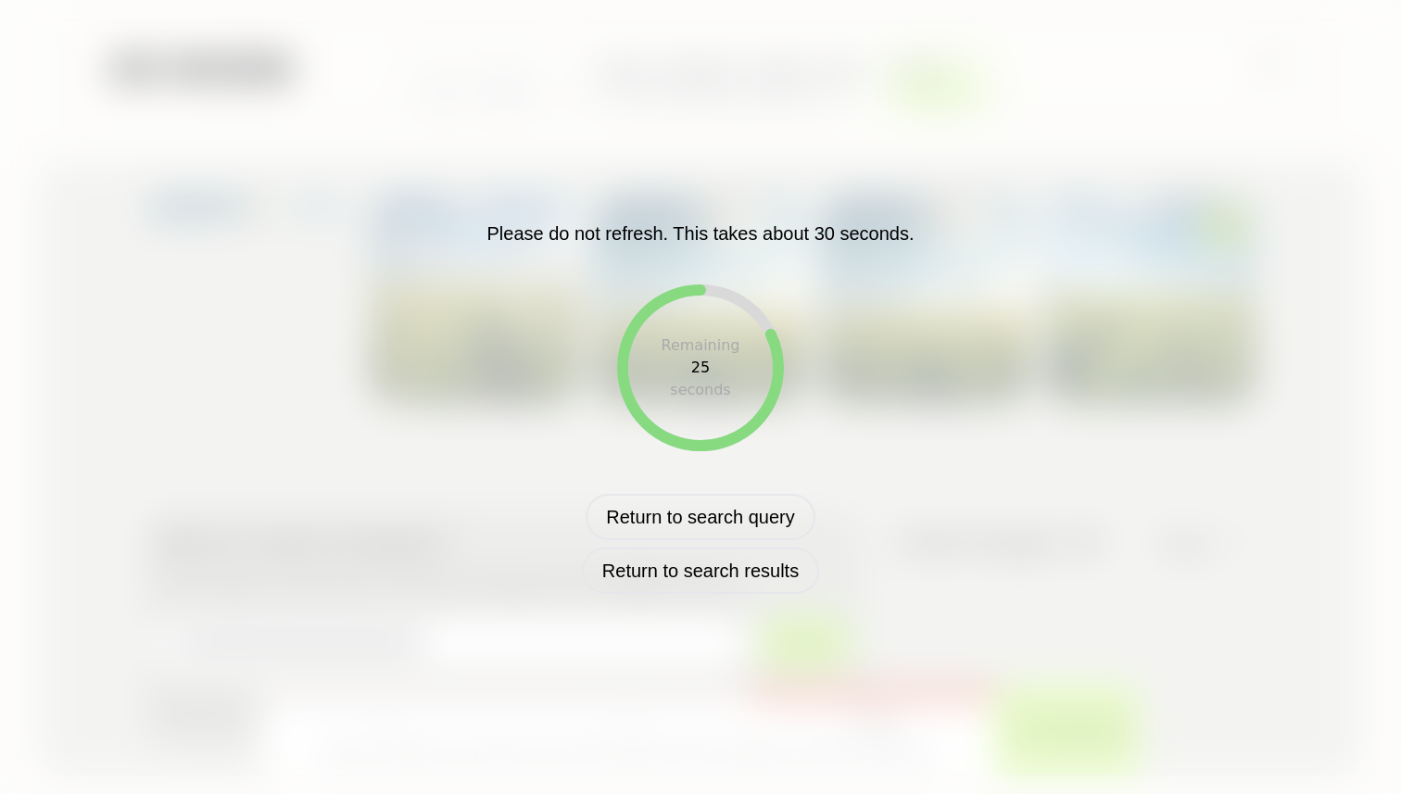
click at [861, 278] on div "Please do not refresh. This takes about 30 seconds. Remaining 25 seconds Return…" at bounding box center [700, 397] width 969 height 393
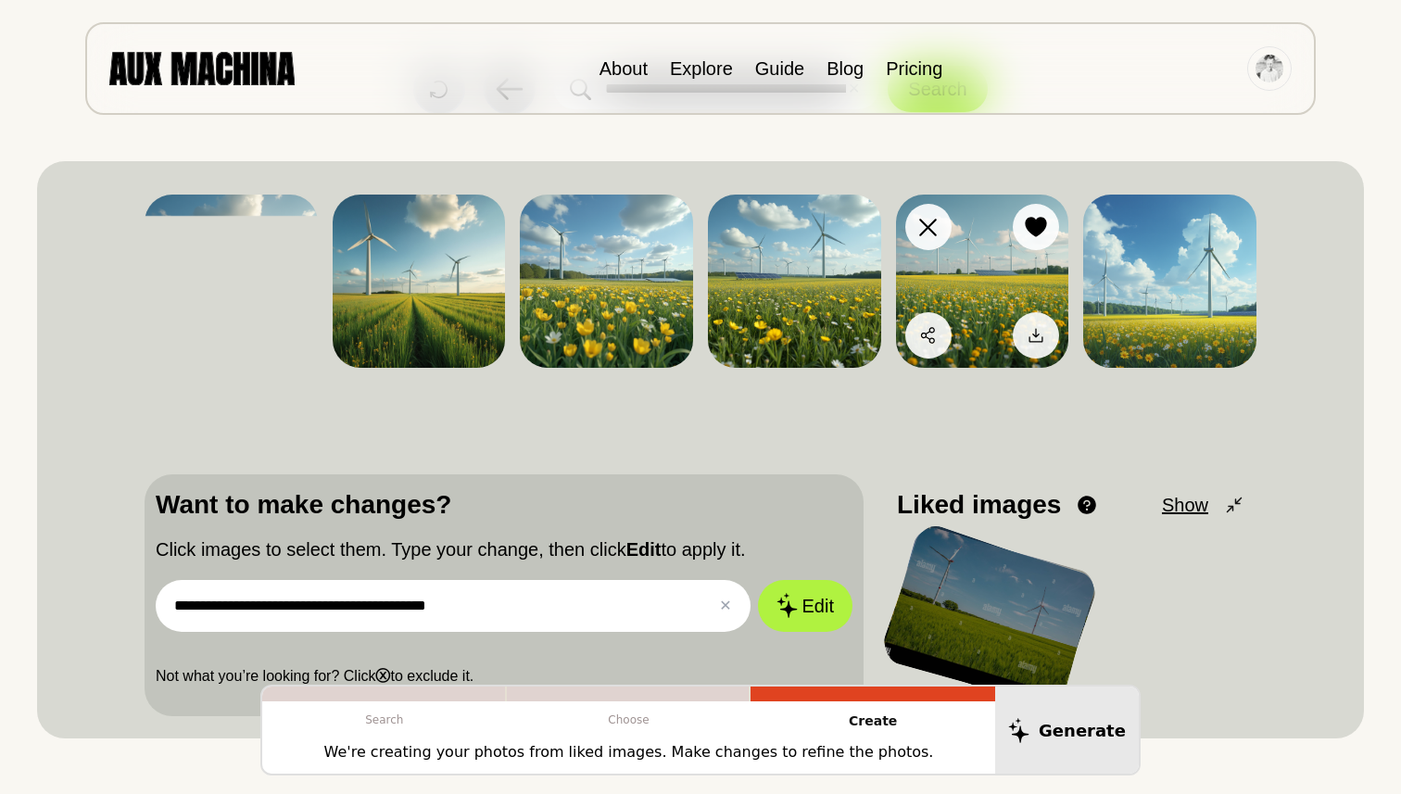
click at [963, 254] on img at bounding box center [982, 281] width 173 height 173
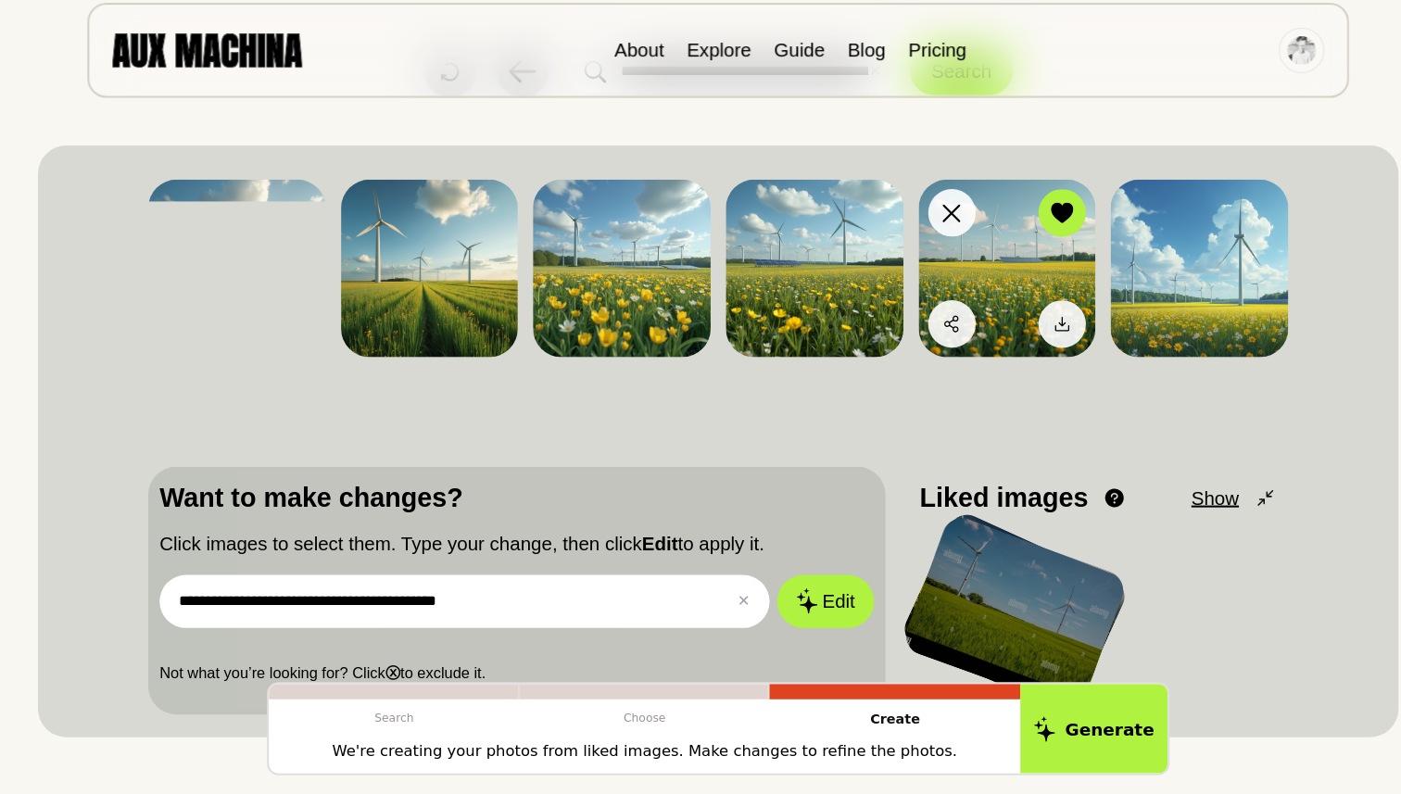
scroll to position [109, 0]
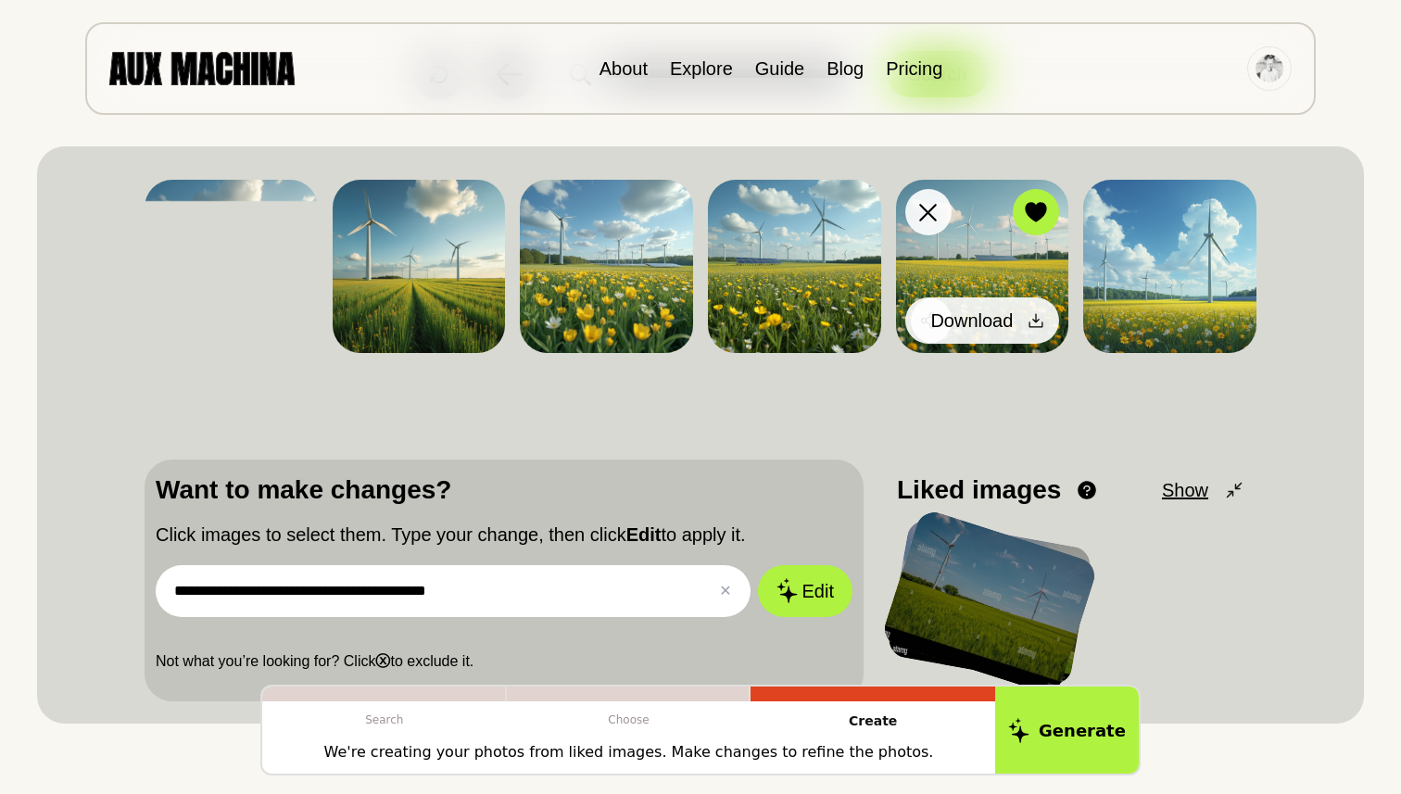
click at [1040, 320] on icon at bounding box center [1036, 320] width 19 height 19
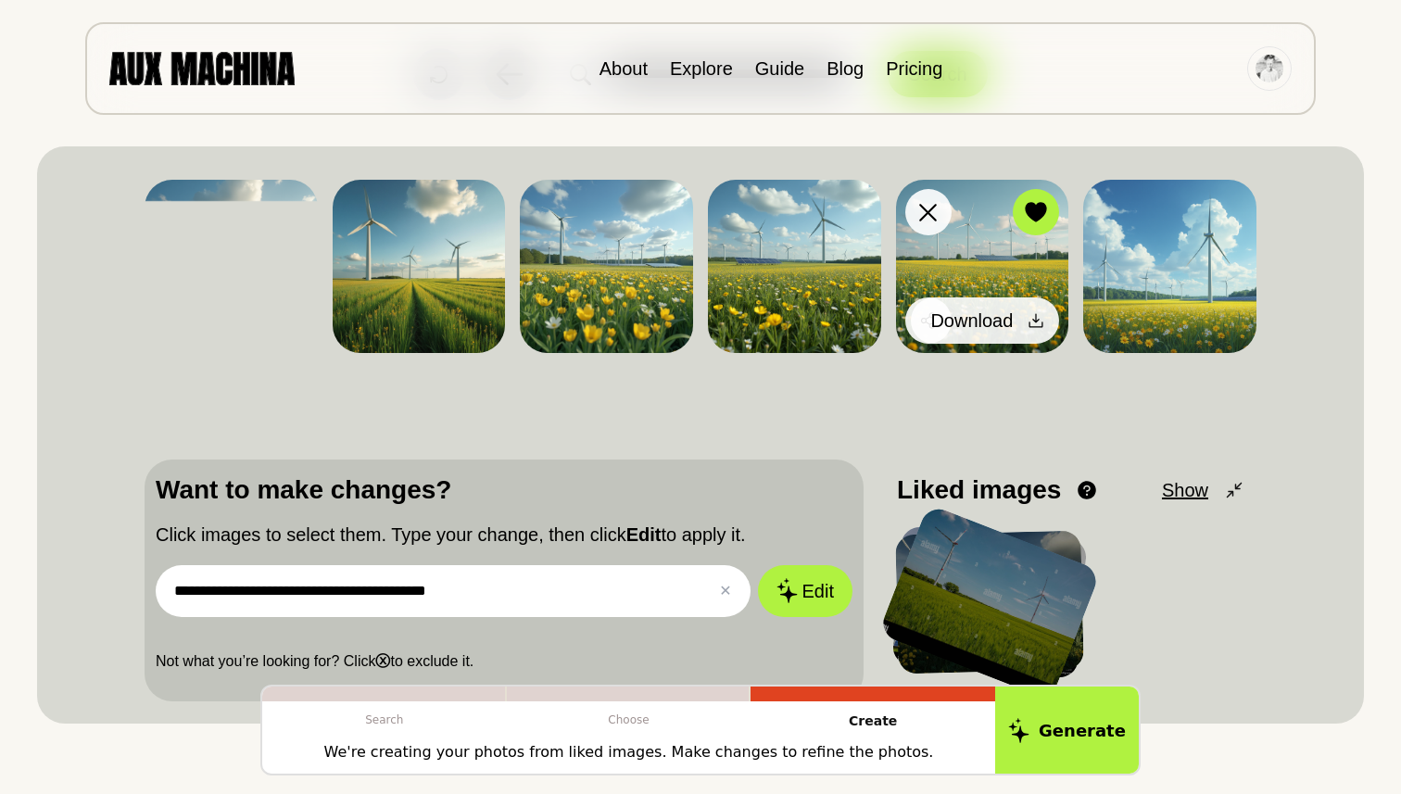
click at [996, 318] on span "Download" at bounding box center [972, 321] width 82 height 28
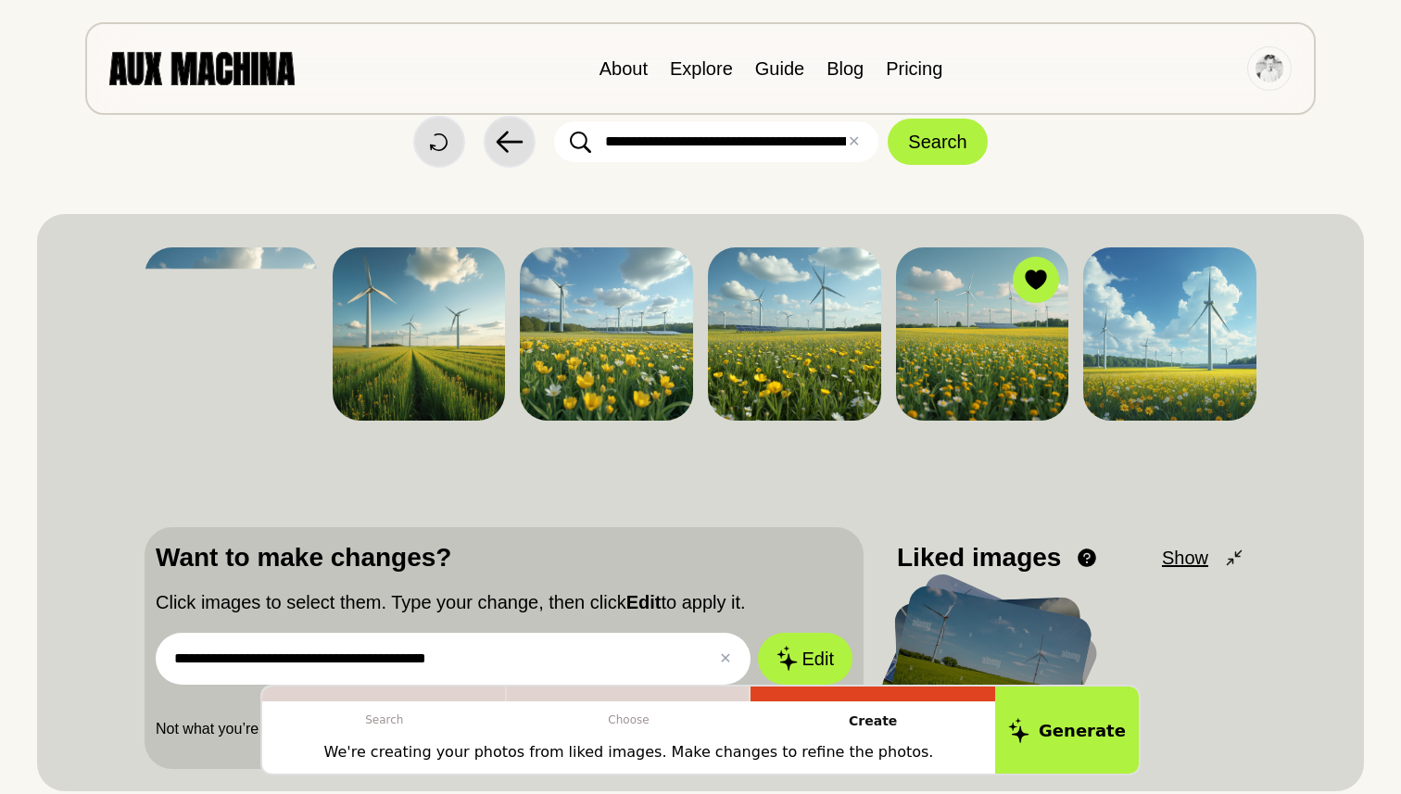
scroll to position [0, 0]
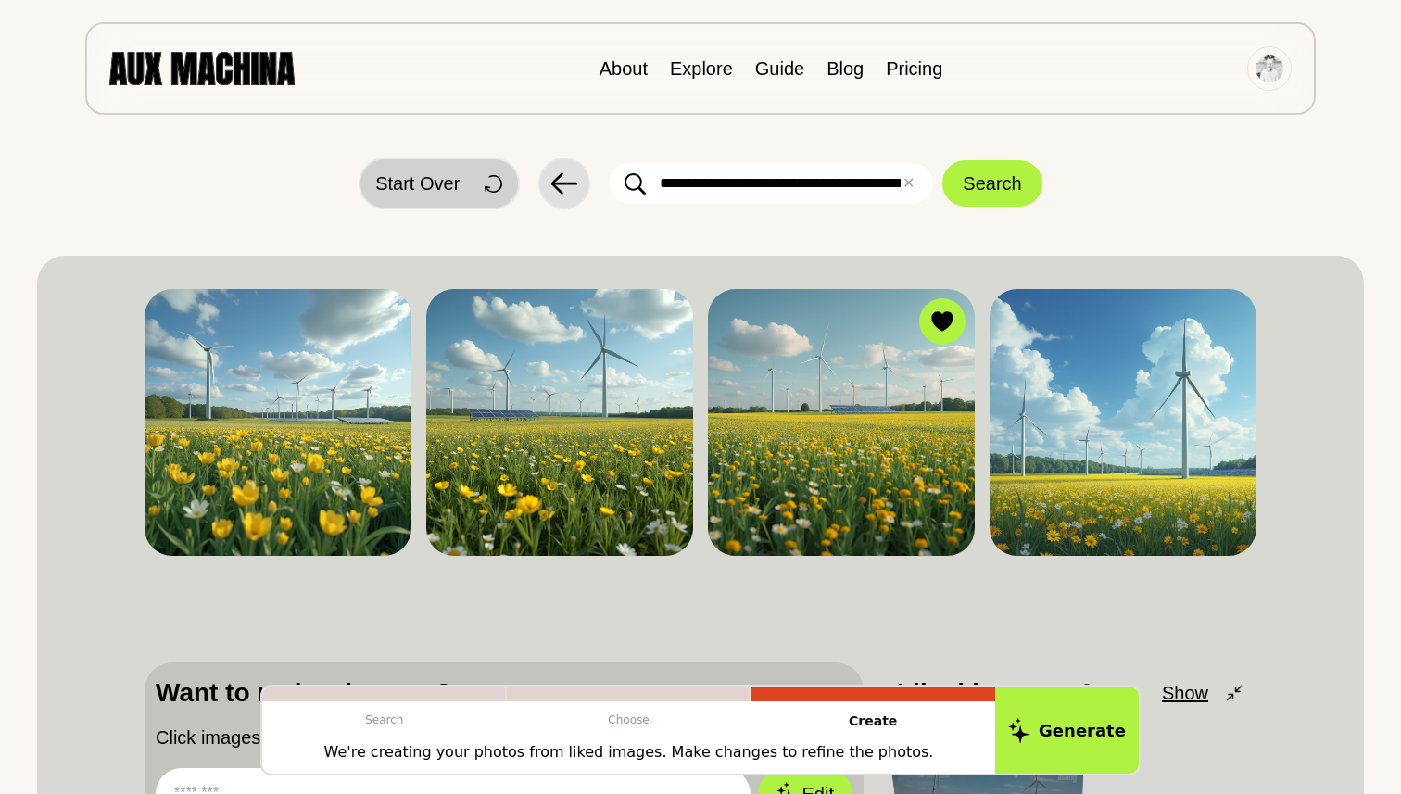
click at [437, 180] on span "Start Over" at bounding box center [417, 184] width 84 height 28
